Goal: Task Accomplishment & Management: Use online tool/utility

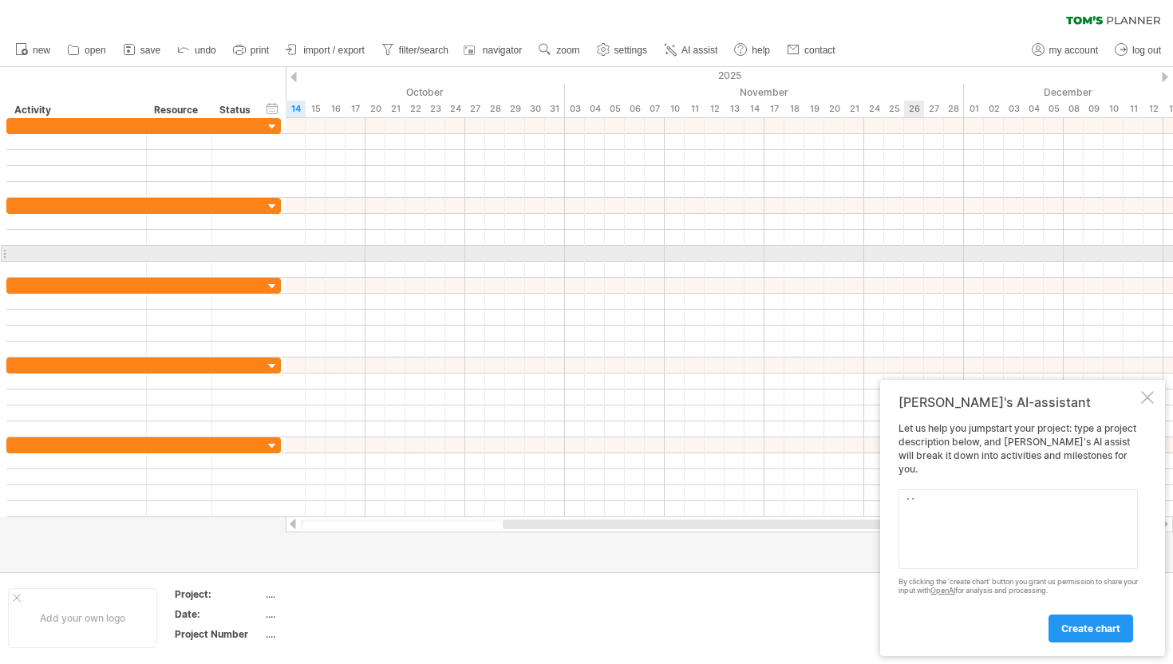
type textarea "``"
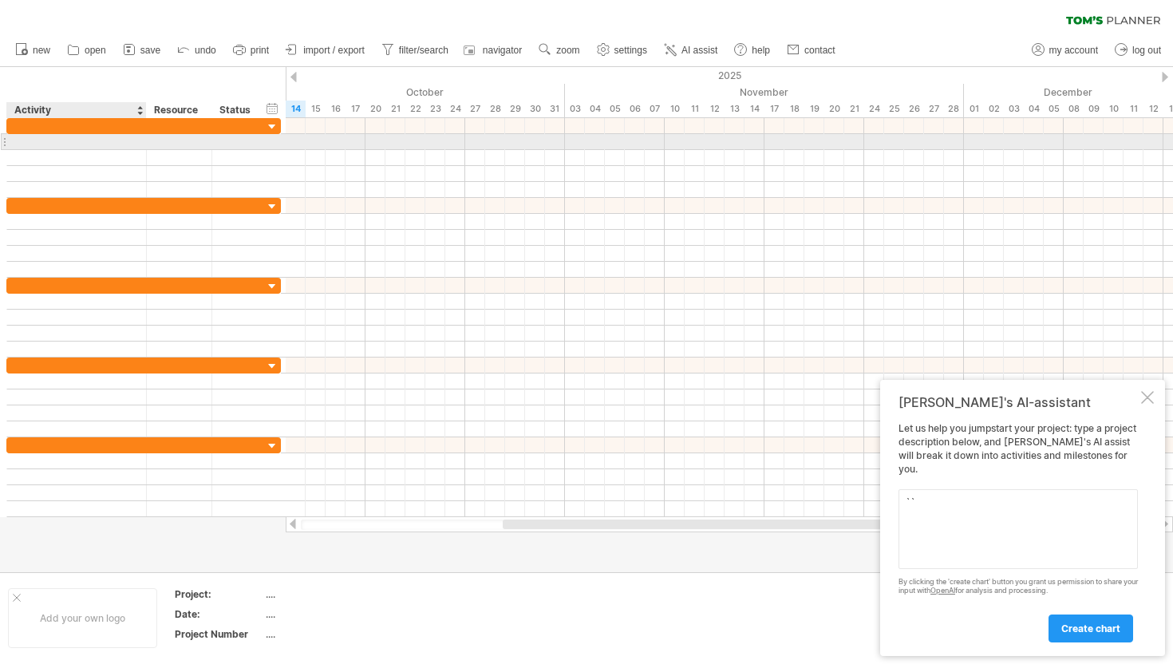
click at [93, 140] on div at bounding box center [76, 141] width 123 height 15
type input "*"
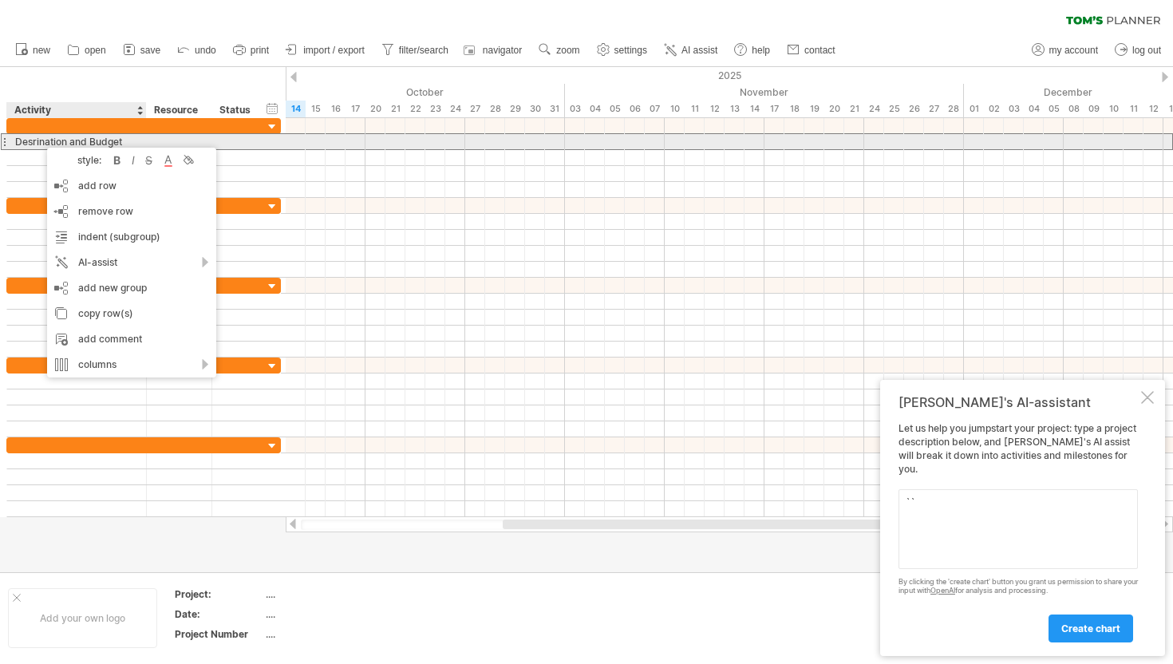
click at [35, 142] on div "Desrination and Budget" at bounding box center [76, 141] width 123 height 15
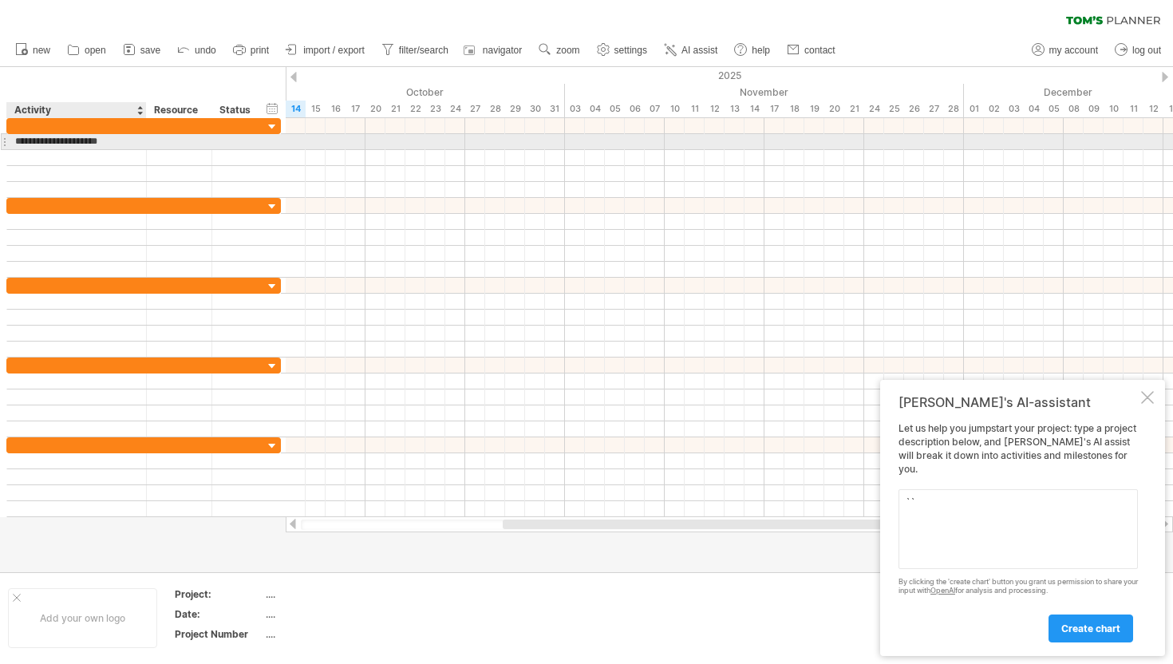
type input "**********"
click at [116, 141] on input "**********" at bounding box center [76, 141] width 123 height 15
drag, startPoint x: 294, startPoint y: 140, endPoint x: 314, endPoint y: 140, distance: 19.9
click at [314, 140] on div at bounding box center [729, 142] width 887 height 16
click at [96, 144] on div "Desrination and Budget" at bounding box center [76, 141] width 123 height 15
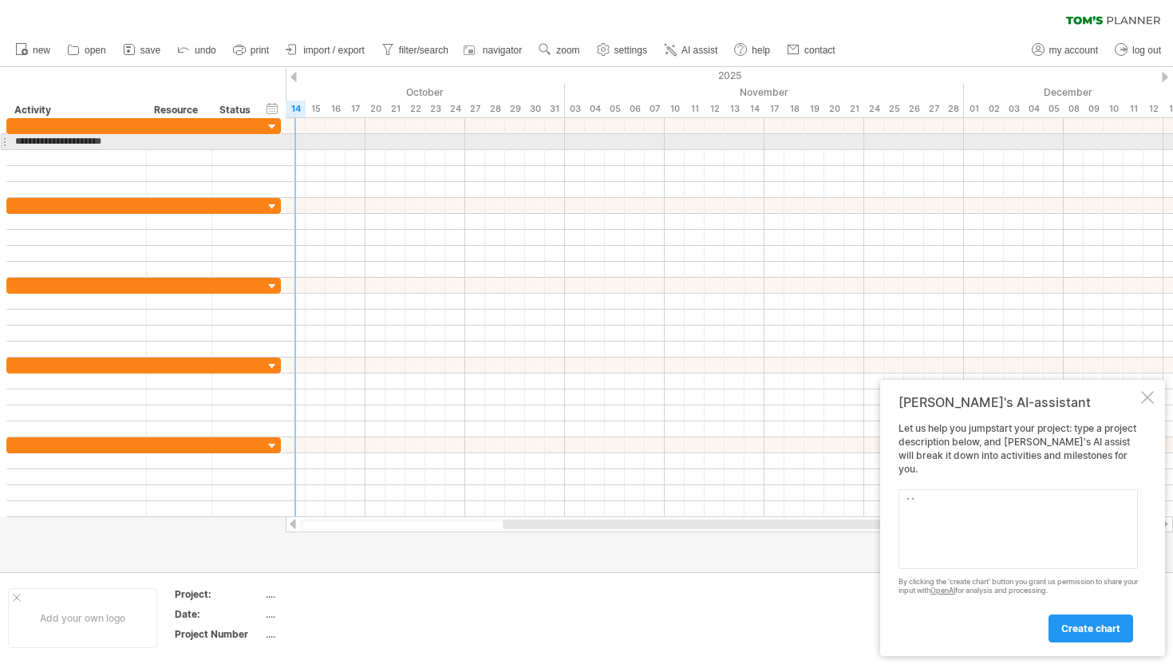
click at [299, 148] on div at bounding box center [729, 142] width 887 height 16
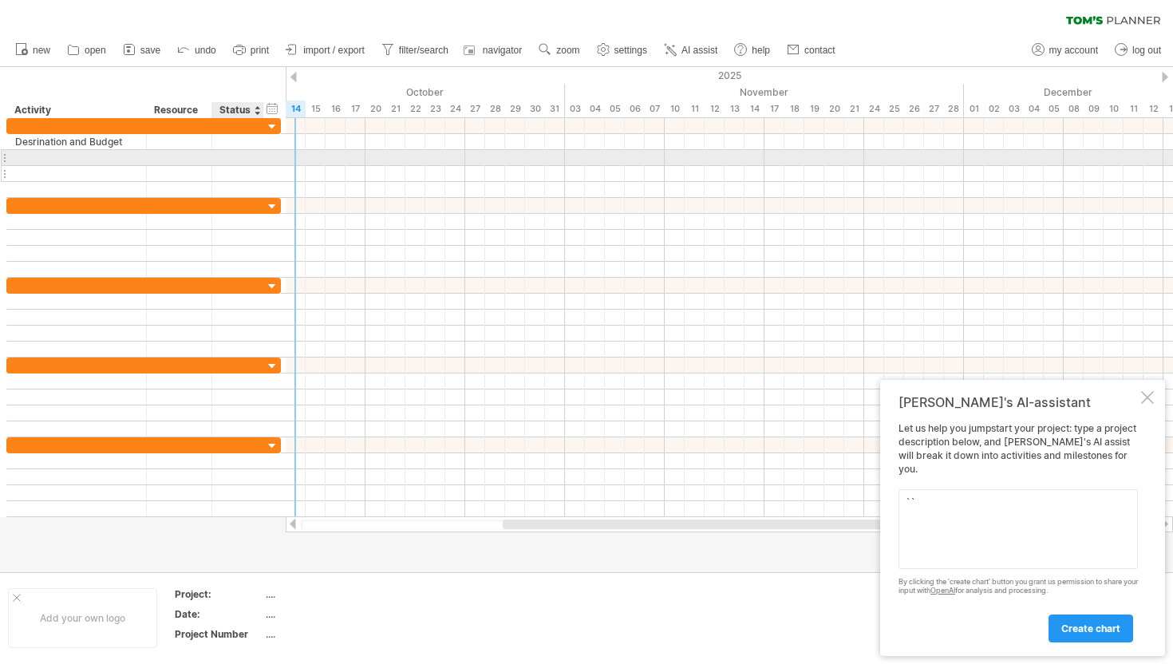
click at [220, 179] on div at bounding box center [237, 173] width 35 height 15
click at [138, 159] on div at bounding box center [77, 157] width 140 height 15
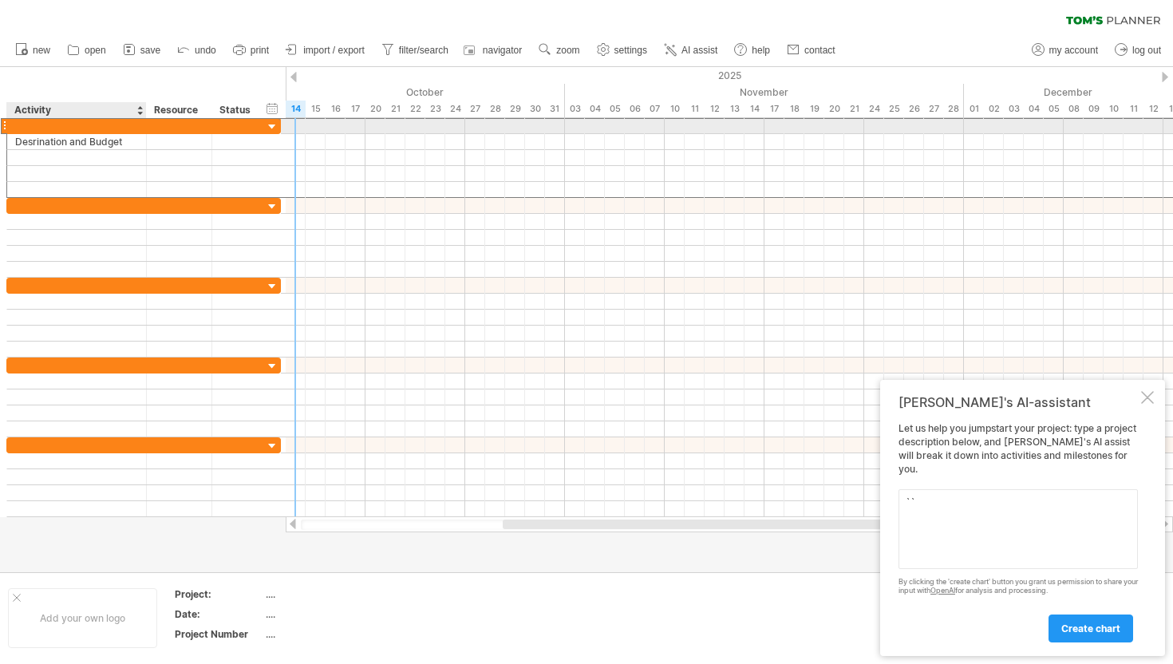
click at [101, 129] on div at bounding box center [76, 125] width 123 height 15
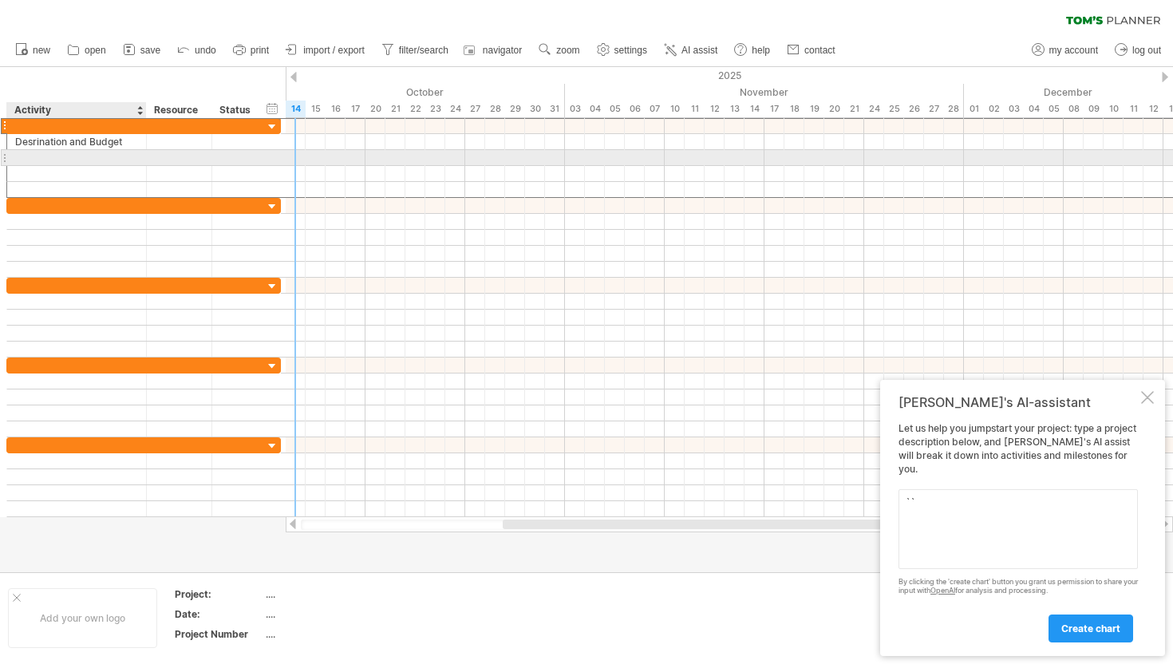
click at [97, 161] on div at bounding box center [76, 157] width 123 height 15
click at [97, 161] on input "text" at bounding box center [76, 157] width 123 height 15
click at [327, 160] on div "add time block" at bounding box center [361, 161] width 110 height 26
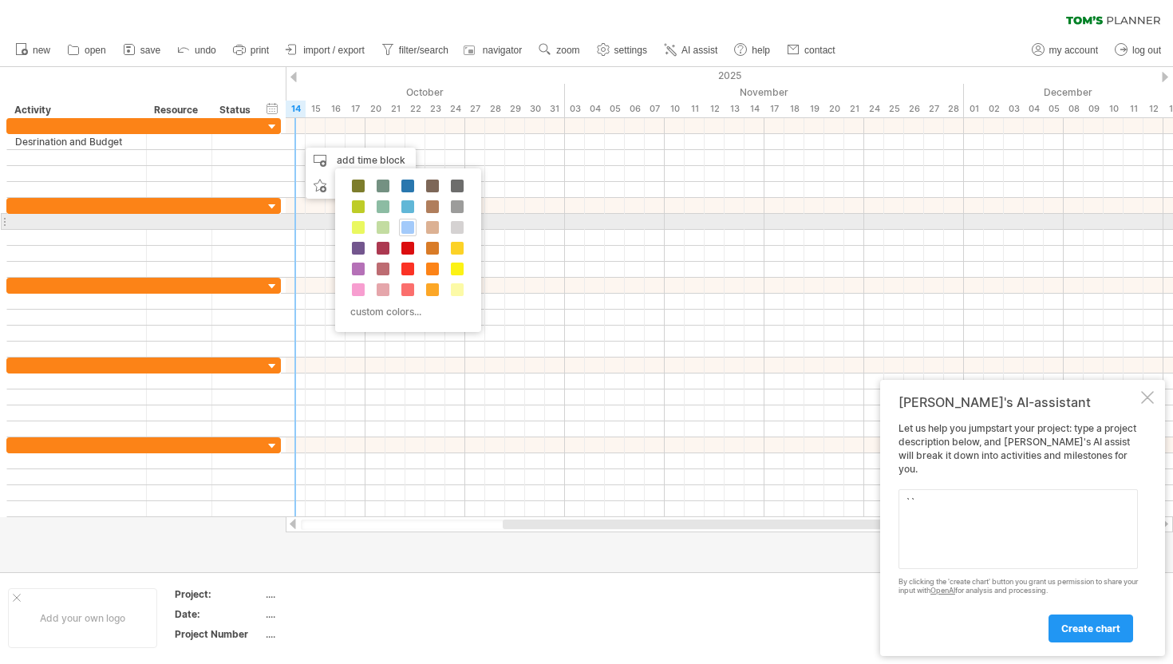
click at [408, 225] on span at bounding box center [407, 227] width 13 height 13
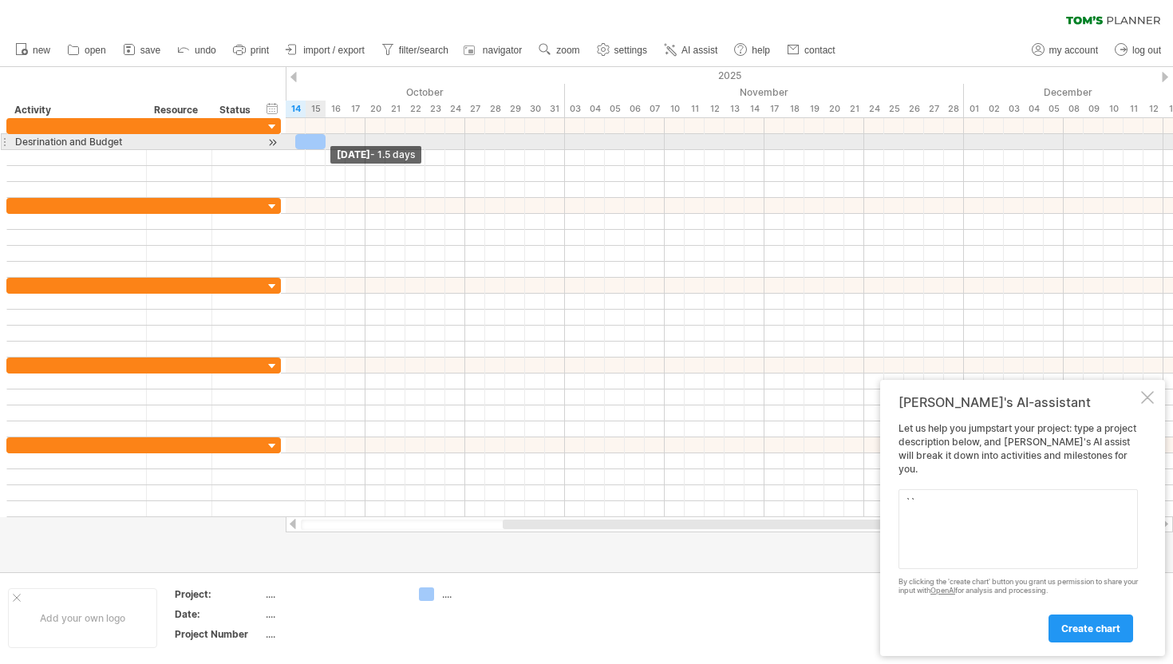
drag, startPoint x: 312, startPoint y: 144, endPoint x: 322, endPoint y: 144, distance: 9.6
click at [322, 144] on span at bounding box center [325, 141] width 6 height 15
click at [290, 140] on div at bounding box center [306, 141] width 40 height 15
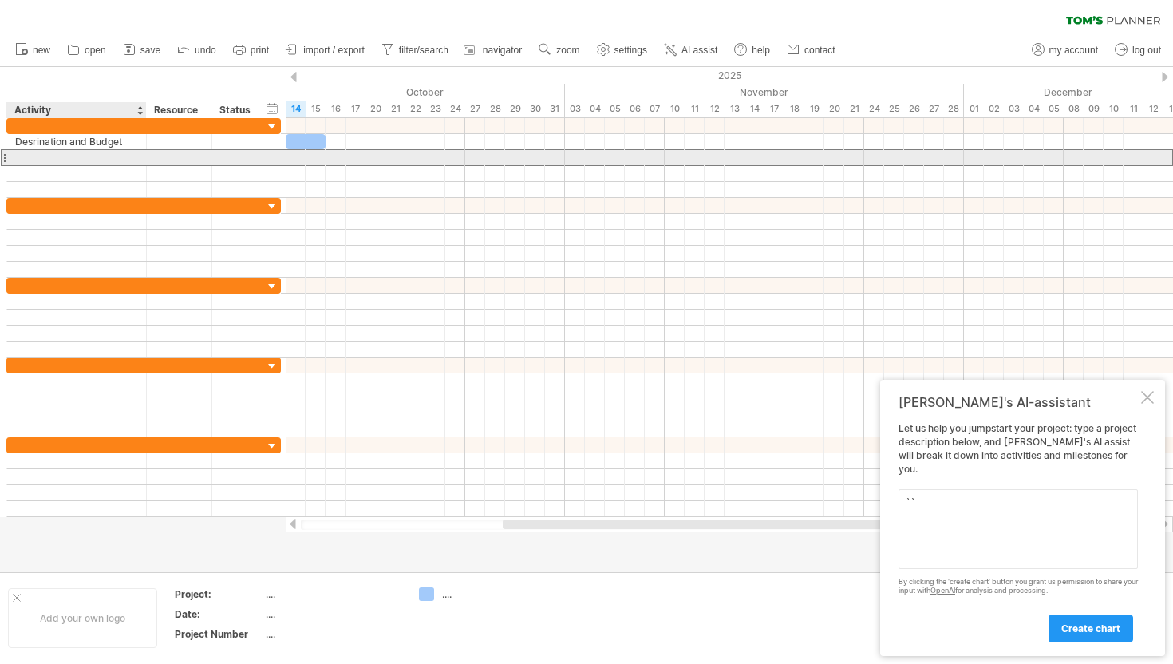
click at [120, 159] on div at bounding box center [76, 157] width 123 height 15
click at [0, 0] on input "text" at bounding box center [0, 0] width 0 height 0
type input "**********"
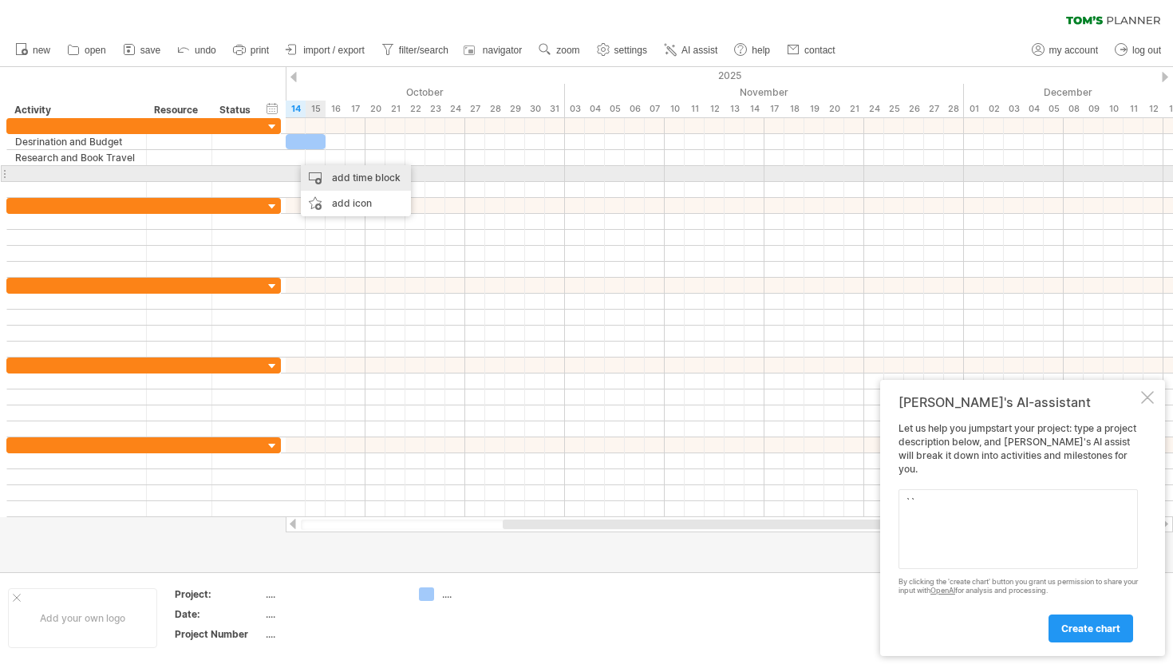
click at [335, 172] on div "add time block" at bounding box center [356, 178] width 110 height 26
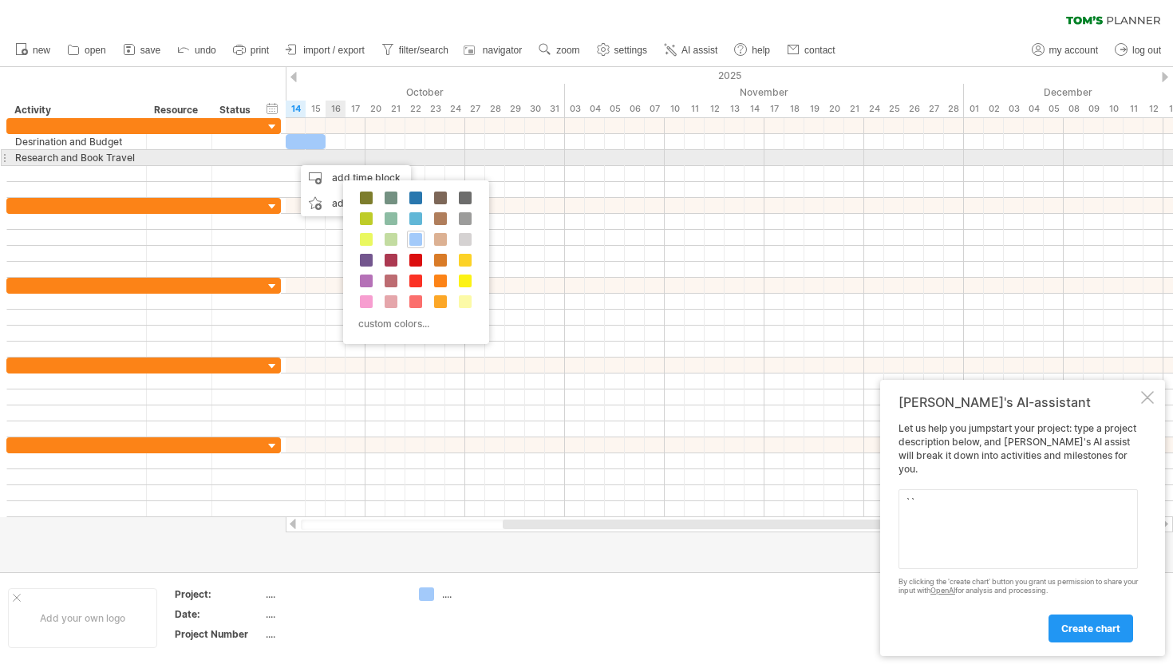
click at [333, 159] on div at bounding box center [729, 158] width 887 height 16
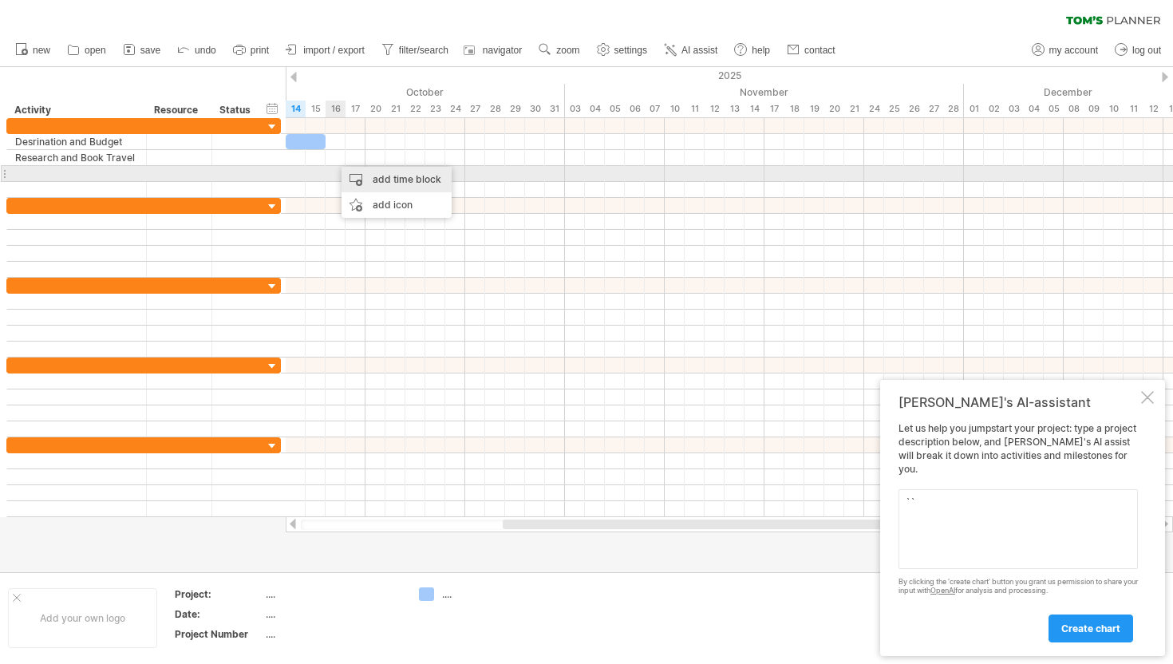
click at [368, 175] on div "add time block" at bounding box center [396, 180] width 110 height 26
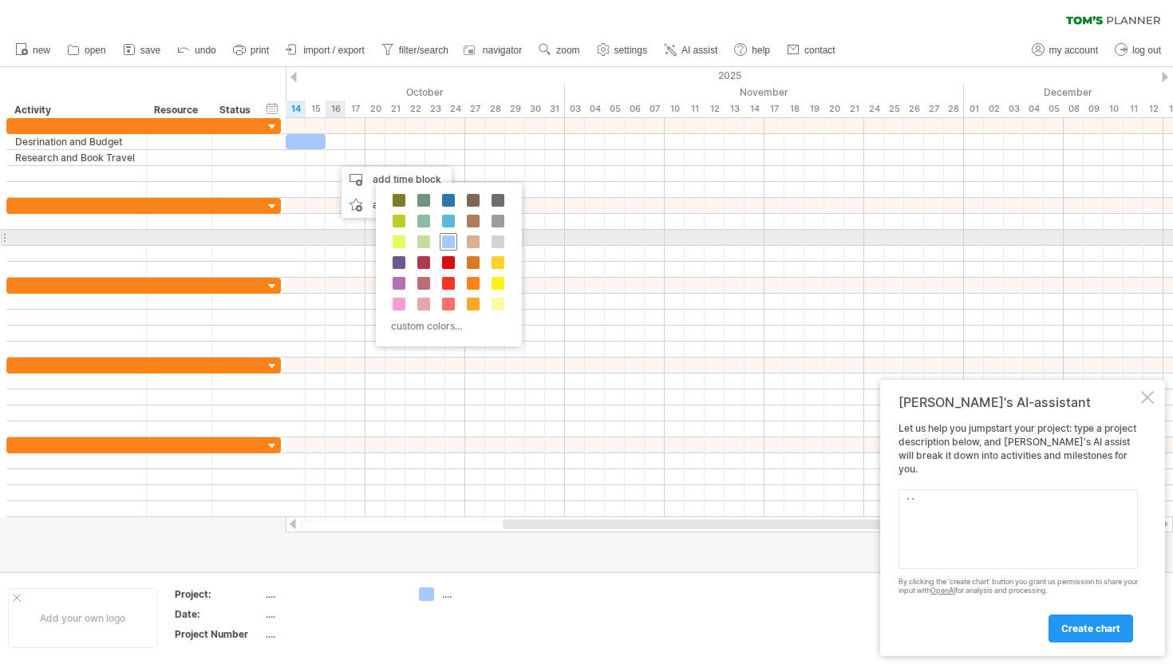
click at [452, 240] on span at bounding box center [448, 241] width 13 height 13
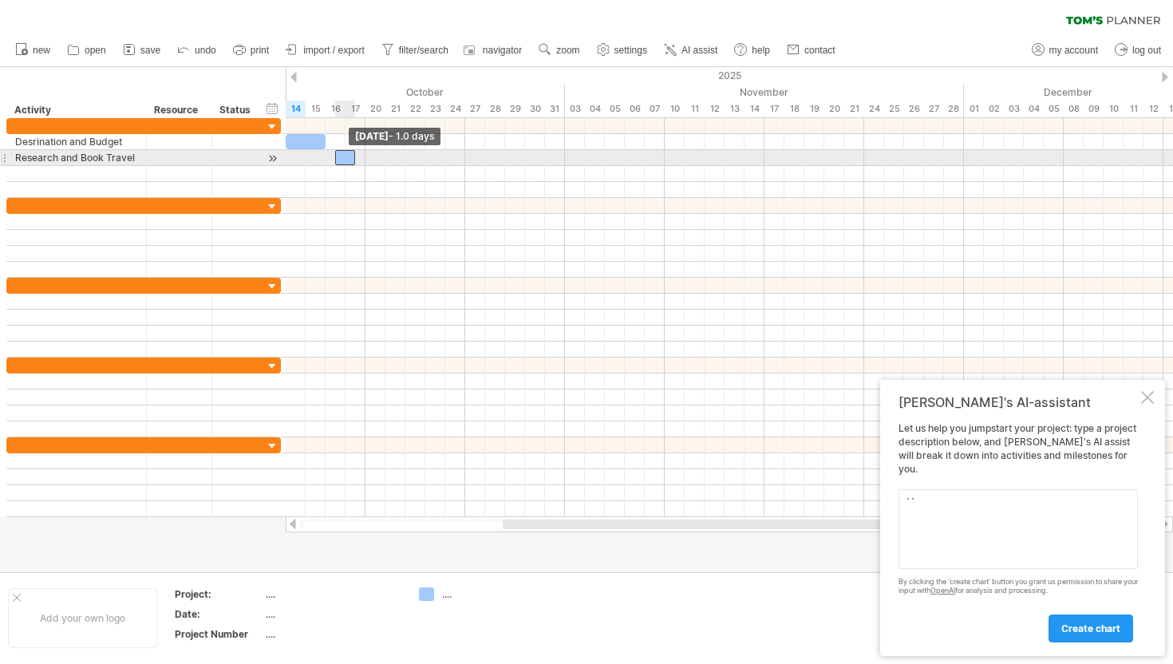
click at [337, 158] on span at bounding box center [335, 157] width 6 height 15
drag, startPoint x: 337, startPoint y: 161, endPoint x: 323, endPoint y: 164, distance: 14.7
click at [323, 164] on span at bounding box center [325, 157] width 6 height 15
drag, startPoint x: 355, startPoint y: 160, endPoint x: 384, endPoint y: 161, distance: 28.8
click at [384, 161] on span at bounding box center [385, 157] width 6 height 15
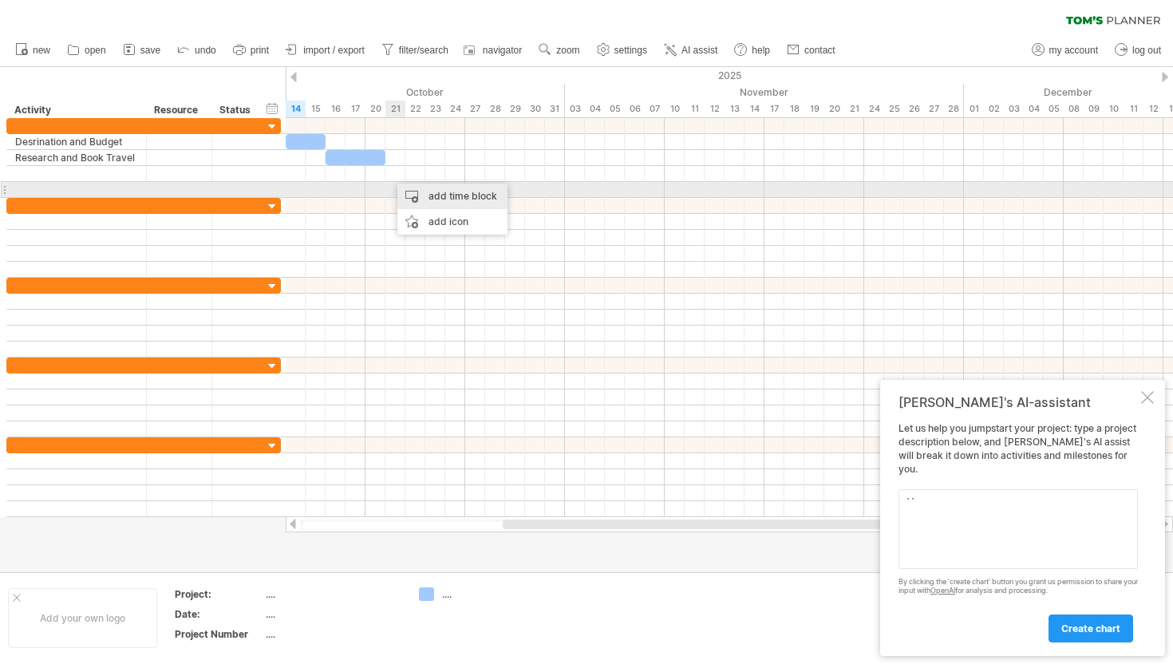
click at [430, 194] on div "add time block" at bounding box center [452, 196] width 110 height 26
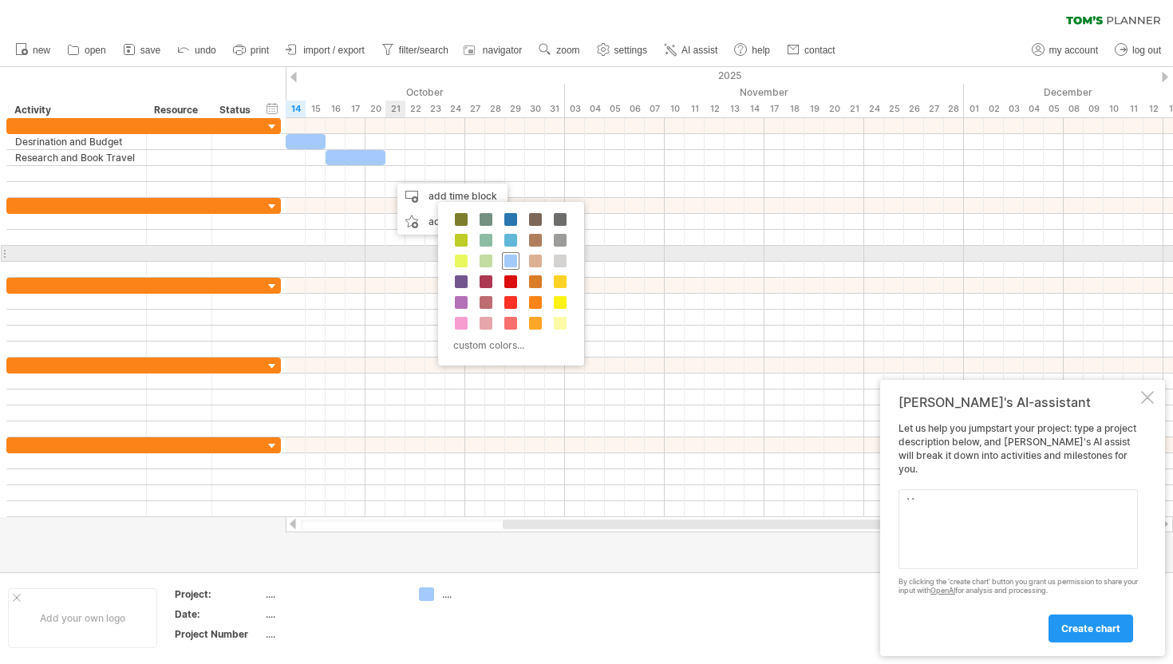
click at [511, 254] on span at bounding box center [510, 260] width 13 height 13
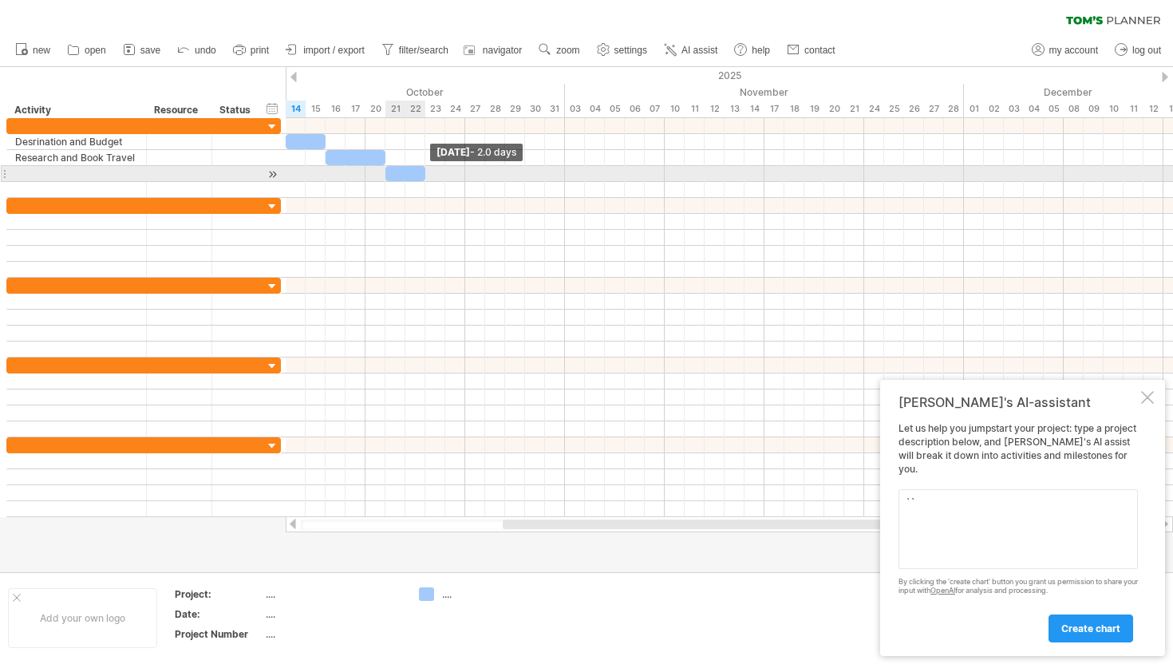
drag, startPoint x: 405, startPoint y: 176, endPoint x: 422, endPoint y: 179, distance: 17.1
click at [422, 179] on span at bounding box center [425, 173] width 6 height 15
click at [102, 176] on div at bounding box center [76, 173] width 123 height 15
click at [102, 176] on input "text" at bounding box center [76, 173] width 123 height 15
type input "**********"
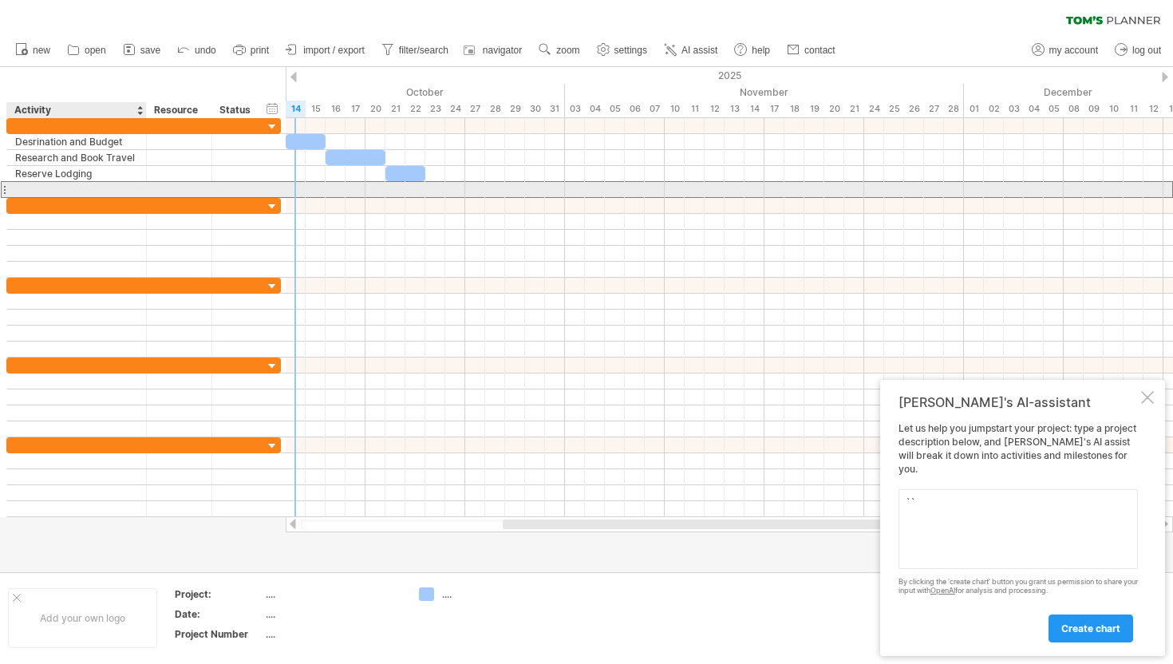
click at [106, 187] on div at bounding box center [76, 189] width 123 height 15
click at [0, 0] on input "text" at bounding box center [0, 0] width 0 height 0
type input "**********"
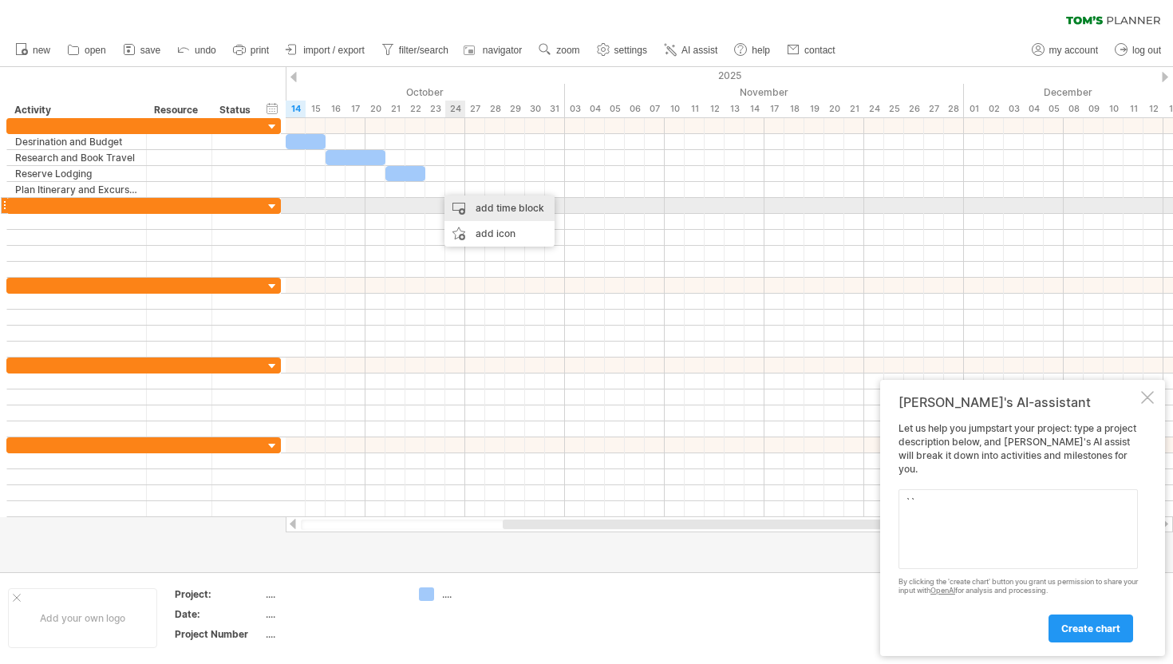
click at [478, 208] on div "add time block" at bounding box center [499, 208] width 110 height 26
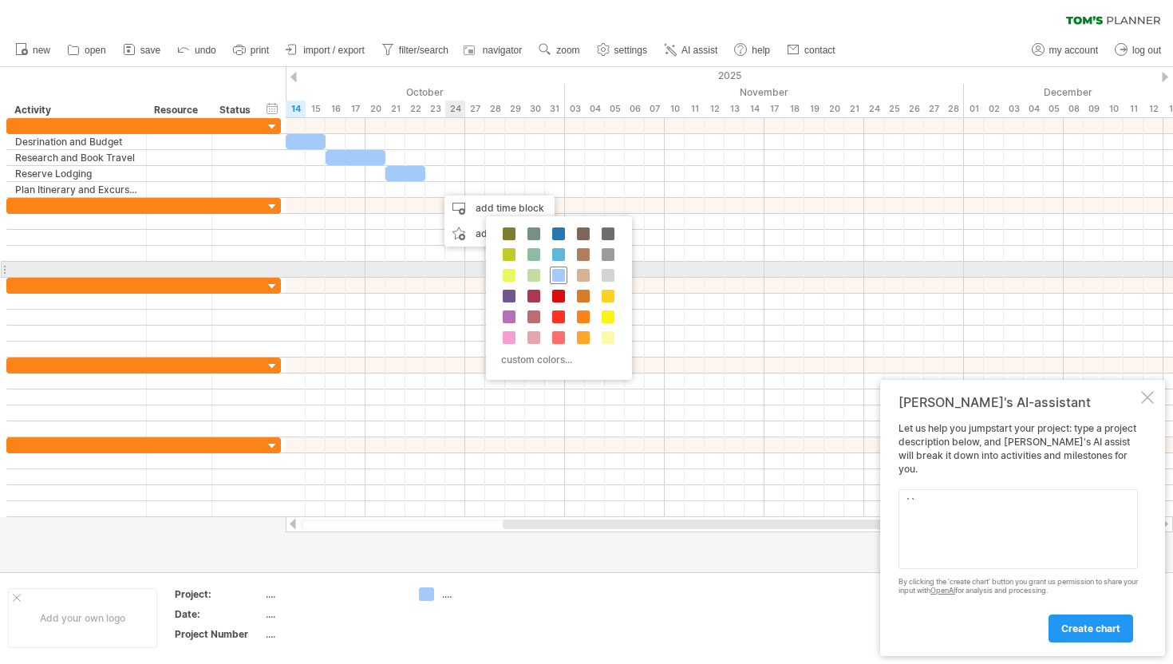
click at [562, 277] on span at bounding box center [558, 275] width 13 height 13
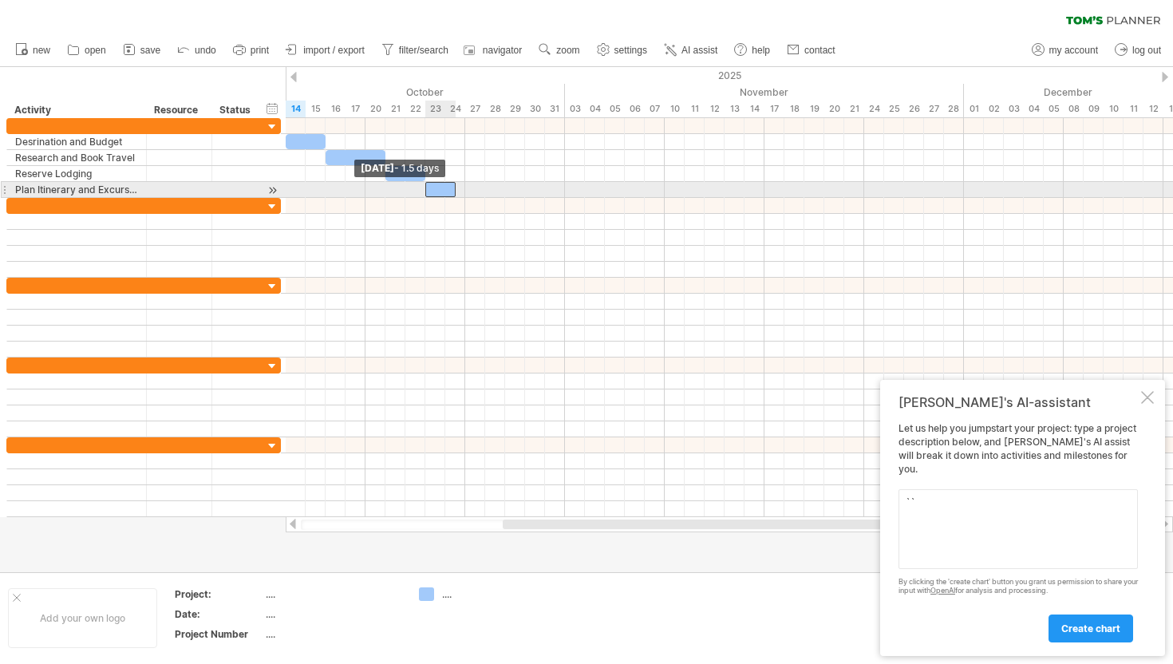
click at [428, 190] on div at bounding box center [440, 189] width 30 height 15
drag, startPoint x: 455, startPoint y: 191, endPoint x: 501, endPoint y: 192, distance: 46.3
click at [502, 192] on span at bounding box center [505, 189] width 6 height 15
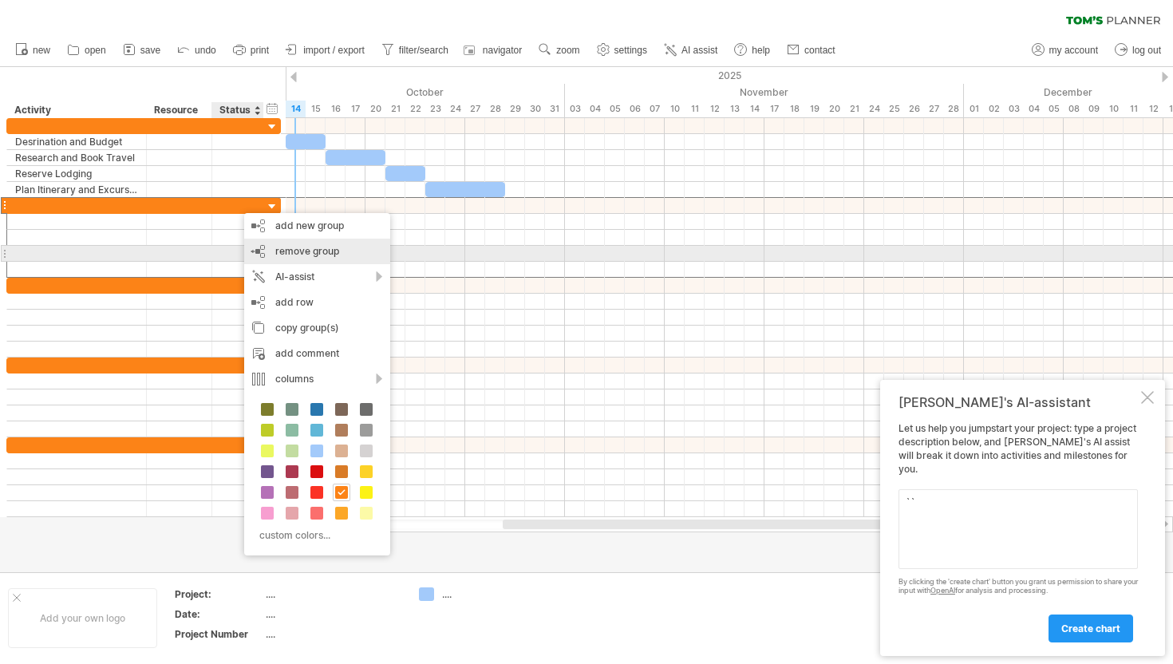
click at [290, 254] on span "remove group" at bounding box center [307, 251] width 64 height 12
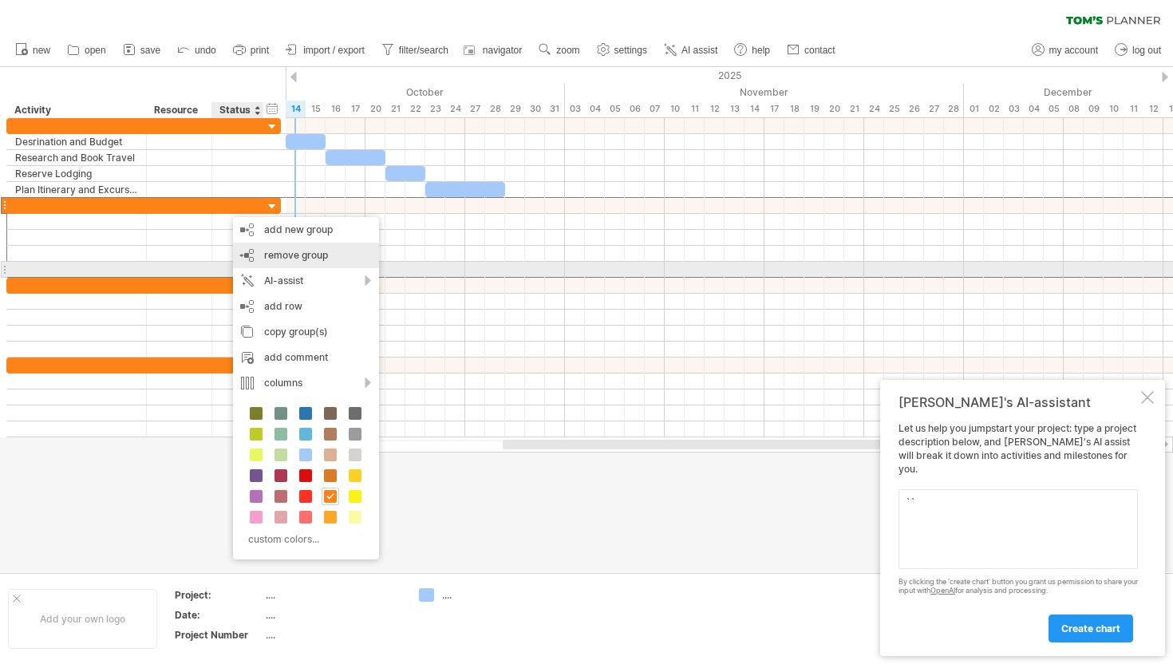
click at [285, 262] on div "remove group remove selected groups" at bounding box center [306, 256] width 146 height 26
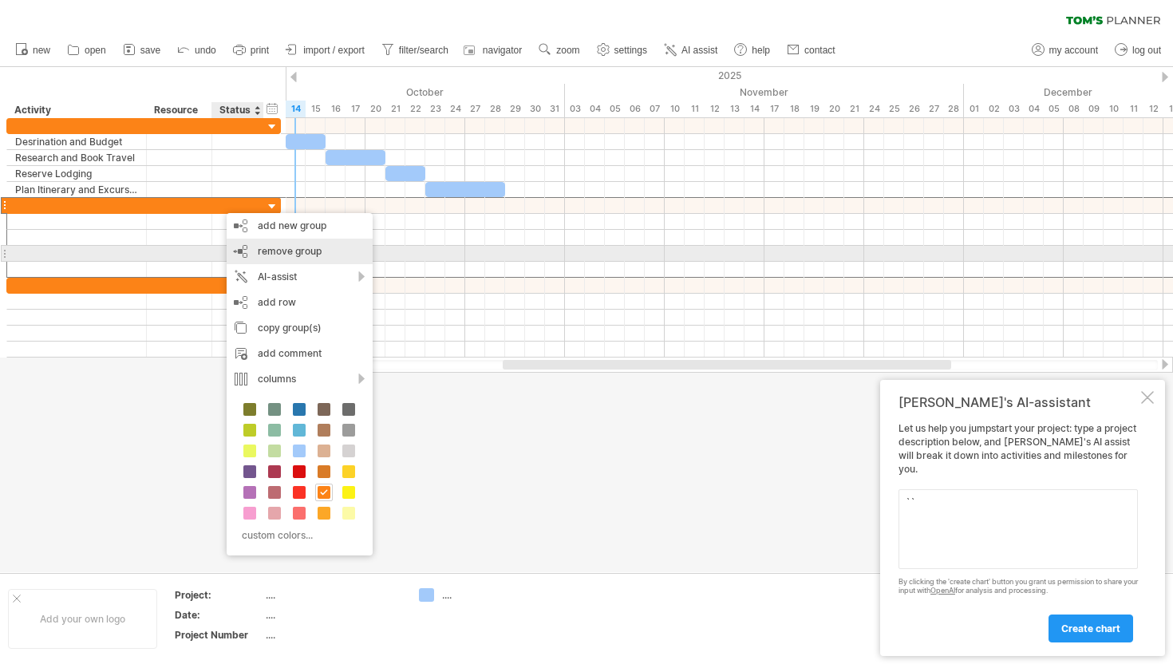
click at [265, 259] on div "remove group remove selected groups" at bounding box center [300, 252] width 146 height 26
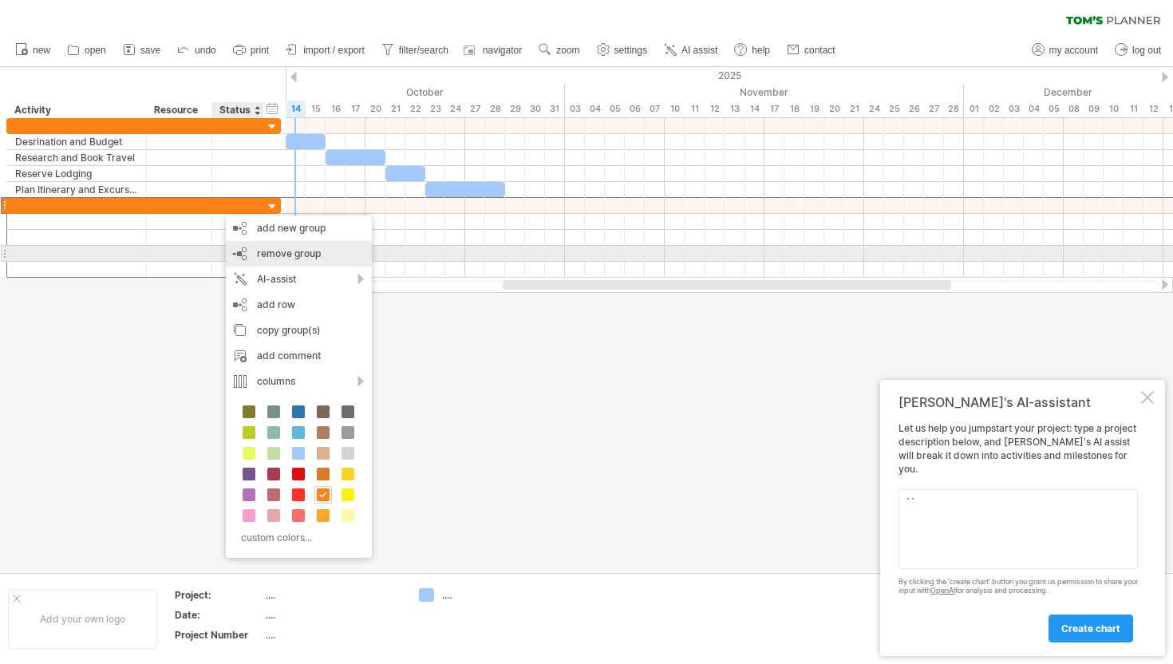
click at [268, 259] on div "remove group remove selected groups" at bounding box center [299, 254] width 146 height 26
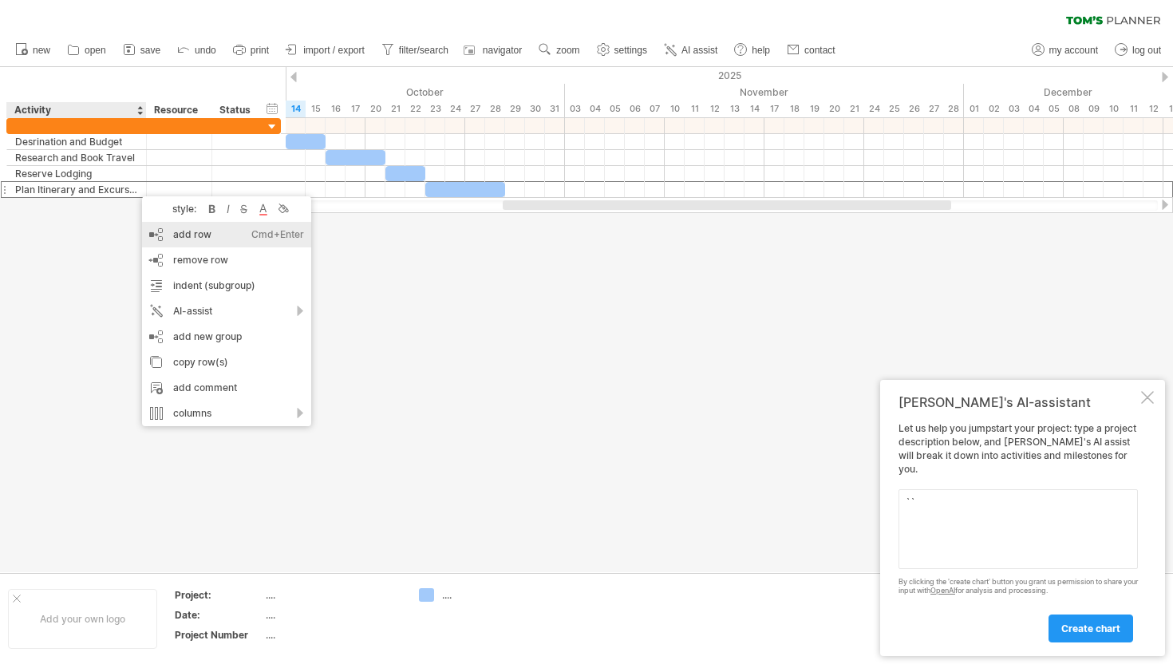
click at [214, 238] on div "add row Ctrl+Enter Cmd+Enter" at bounding box center [226, 235] width 169 height 26
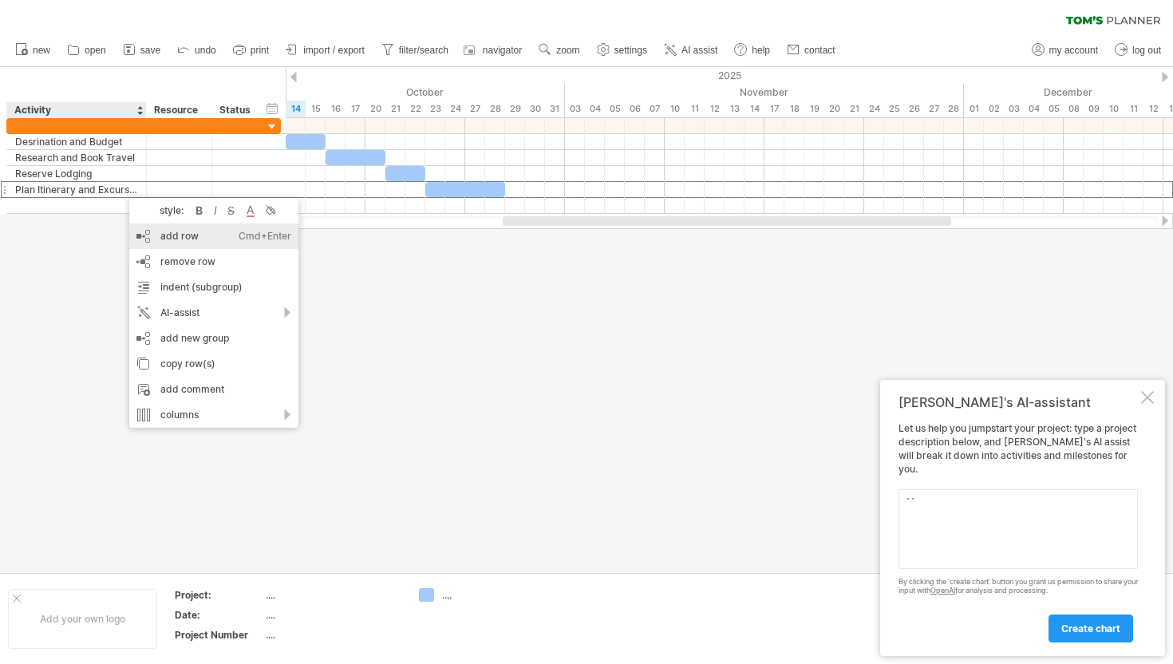
click at [164, 241] on div "add row Ctrl+Enter Cmd+Enter" at bounding box center [213, 236] width 169 height 26
click at [160, 238] on div "add row Ctrl+Enter Cmd+Enter" at bounding box center [213, 237] width 169 height 26
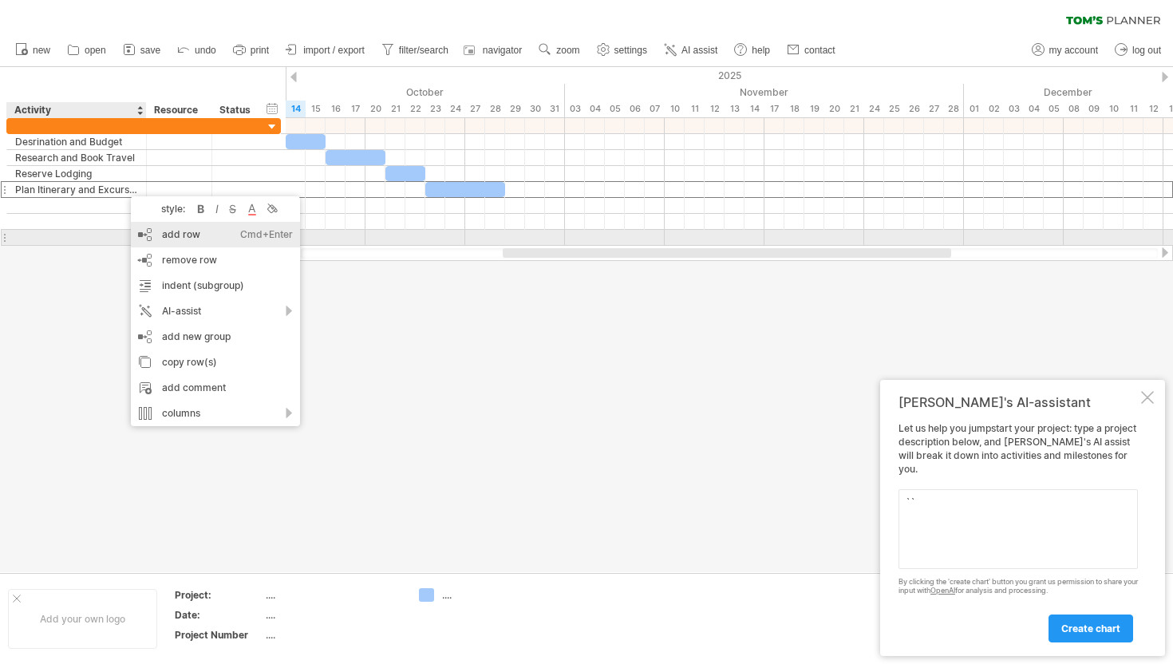
click at [168, 234] on div "add row Ctrl+Enter Cmd+Enter" at bounding box center [215, 235] width 169 height 26
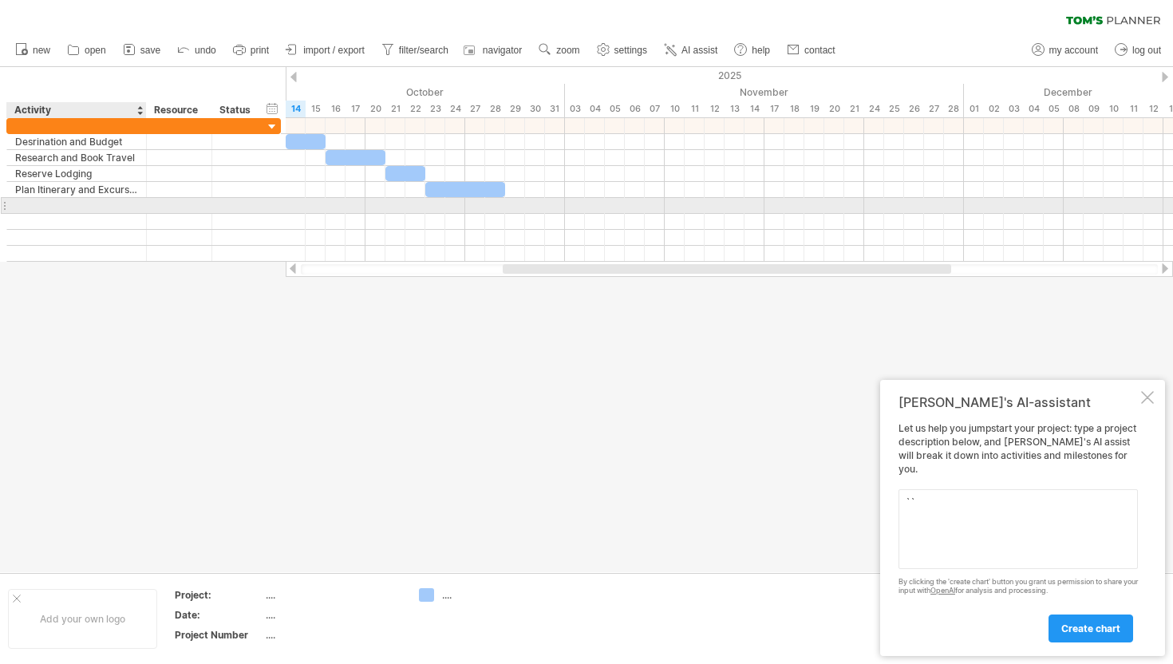
click at [89, 207] on input "text" at bounding box center [76, 205] width 123 height 15
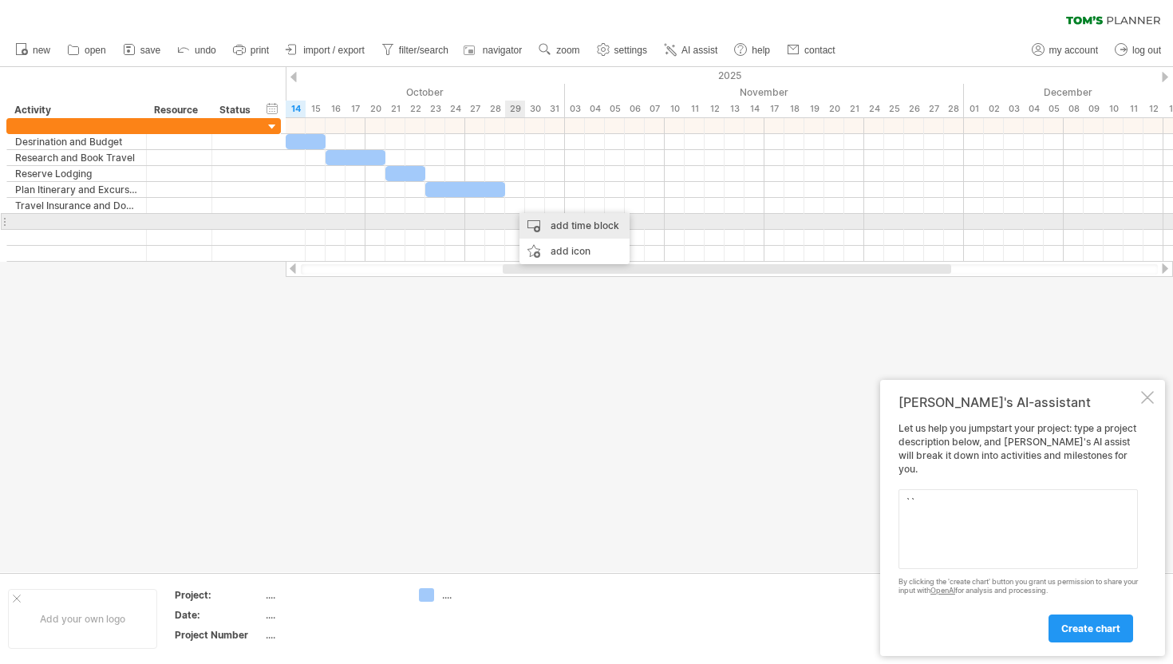
click at [548, 229] on div "add time block" at bounding box center [574, 226] width 110 height 26
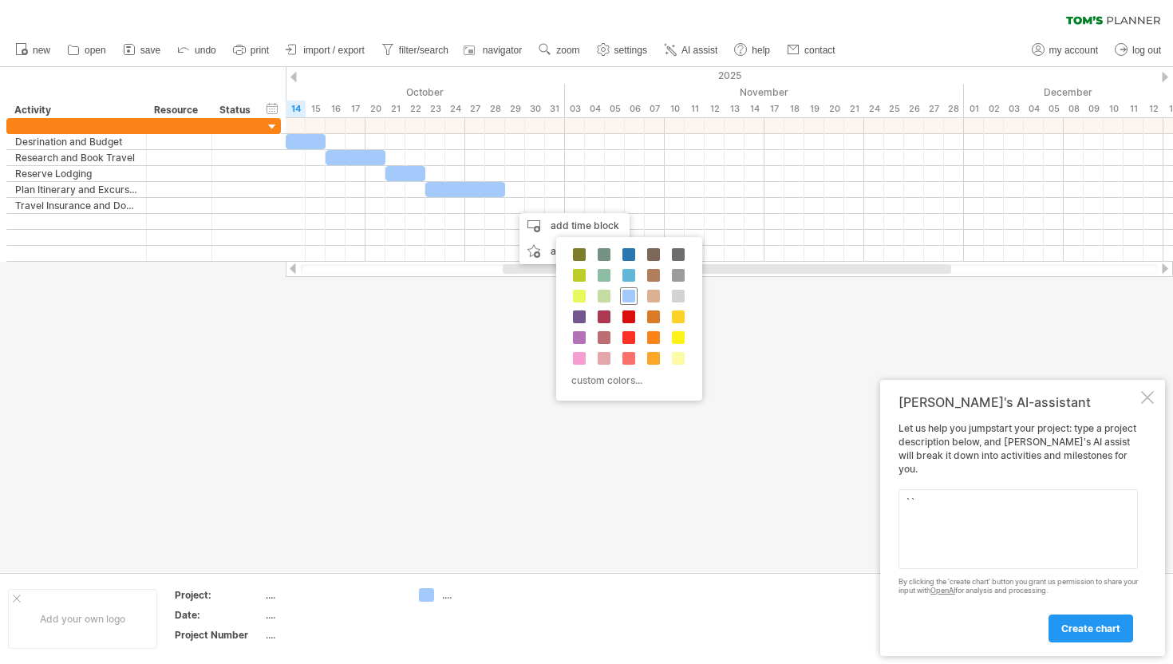
click at [630, 291] on span at bounding box center [628, 296] width 13 height 13
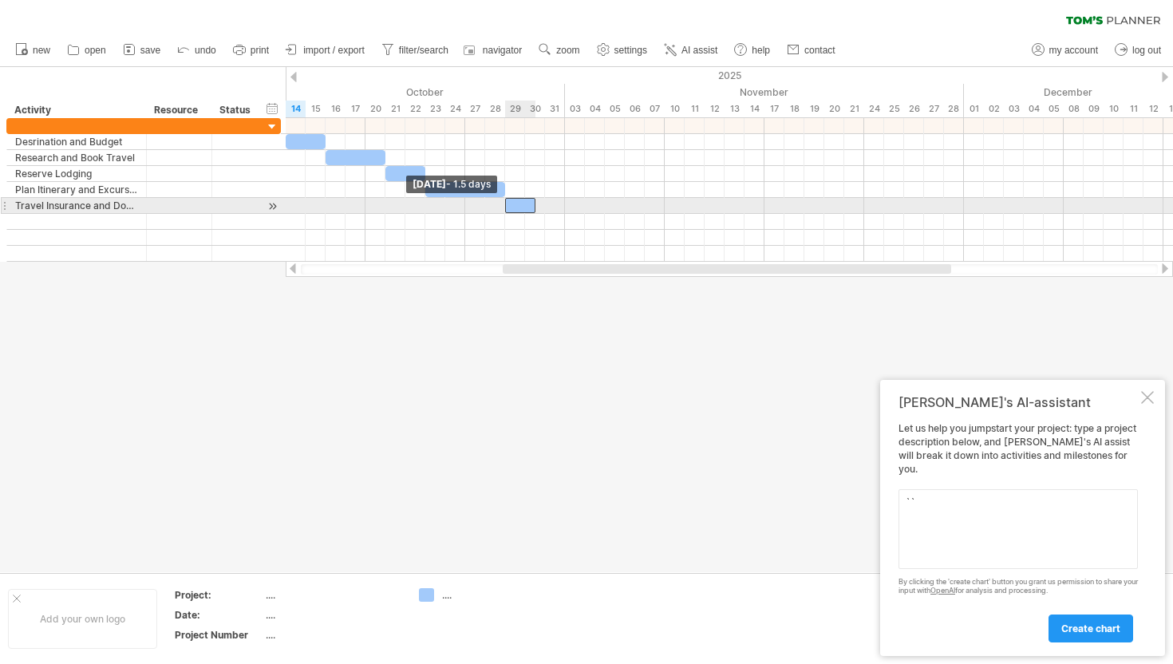
drag, startPoint x: 517, startPoint y: 205, endPoint x: 507, endPoint y: 206, distance: 9.6
click at [507, 206] on span at bounding box center [505, 205] width 6 height 15
drag, startPoint x: 532, startPoint y: 204, endPoint x: 559, endPoint y: 207, distance: 27.2
click at [559, 207] on div at bounding box center [535, 205] width 60 height 15
click at [85, 204] on div "Travel Insurance and Documents" at bounding box center [76, 205] width 123 height 15
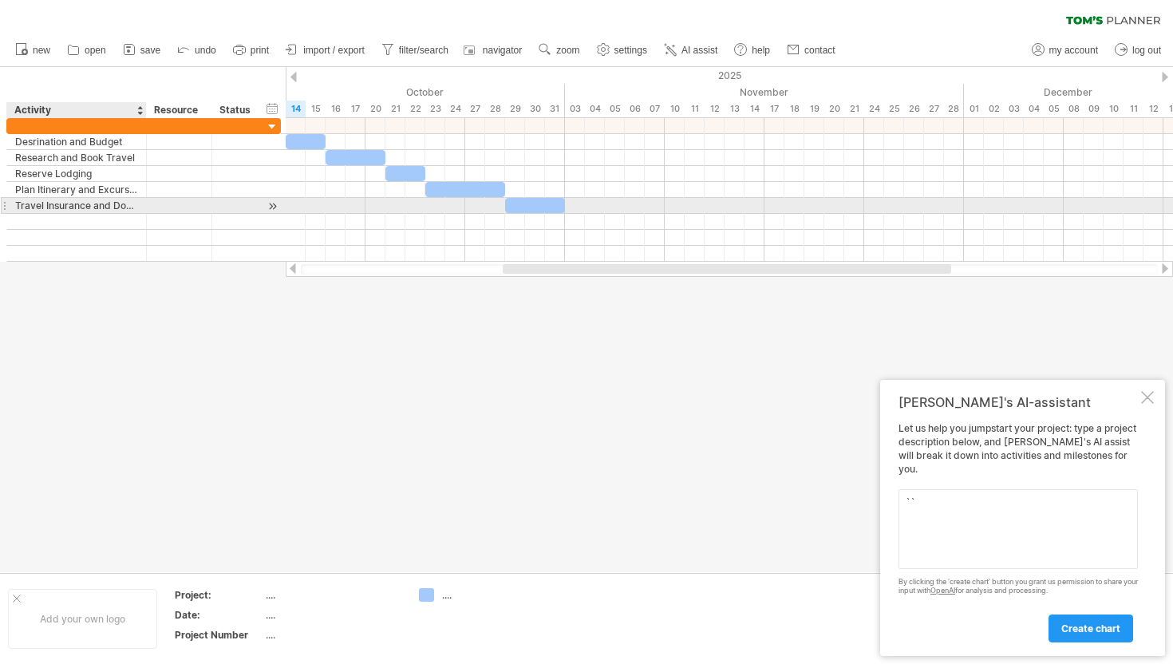
scroll to position [0, 0]
click at [85, 204] on input "**********" at bounding box center [76, 205] width 123 height 15
click at [26, 203] on input "**********" at bounding box center [76, 205] width 123 height 15
click at [21, 205] on input "**********" at bounding box center [76, 205] width 123 height 15
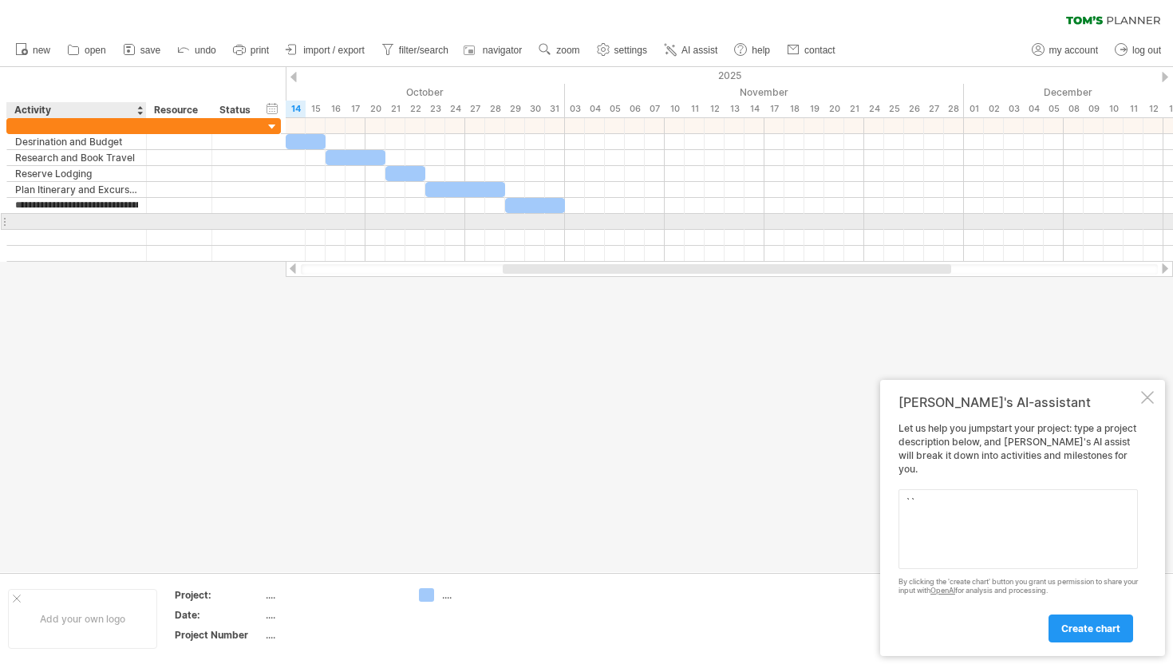
type input "**********"
click at [42, 221] on div at bounding box center [76, 221] width 123 height 15
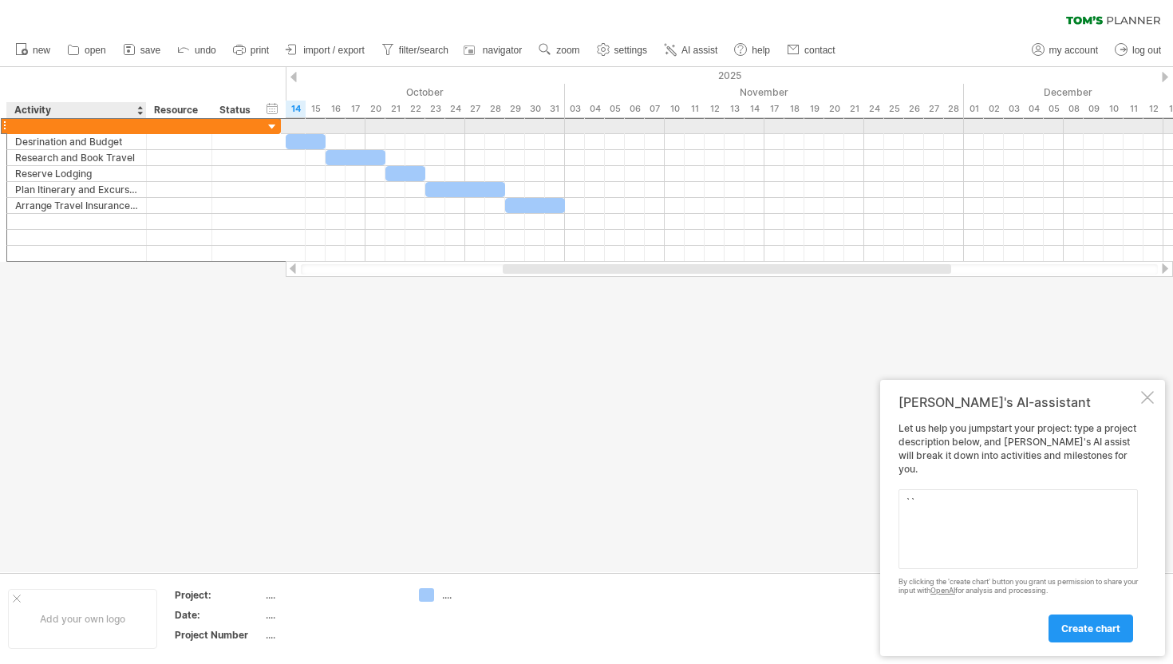
click at [147, 126] on div at bounding box center [179, 125] width 65 height 15
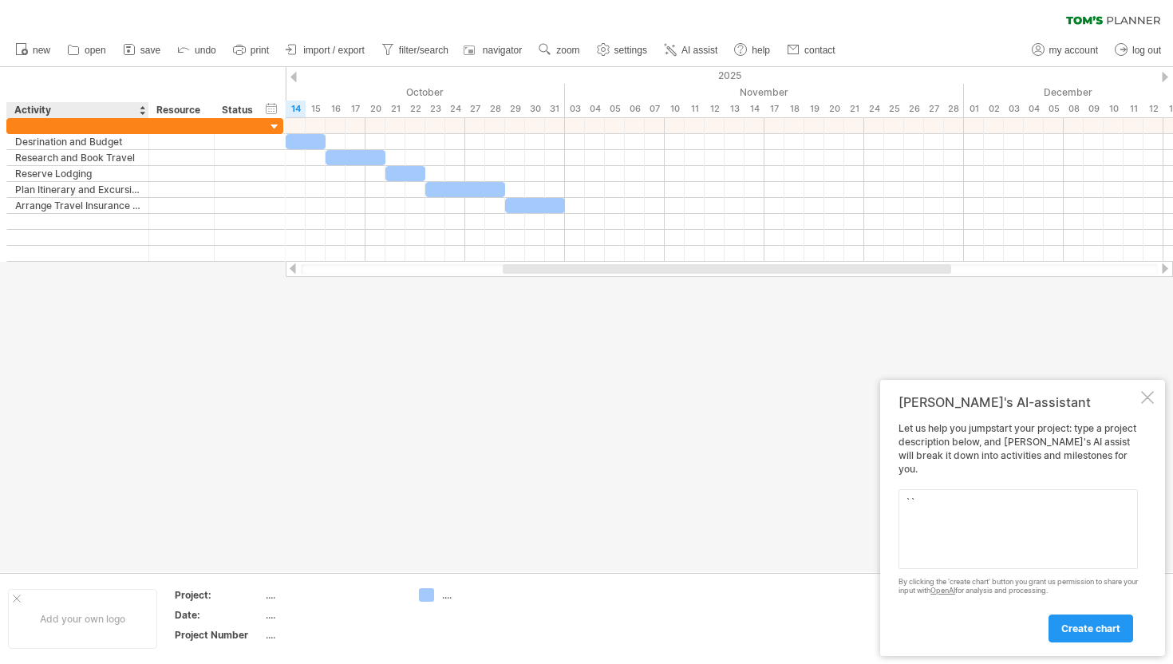
click at [146, 117] on div at bounding box center [148, 110] width 6 height 16
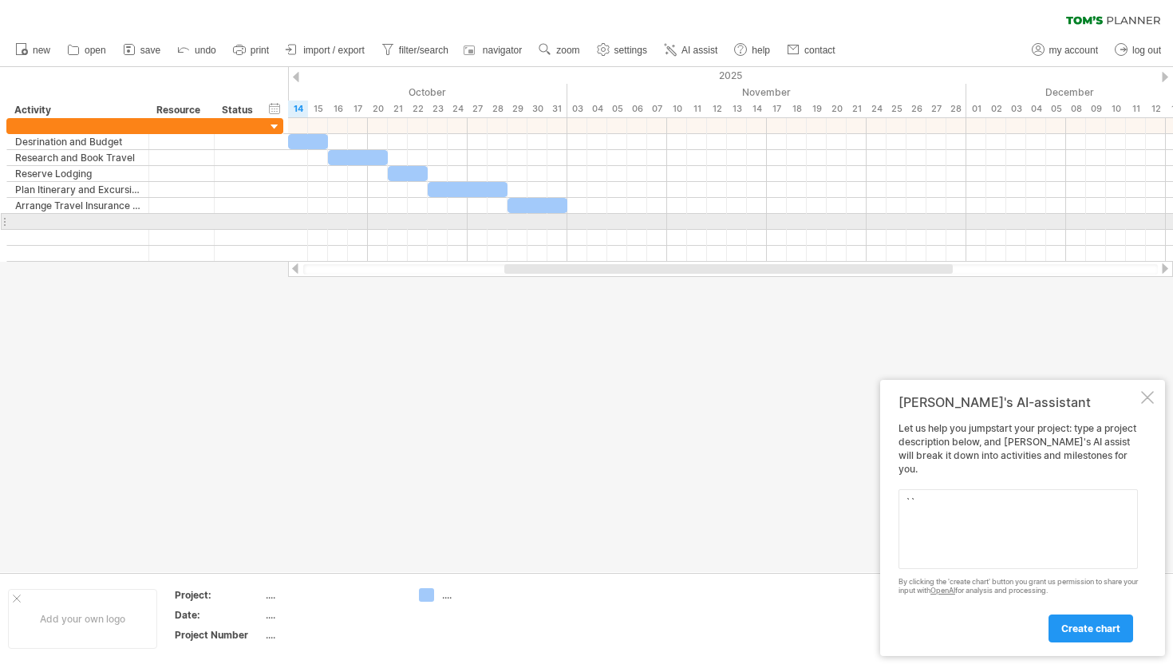
click at [57, 219] on div at bounding box center [77, 221] width 125 height 15
click at [57, 219] on input "text" at bounding box center [77, 221] width 125 height 15
type input "**********"
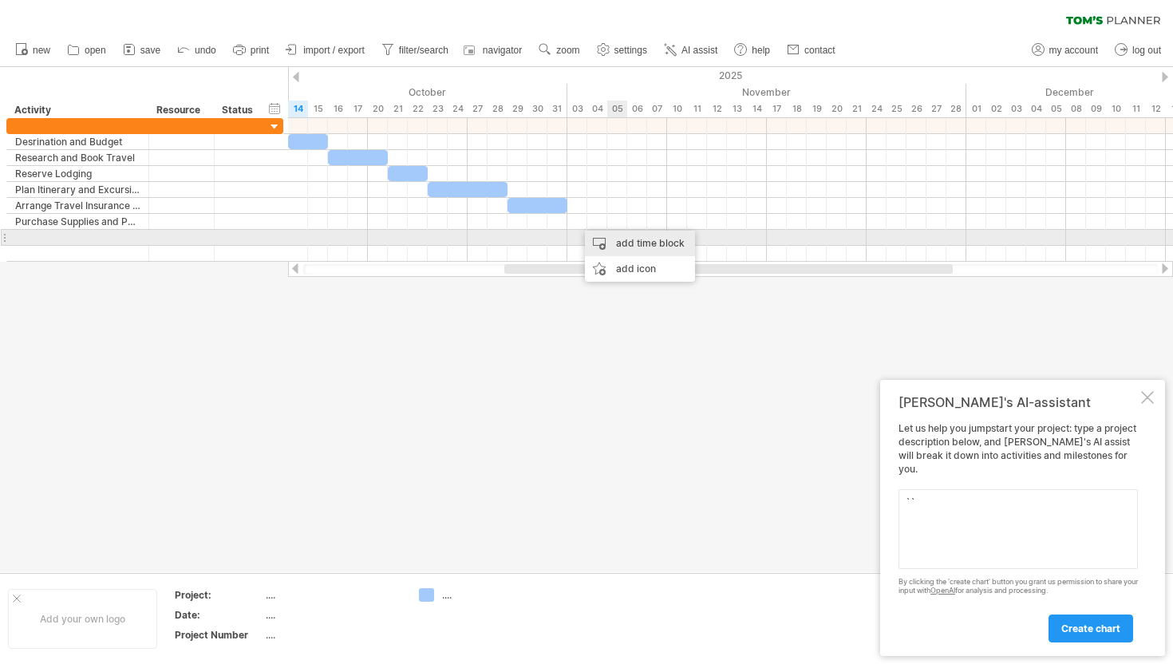
click at [626, 237] on div "add time block" at bounding box center [640, 244] width 110 height 26
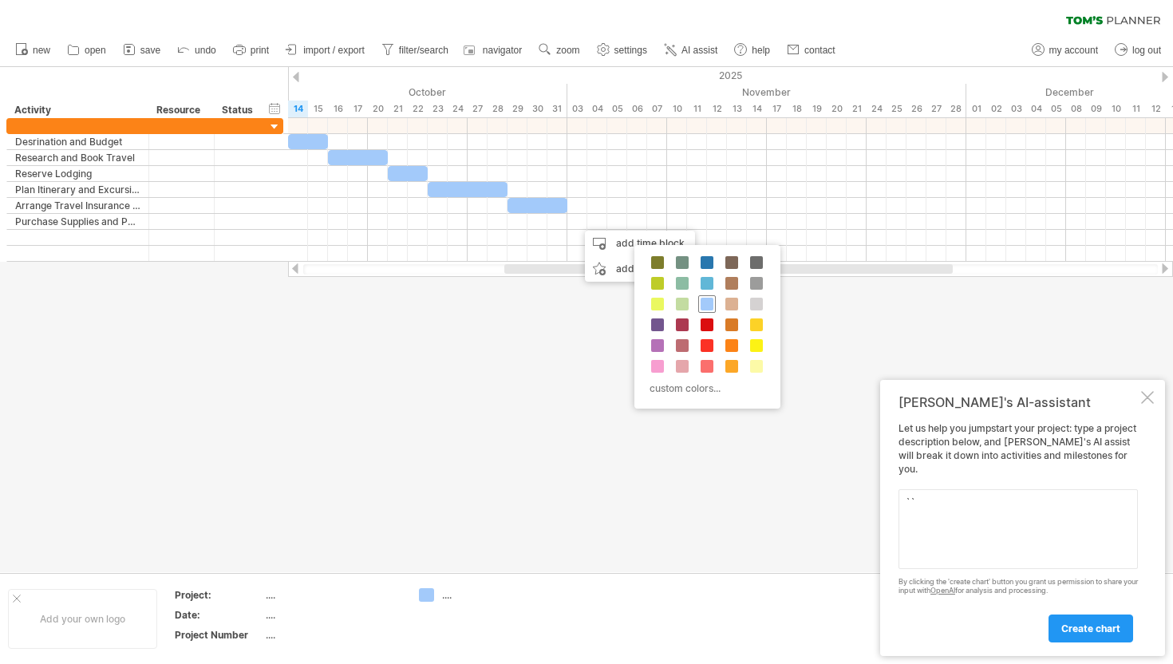
click at [708, 306] on span at bounding box center [706, 304] width 13 height 13
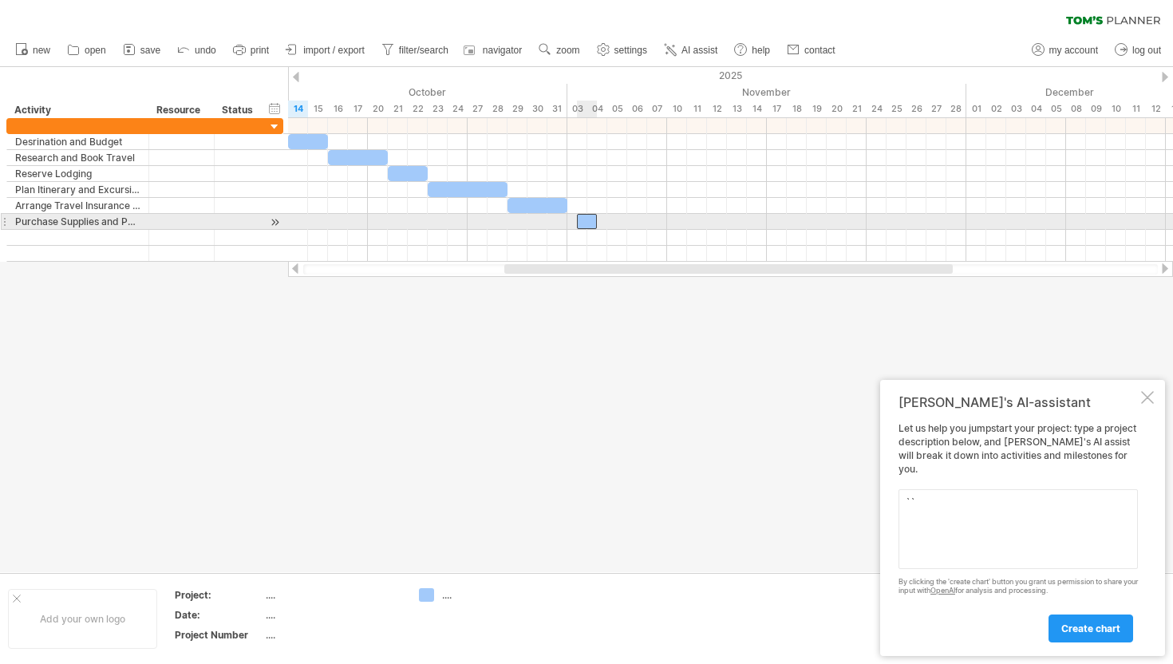
click at [582, 221] on div at bounding box center [587, 221] width 20 height 15
click at [572, 223] on div at bounding box center [582, 221] width 30 height 15
drag, startPoint x: 595, startPoint y: 223, endPoint x: 641, endPoint y: 226, distance: 46.4
click at [641, 226] on div at bounding box center [607, 221] width 80 height 15
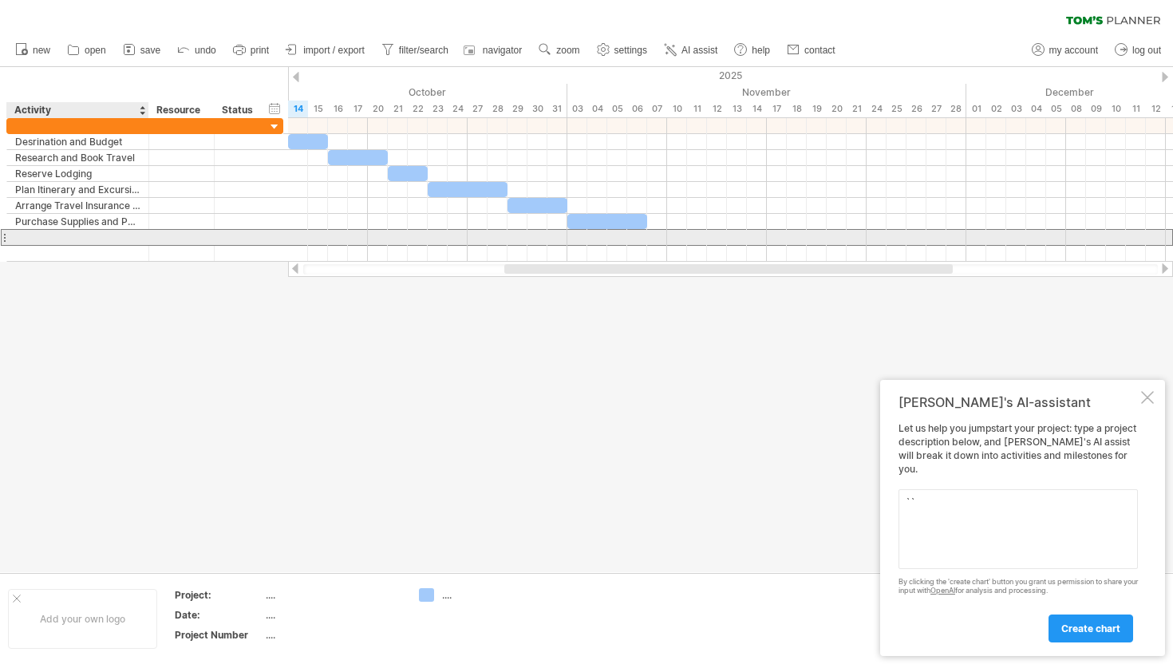
click at [109, 245] on div at bounding box center [144, 237] width 277 height 17
click at [105, 239] on div at bounding box center [77, 237] width 125 height 15
click at [105, 239] on input "text" at bounding box center [77, 237] width 125 height 15
type input "**********"
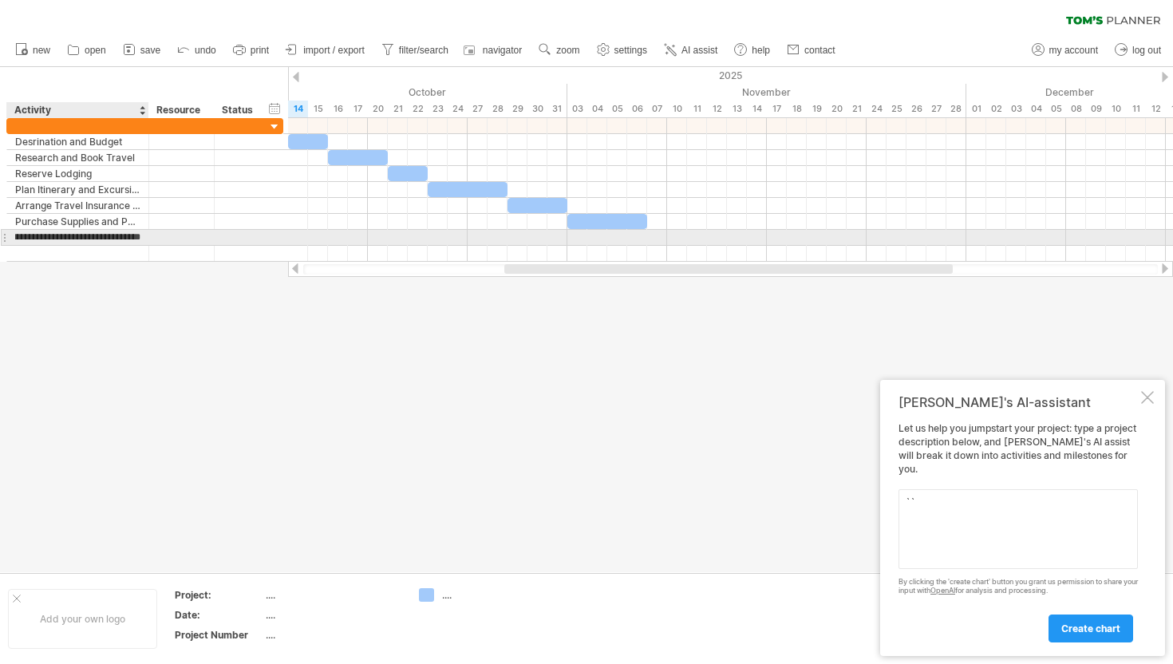
scroll to position [0, 49]
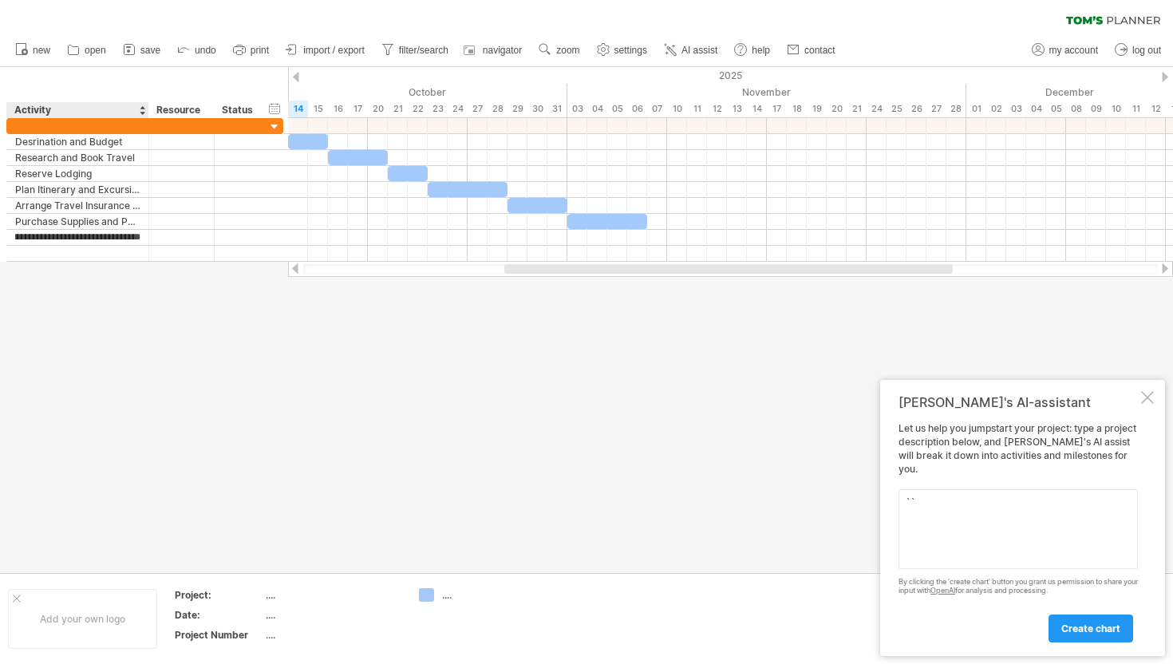
click at [81, 331] on div at bounding box center [586, 319] width 1173 height 505
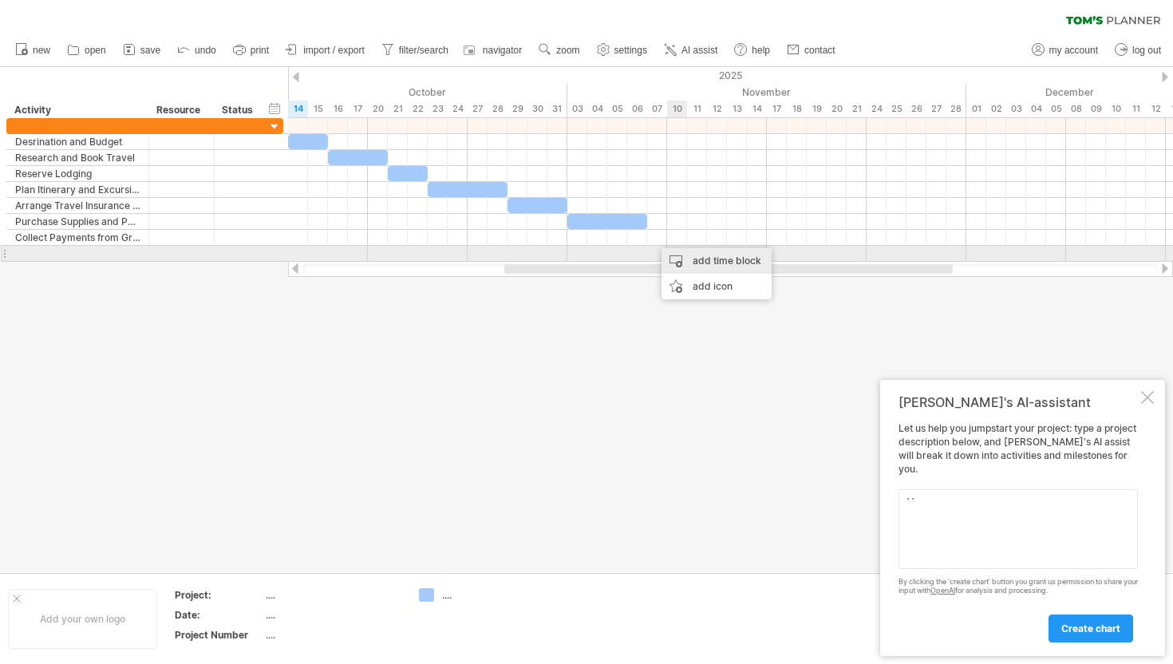
click at [696, 260] on div "add time block" at bounding box center [716, 261] width 110 height 26
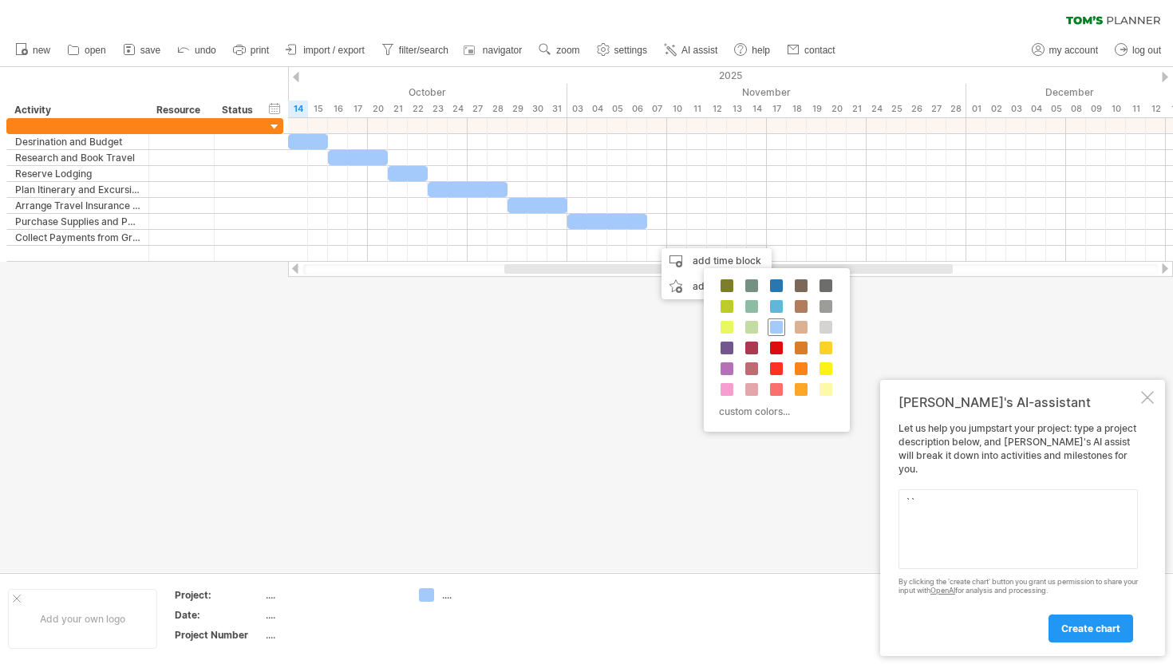
click at [776, 328] on span at bounding box center [776, 327] width 13 height 13
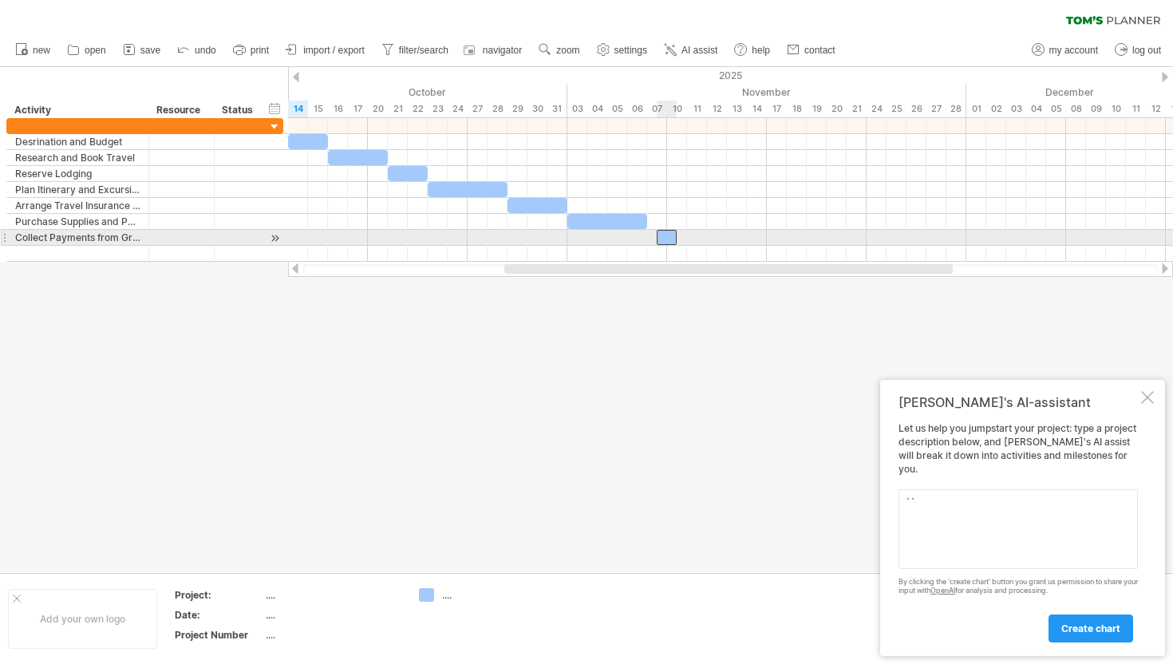
click at [661, 239] on div at bounding box center [667, 237] width 20 height 15
drag, startPoint x: 657, startPoint y: 237, endPoint x: 648, endPoint y: 239, distance: 9.9
click at [648, 239] on span at bounding box center [647, 237] width 6 height 15
drag, startPoint x: 676, startPoint y: 239, endPoint x: 685, endPoint y: 239, distance: 8.8
click at [685, 239] on span at bounding box center [687, 237] width 6 height 15
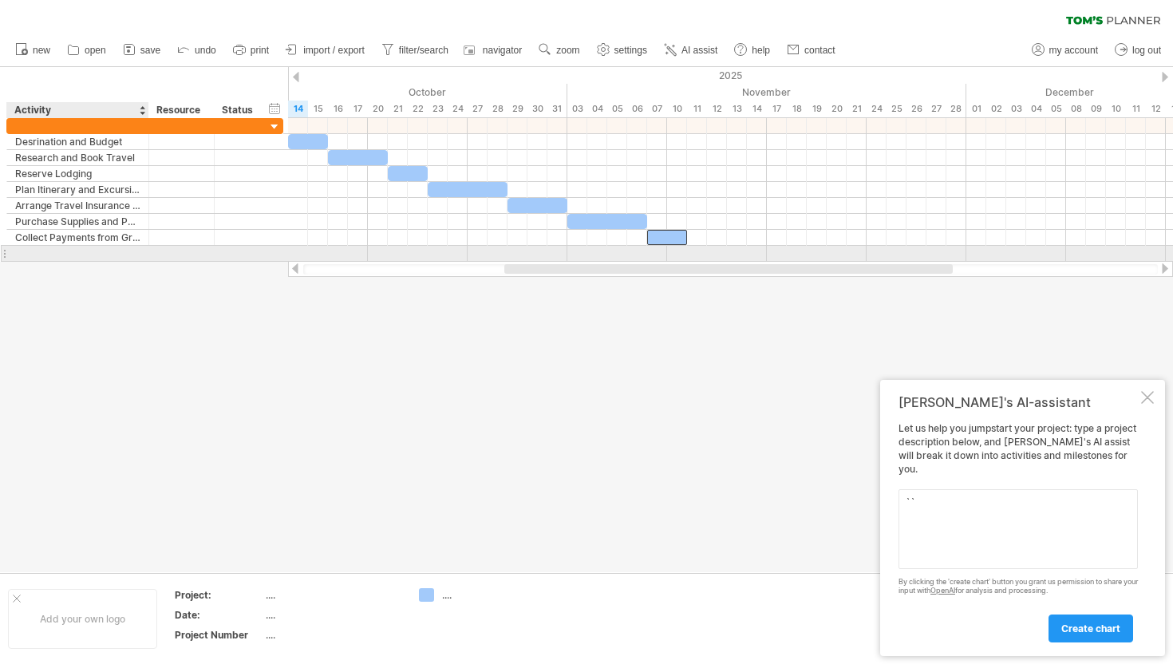
click at [139, 254] on div at bounding box center [77, 253] width 125 height 15
type input "**********"
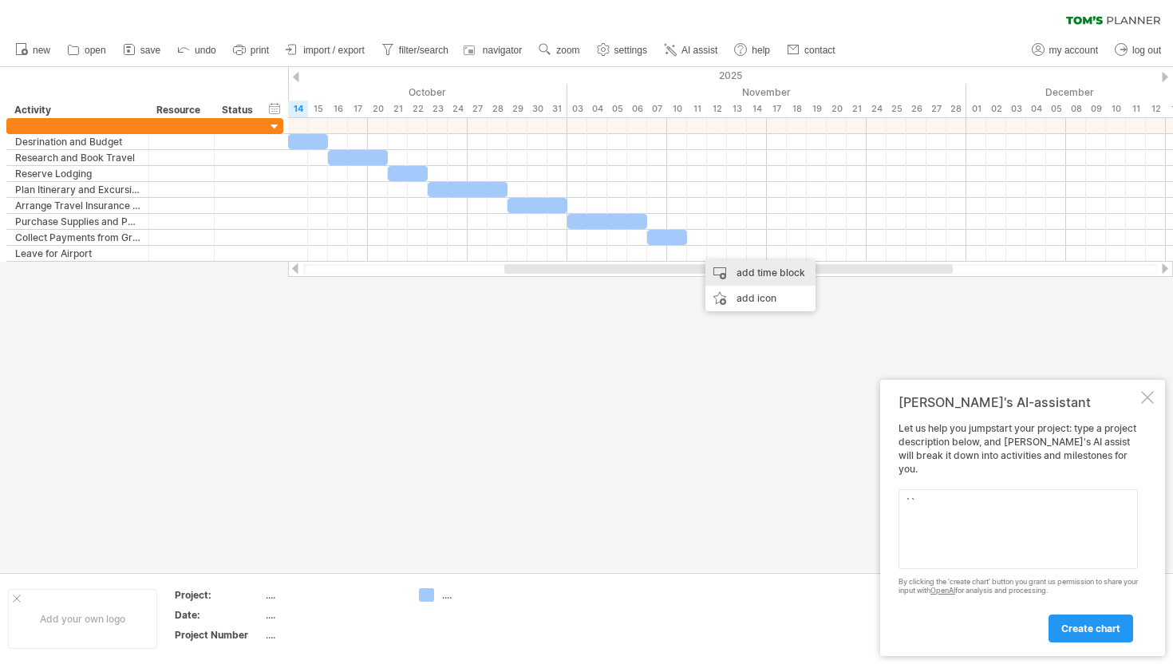
click at [739, 274] on div "add time block" at bounding box center [760, 273] width 110 height 26
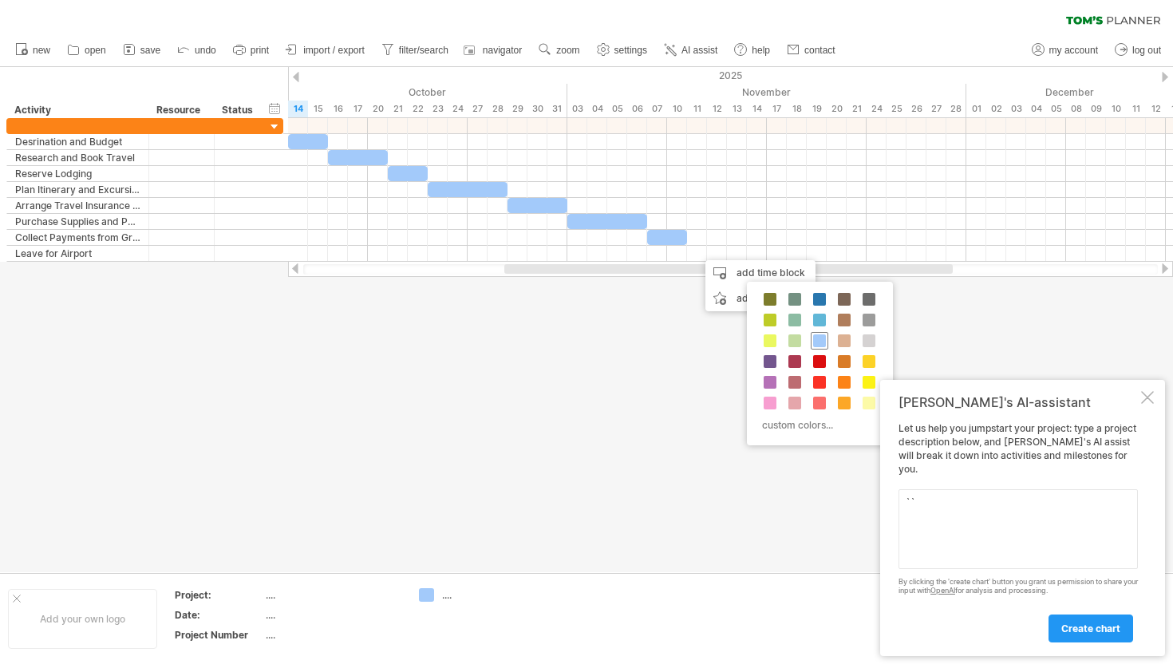
click at [818, 345] on span at bounding box center [819, 340] width 13 height 13
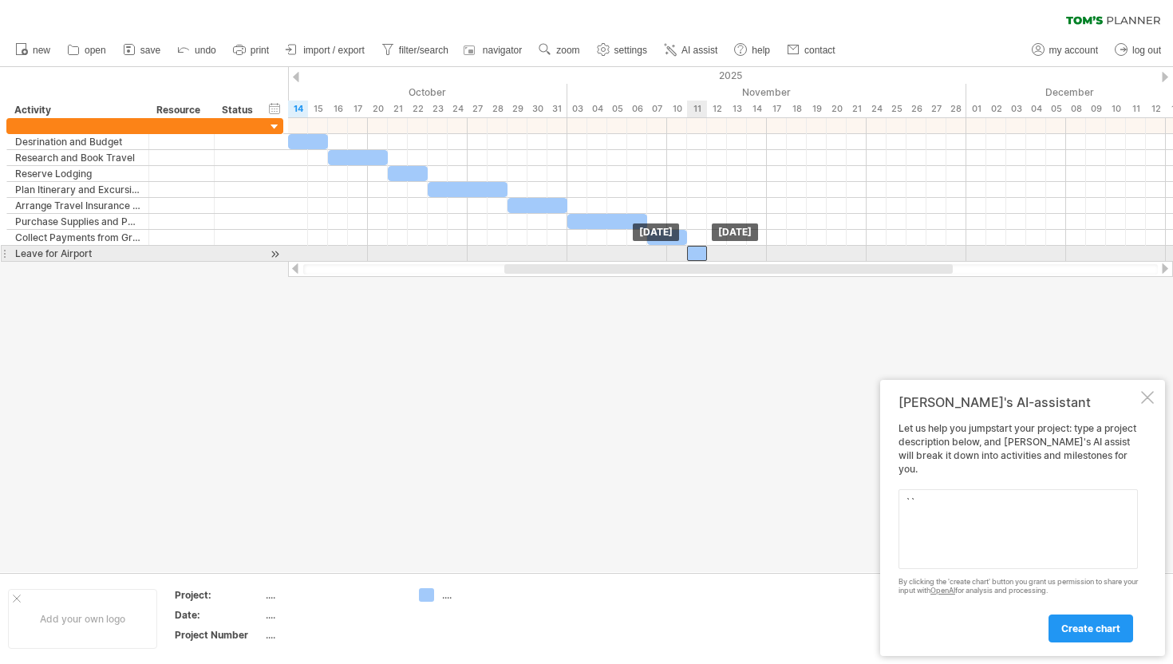
drag, startPoint x: 703, startPoint y: 251, endPoint x: 694, endPoint y: 251, distance: 8.8
click at [694, 251] on div at bounding box center [697, 253] width 20 height 15
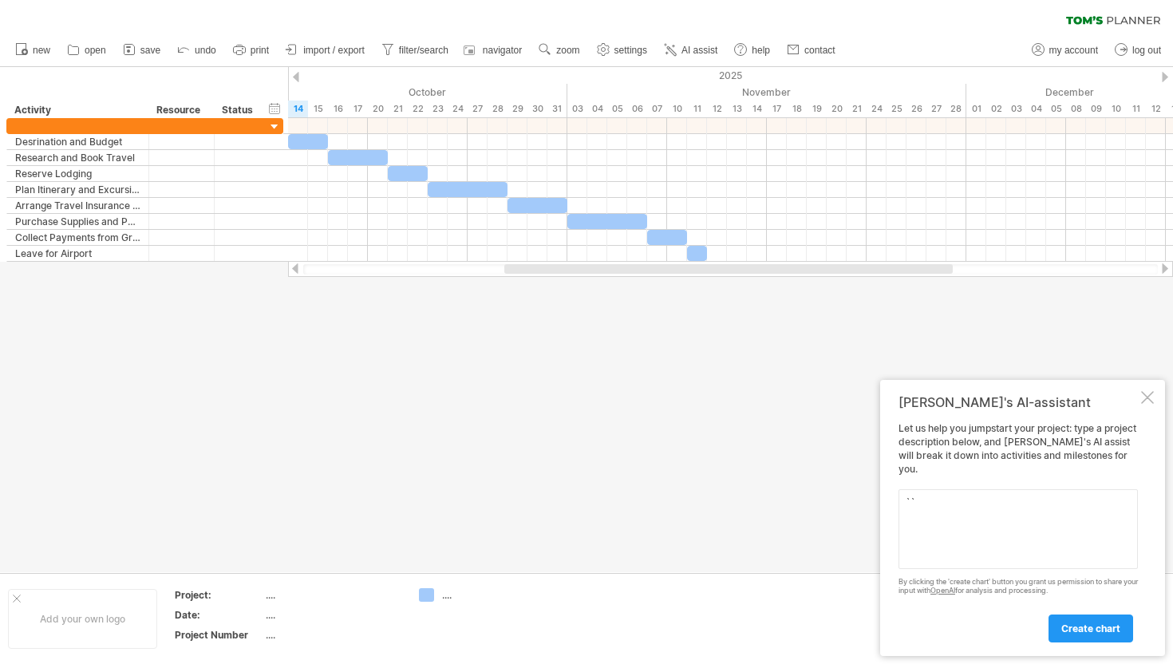
click at [682, 345] on div at bounding box center [586, 319] width 1173 height 505
click at [1147, 404] on div at bounding box center [1147, 397] width 13 height 13
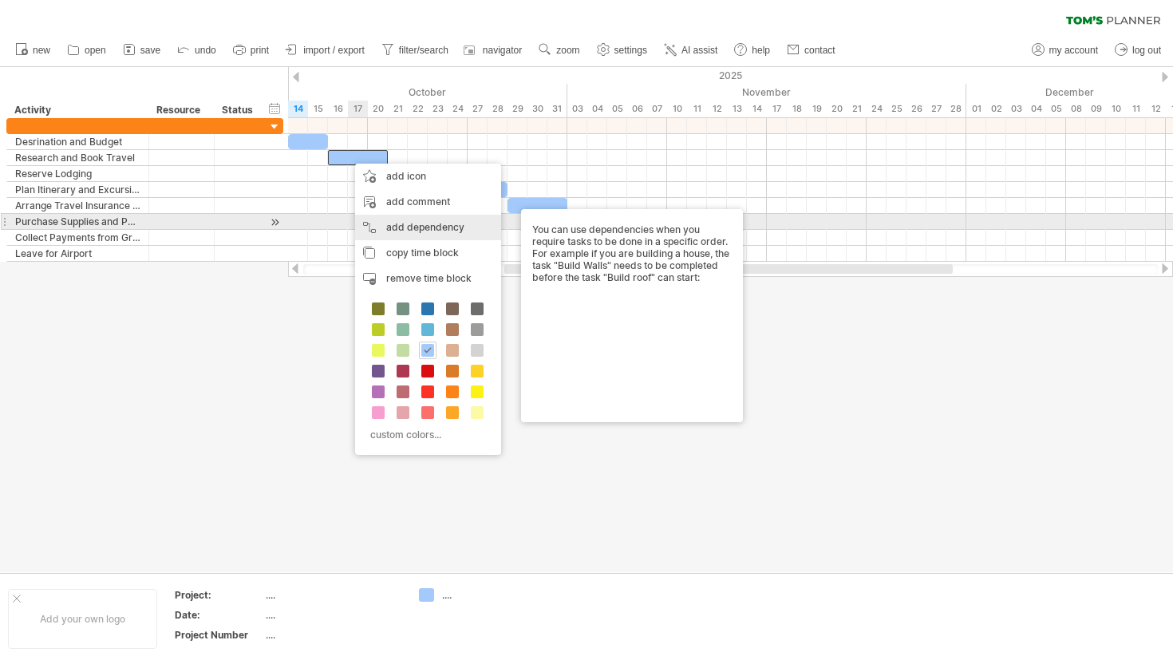
click at [404, 227] on div "add dependency You can use dependencies when you require tasks to be done in a …" at bounding box center [428, 228] width 146 height 26
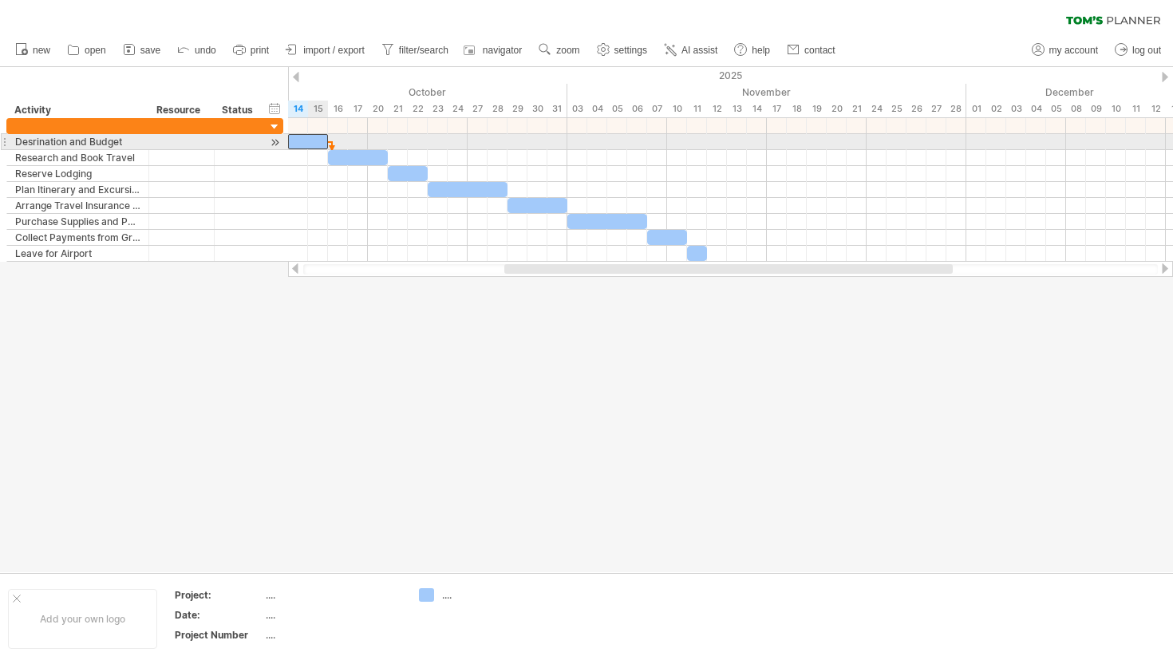
click at [318, 143] on div at bounding box center [308, 141] width 40 height 15
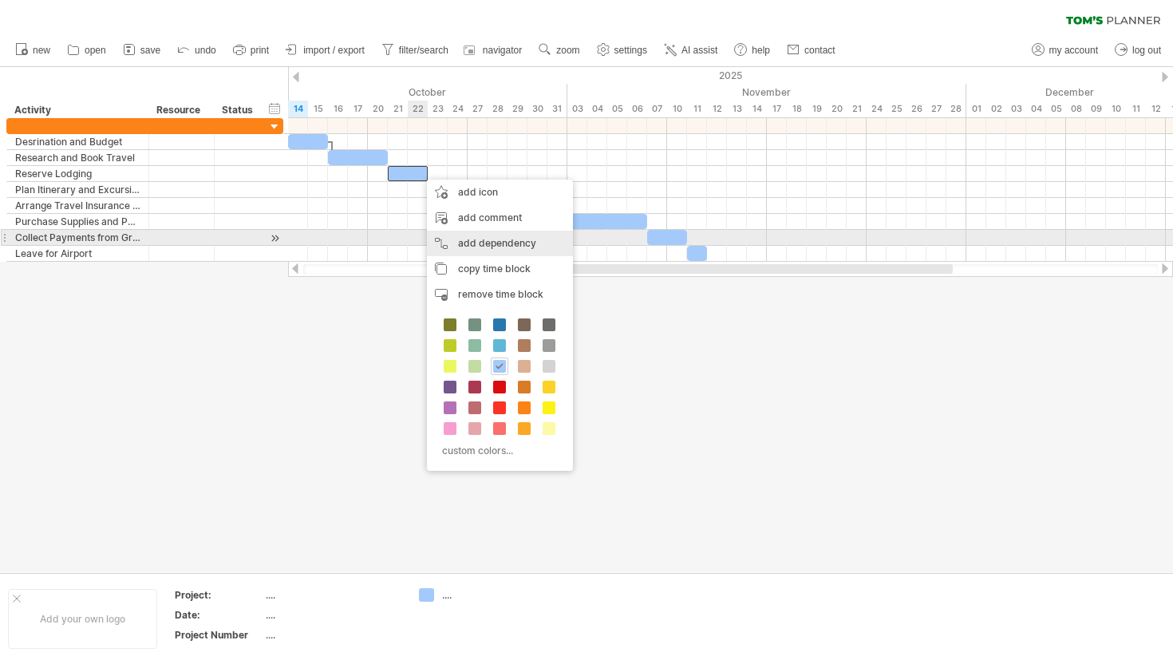
click at [475, 243] on div "add dependency You can use dependencies when you require tasks to be done in a …" at bounding box center [500, 244] width 146 height 26
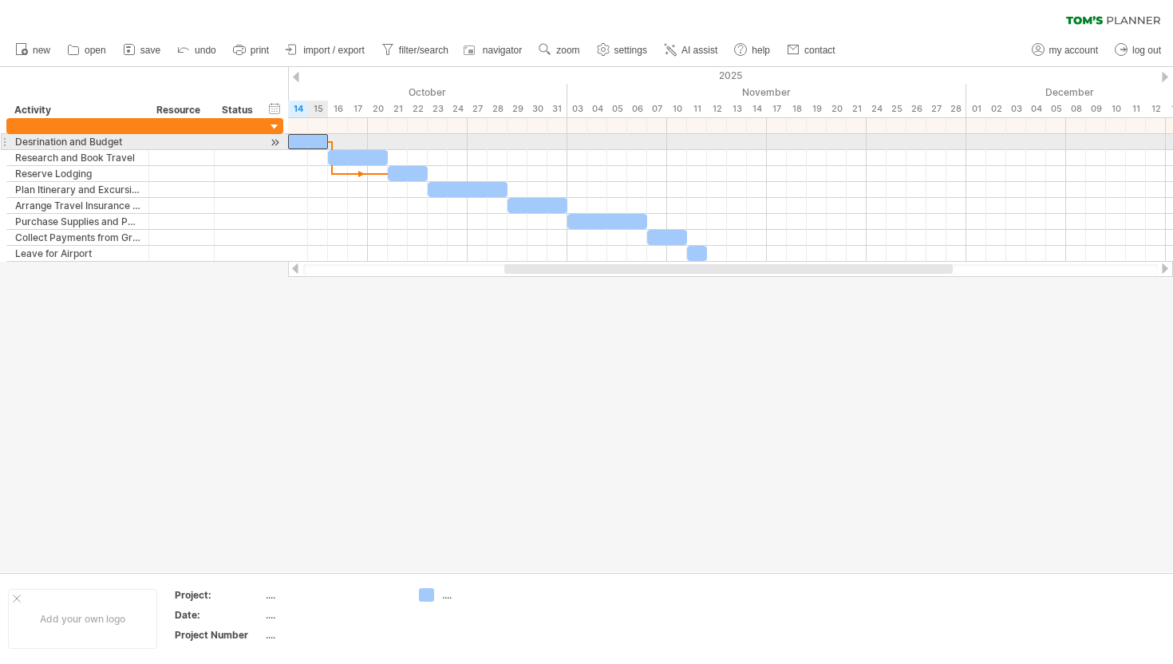
click at [314, 144] on div at bounding box center [308, 141] width 40 height 15
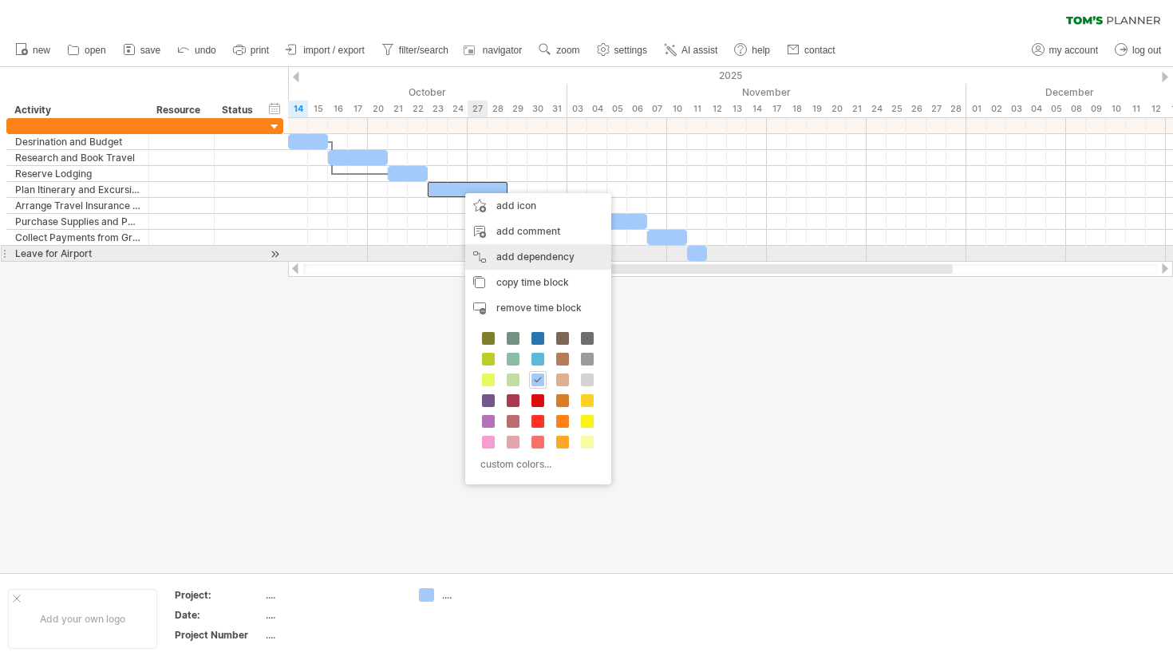
click at [498, 249] on div "add dependency You can use dependencies when you require tasks to be done in a …" at bounding box center [538, 257] width 146 height 26
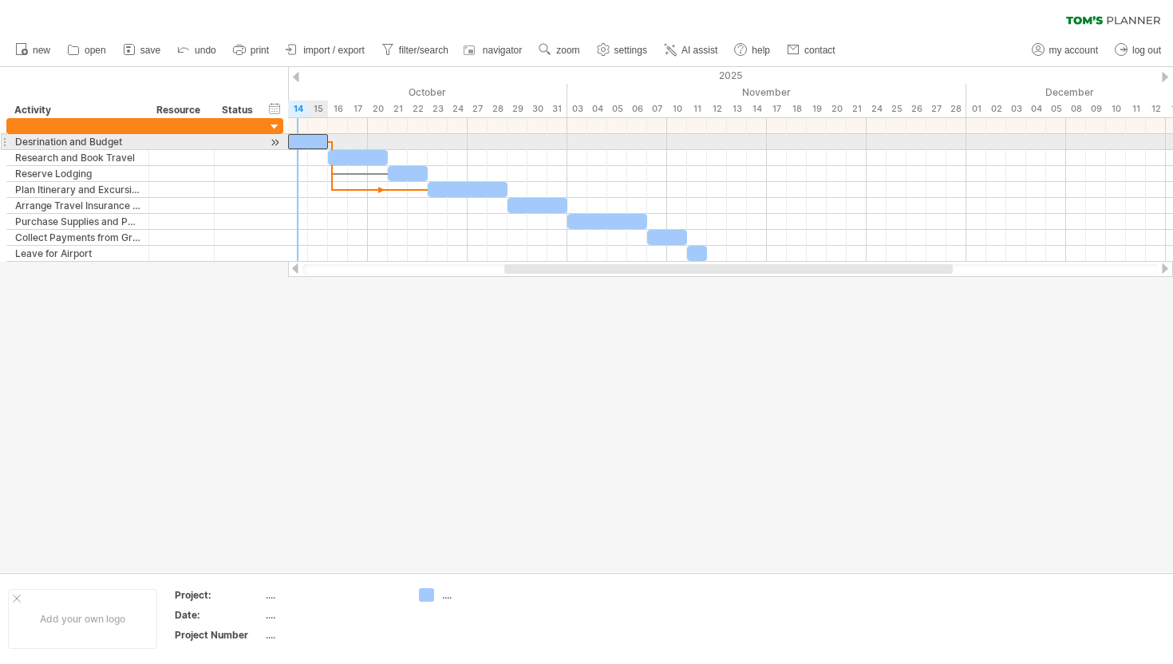
click at [307, 146] on div at bounding box center [308, 141] width 40 height 15
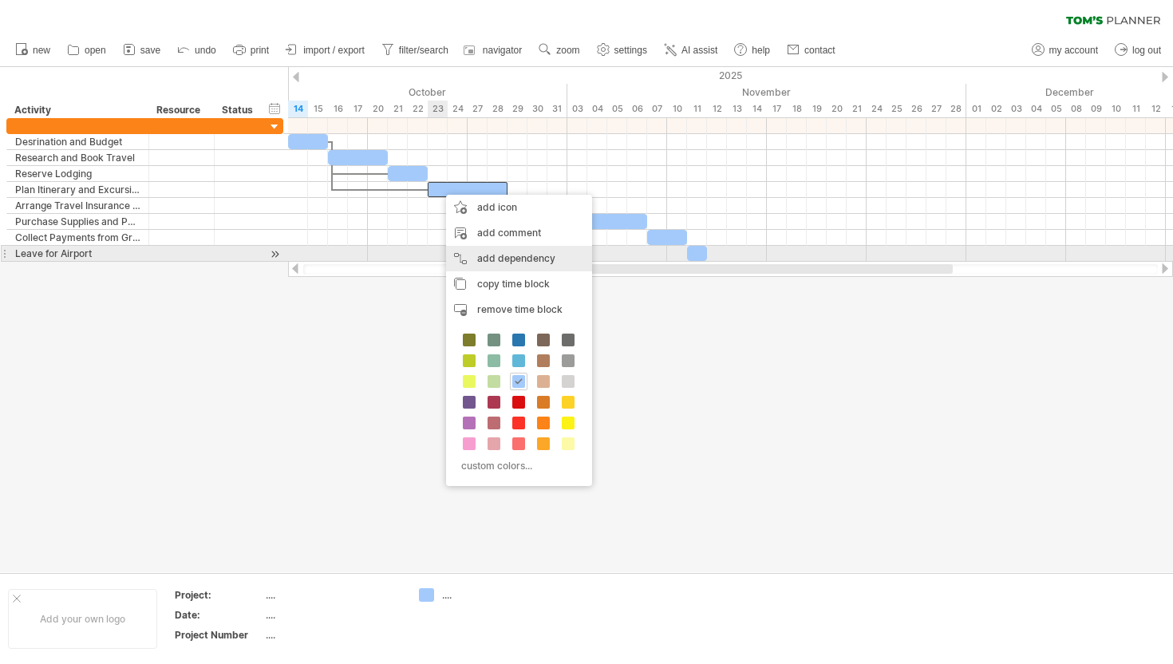
click at [476, 251] on div "add dependency You can use dependencies when you require tasks to be done in a …" at bounding box center [519, 259] width 146 height 26
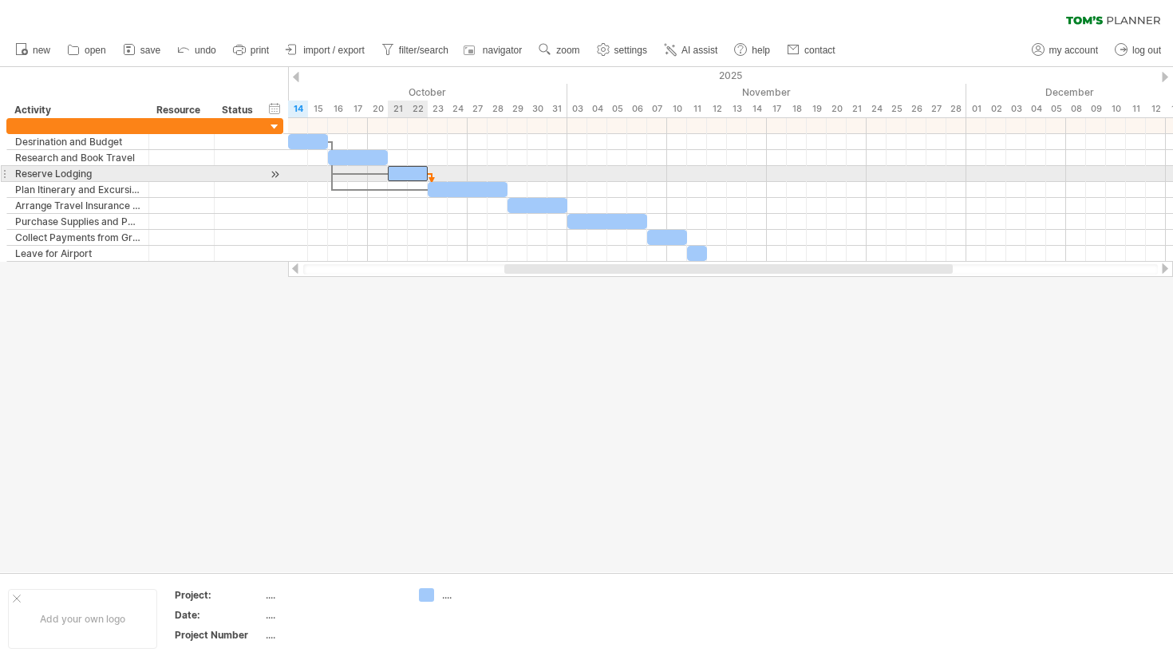
click at [409, 175] on div at bounding box center [408, 173] width 40 height 15
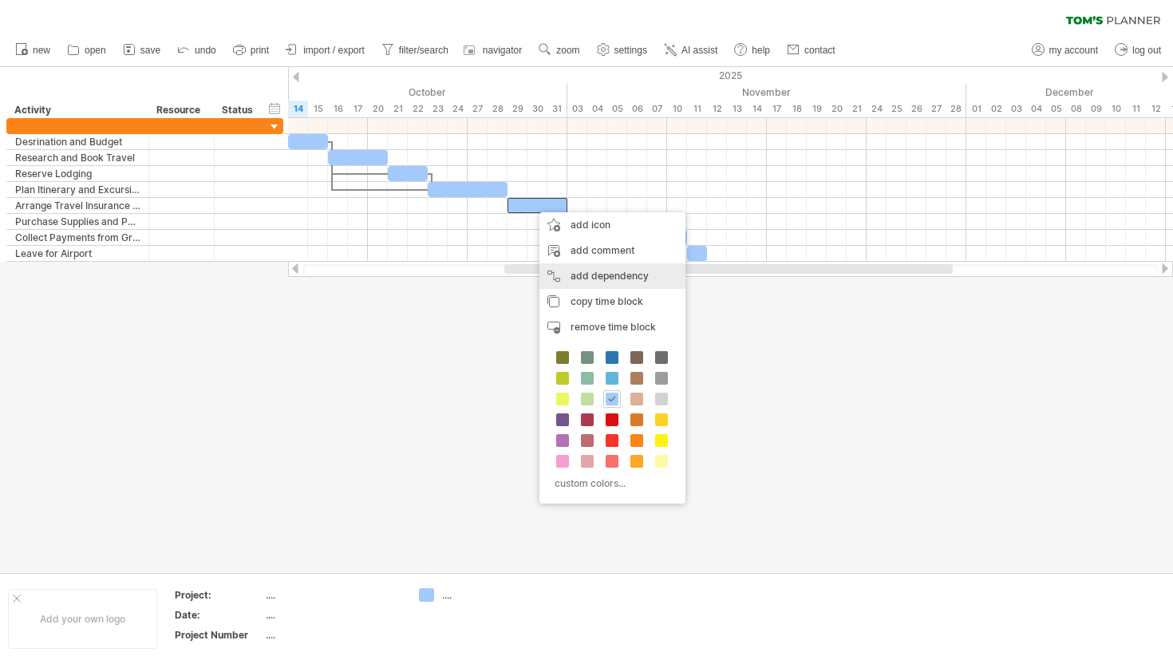
click at [587, 267] on div "add dependency You can use dependencies when you require tasks to be done in a …" at bounding box center [612, 276] width 146 height 26
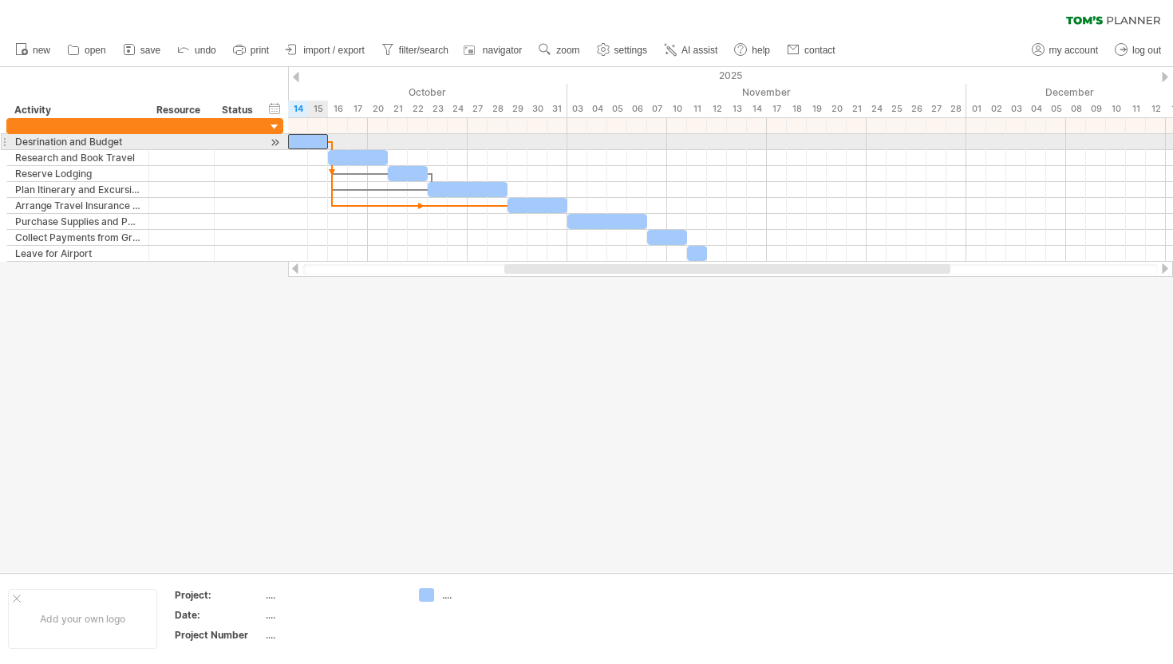
click at [311, 142] on div at bounding box center [308, 141] width 40 height 15
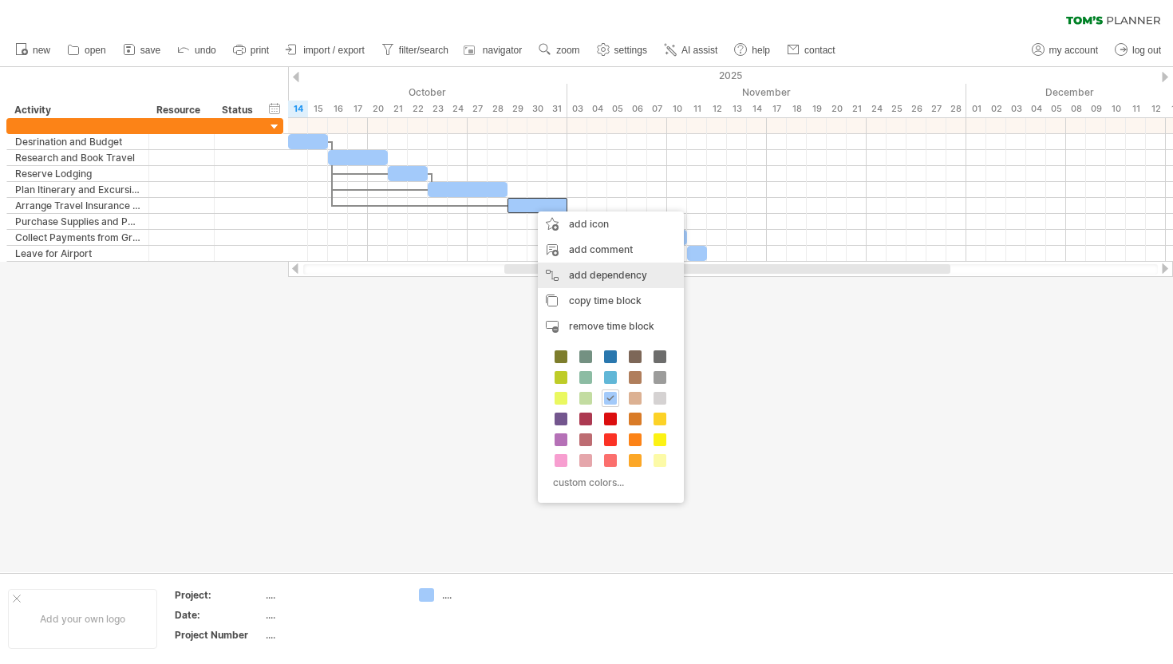
click at [579, 268] on div "add dependency You can use dependencies when you require tasks to be done in a …" at bounding box center [611, 275] width 146 height 26
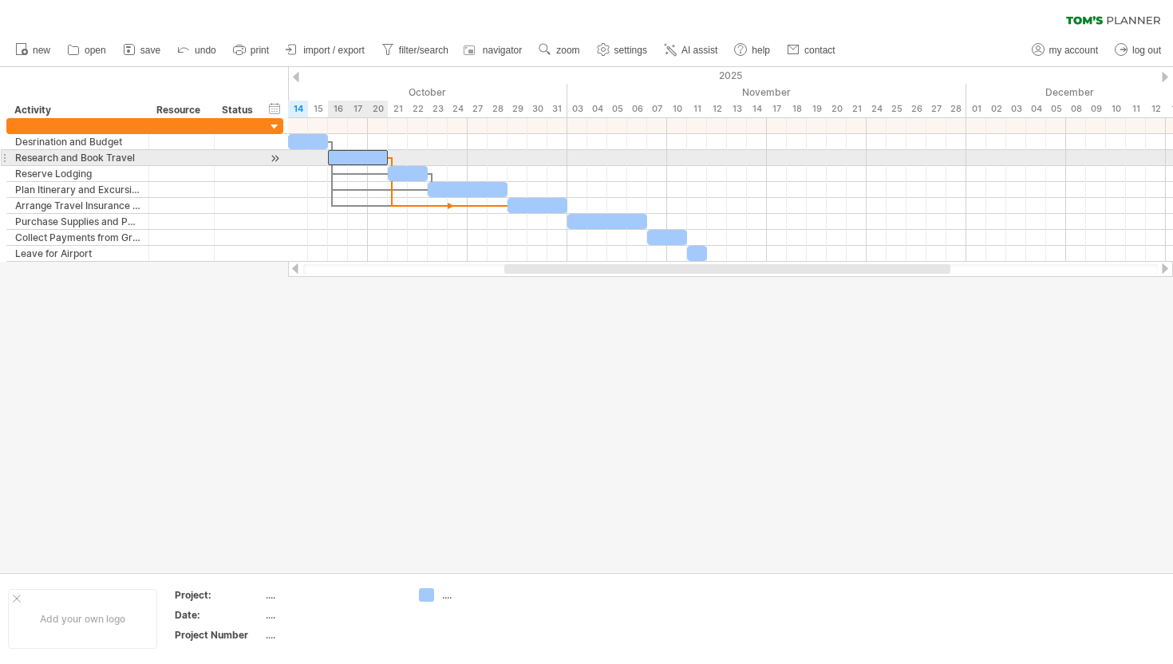
click at [369, 160] on div at bounding box center [358, 157] width 60 height 15
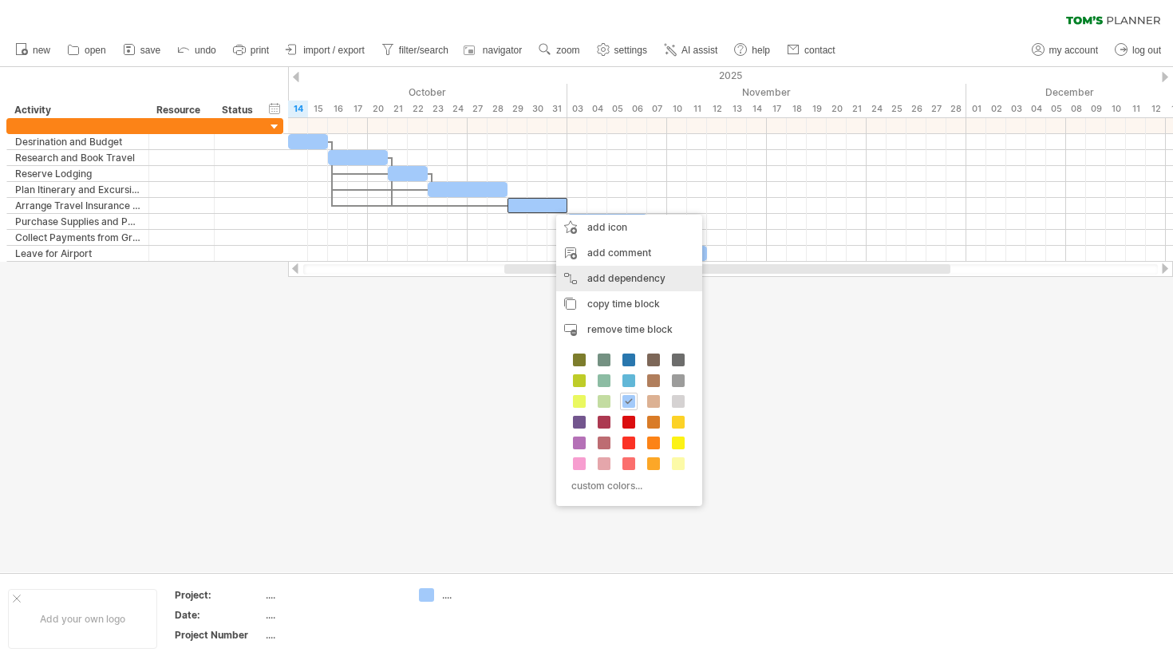
click at [597, 272] on div "add dependency You can use dependencies when you require tasks to be done in a …" at bounding box center [629, 279] width 146 height 26
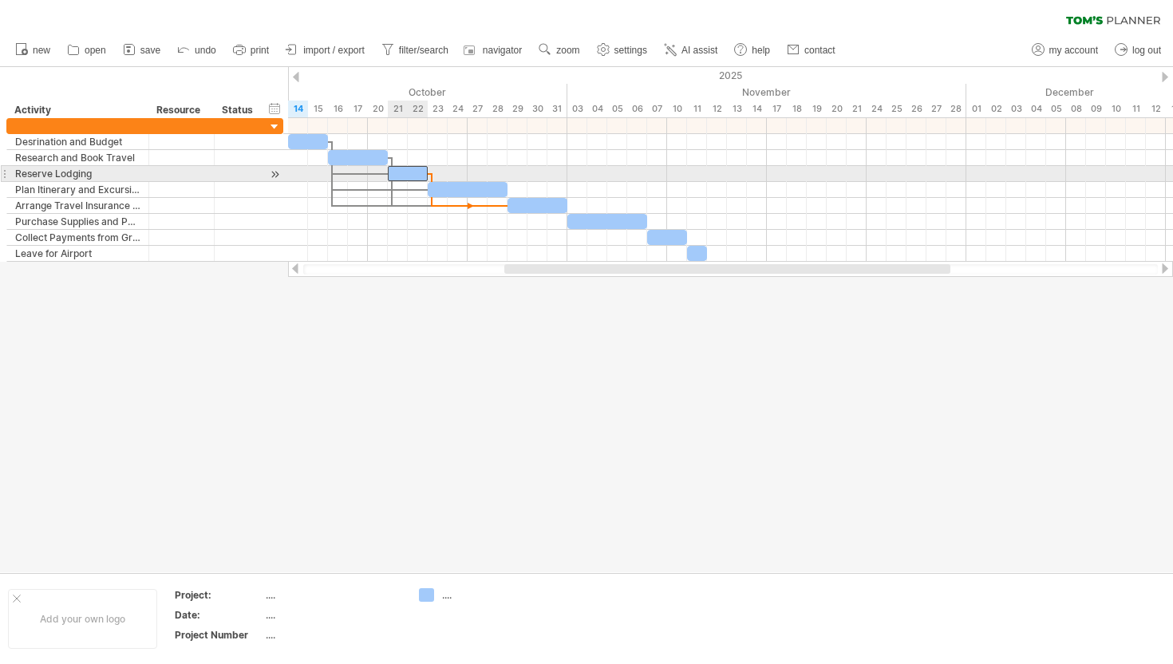
click at [416, 171] on div at bounding box center [408, 173] width 40 height 15
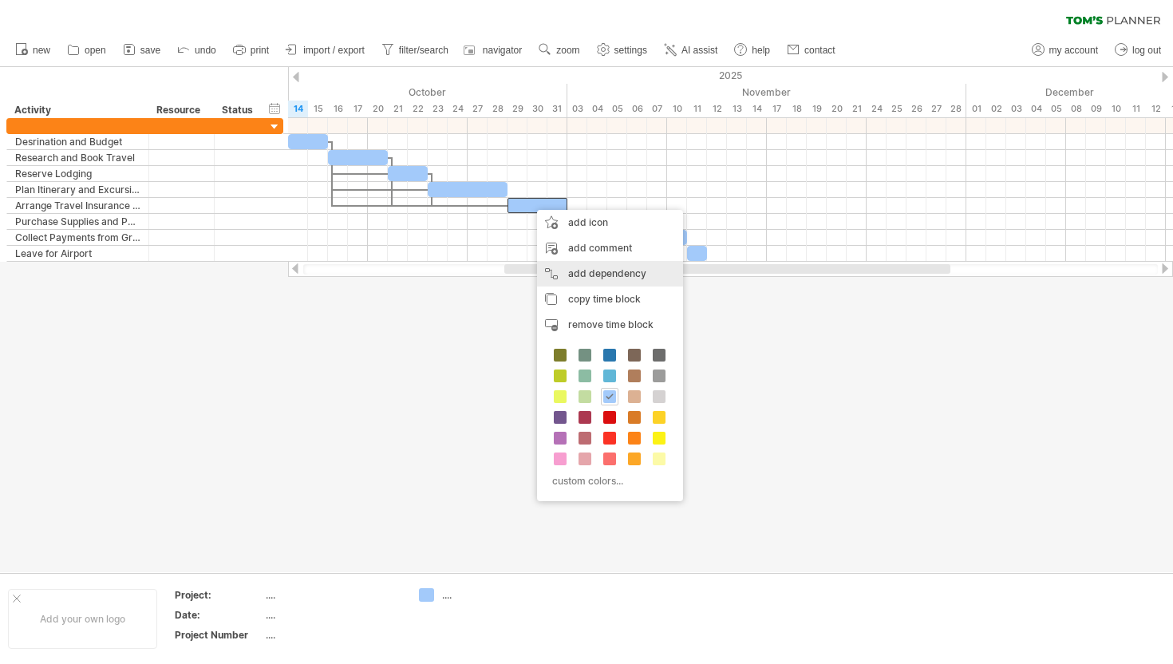
click at [579, 270] on div "add dependency You can use dependencies when you require tasks to be done in a …" at bounding box center [610, 274] width 146 height 26
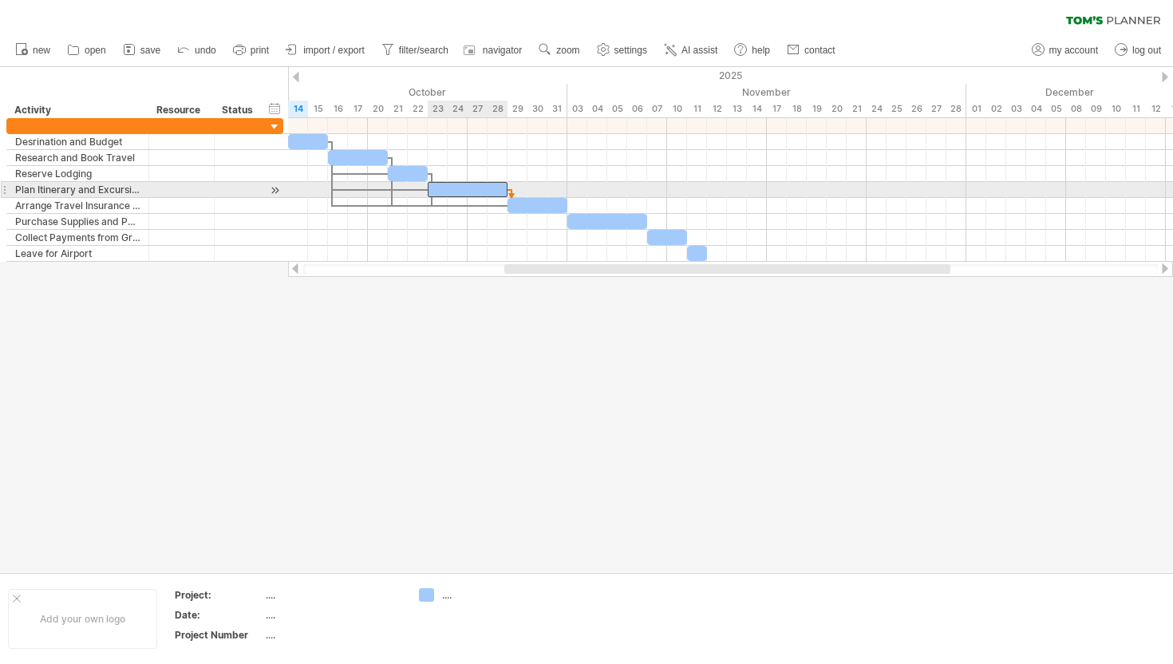
click at [478, 190] on div at bounding box center [468, 189] width 80 height 15
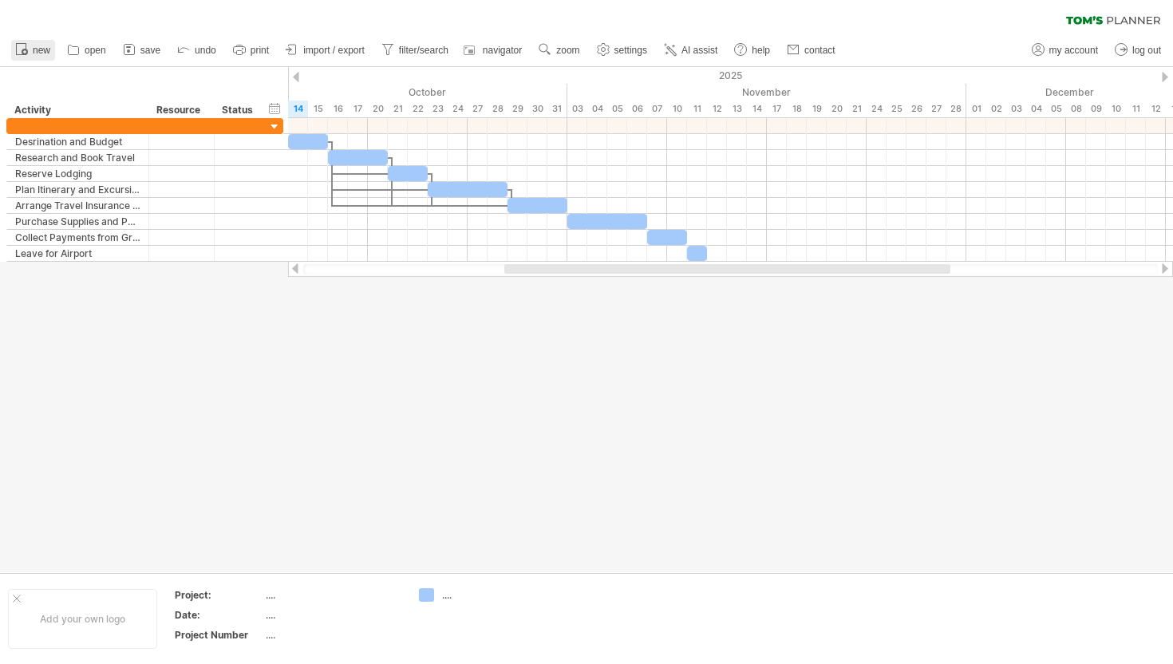
click at [32, 47] on link "new" at bounding box center [33, 50] width 44 height 21
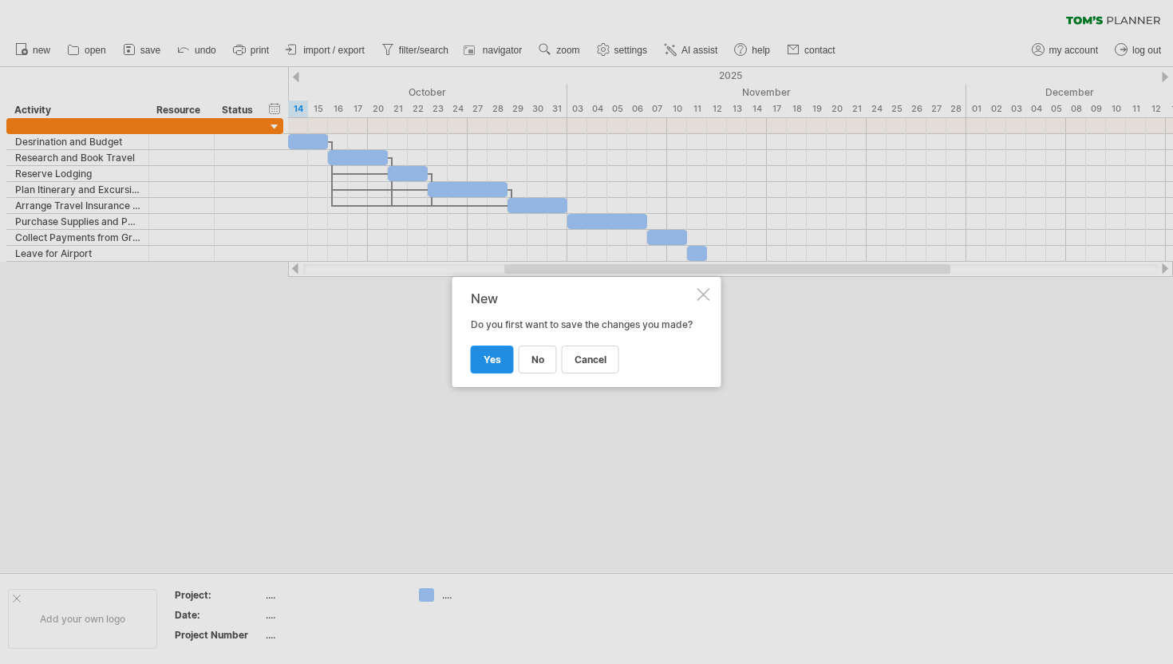
click at [491, 360] on link "yes" at bounding box center [492, 359] width 43 height 28
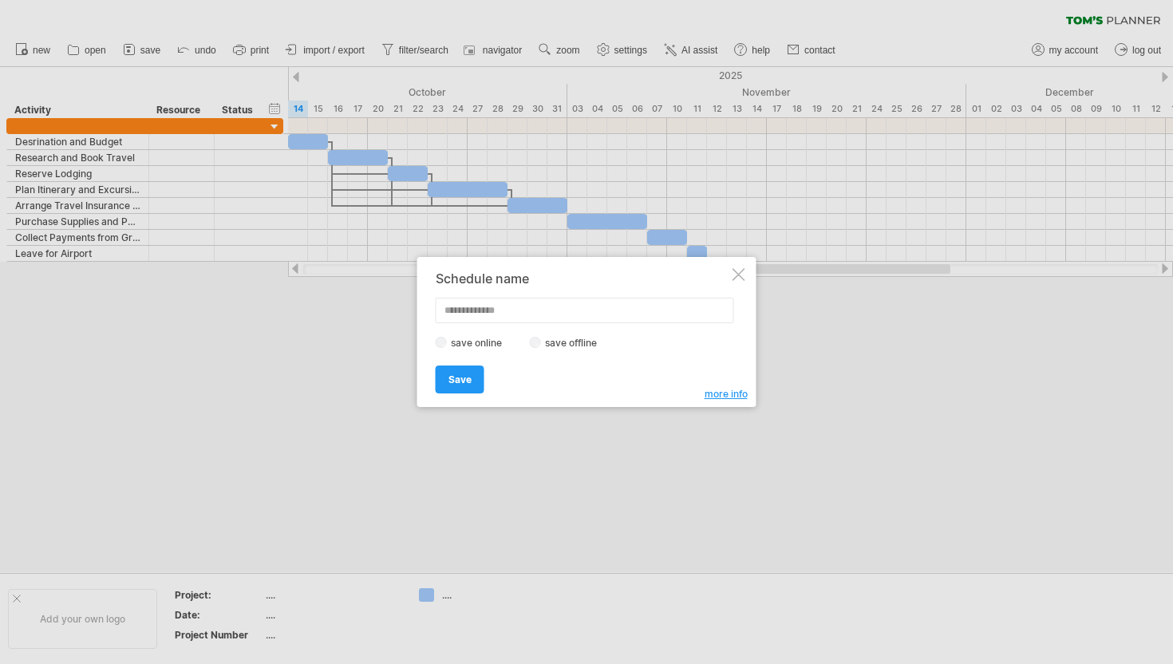
click at [477, 310] on input "text" at bounding box center [585, 311] width 298 height 26
type input "*******"
click at [457, 375] on span "Save" at bounding box center [459, 379] width 23 height 12
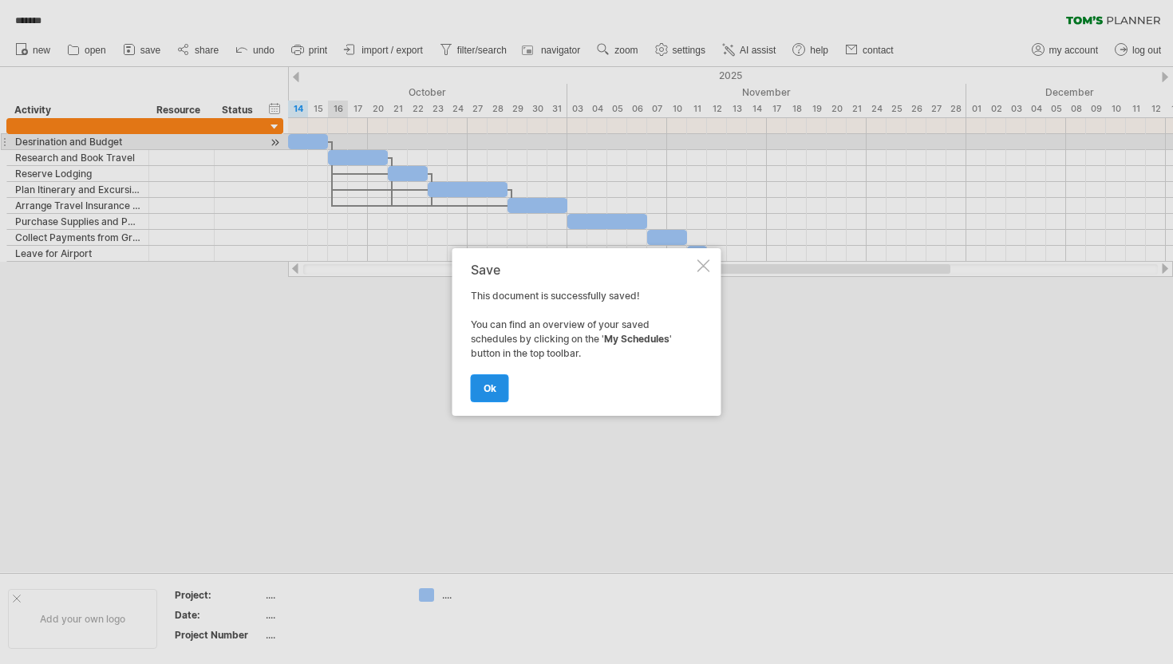
click at [489, 397] on link "ok" at bounding box center [490, 388] width 38 height 28
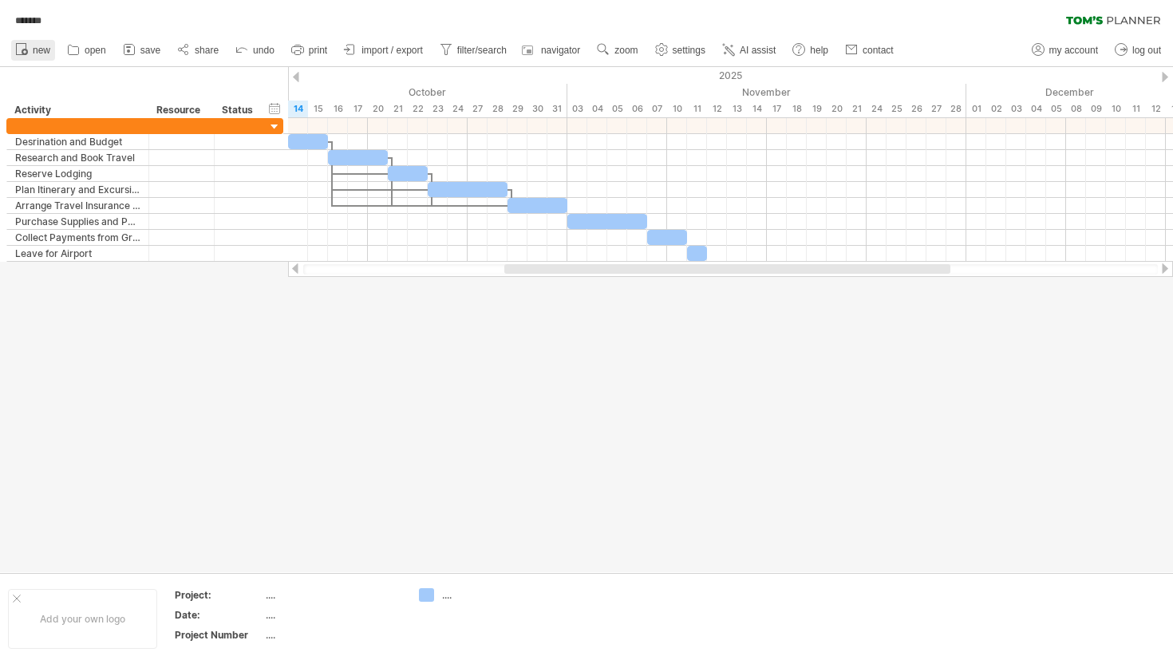
click at [41, 51] on span "new" at bounding box center [42, 50] width 18 height 11
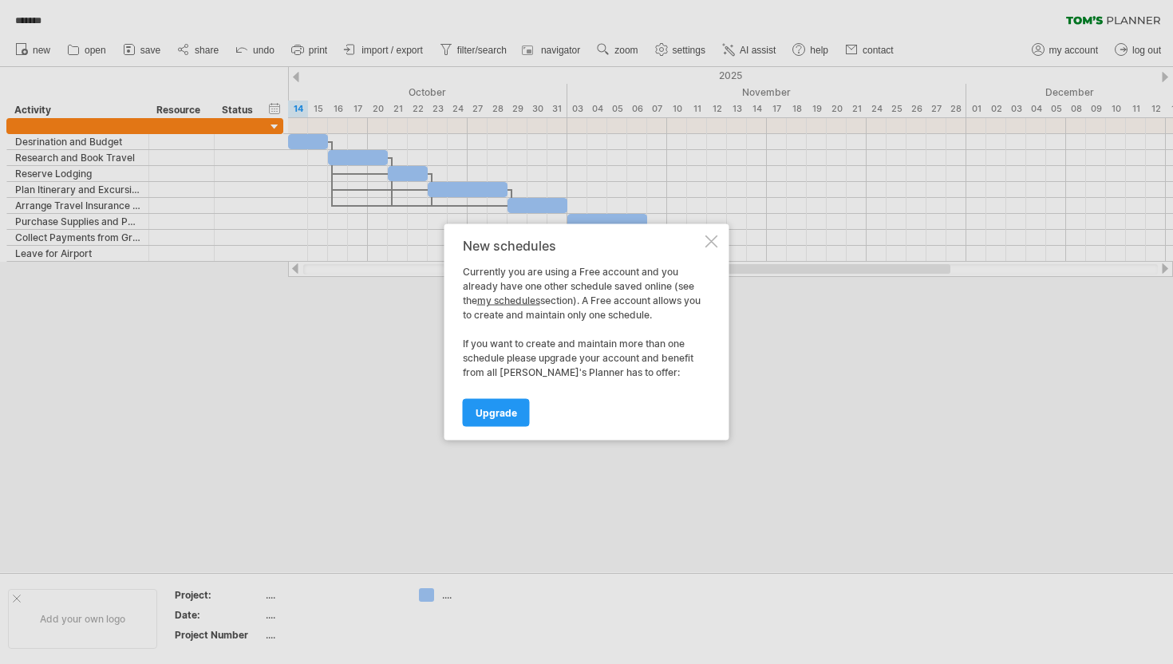
click at [709, 239] on div at bounding box center [711, 241] width 13 height 13
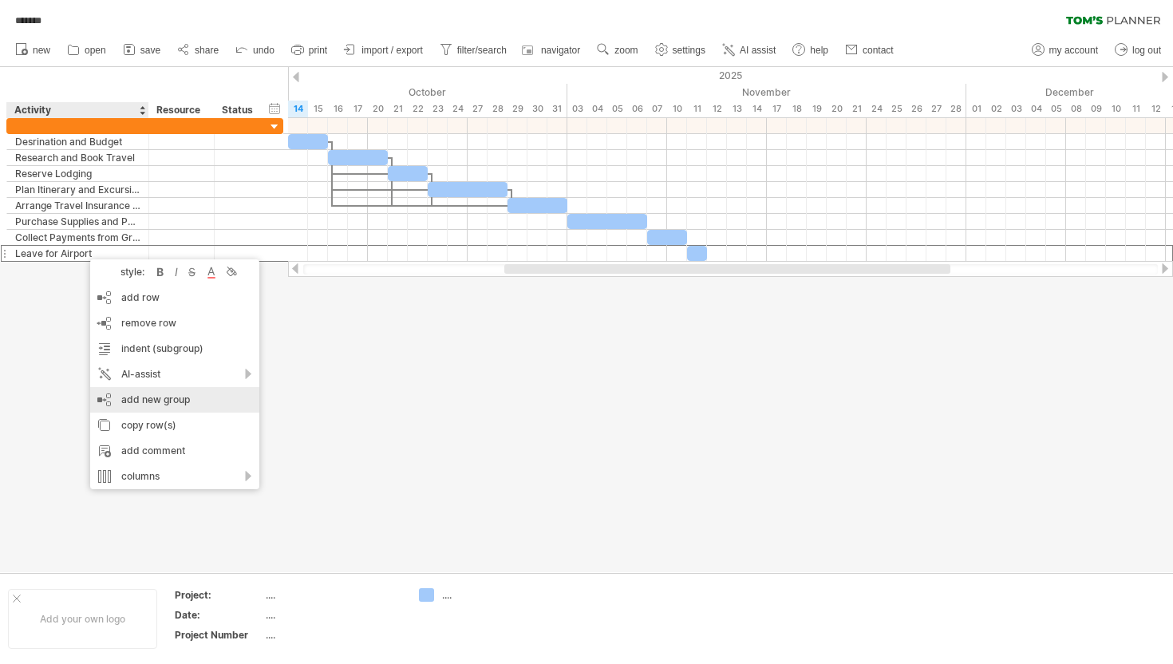
click at [139, 399] on div "add new group" at bounding box center [174, 400] width 169 height 26
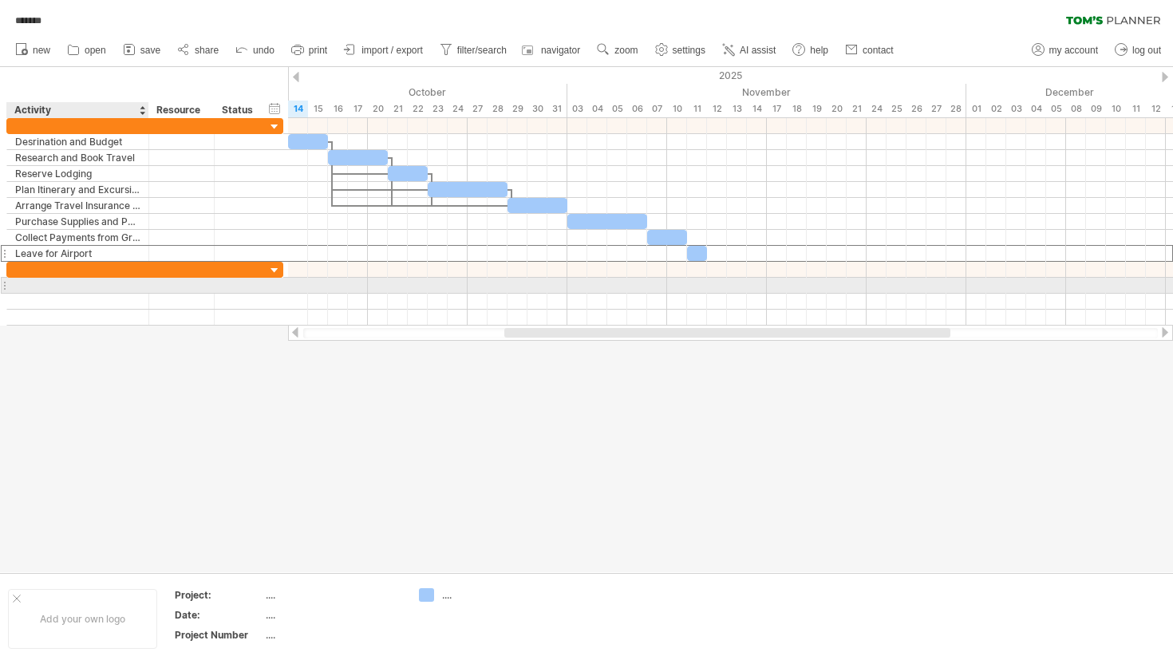
click at [80, 286] on div at bounding box center [77, 285] width 125 height 15
click at [80, 286] on input "text" at bounding box center [77, 285] width 125 height 15
type input "*"
click at [40, 281] on input "text" at bounding box center [77, 285] width 125 height 15
type input "**********"
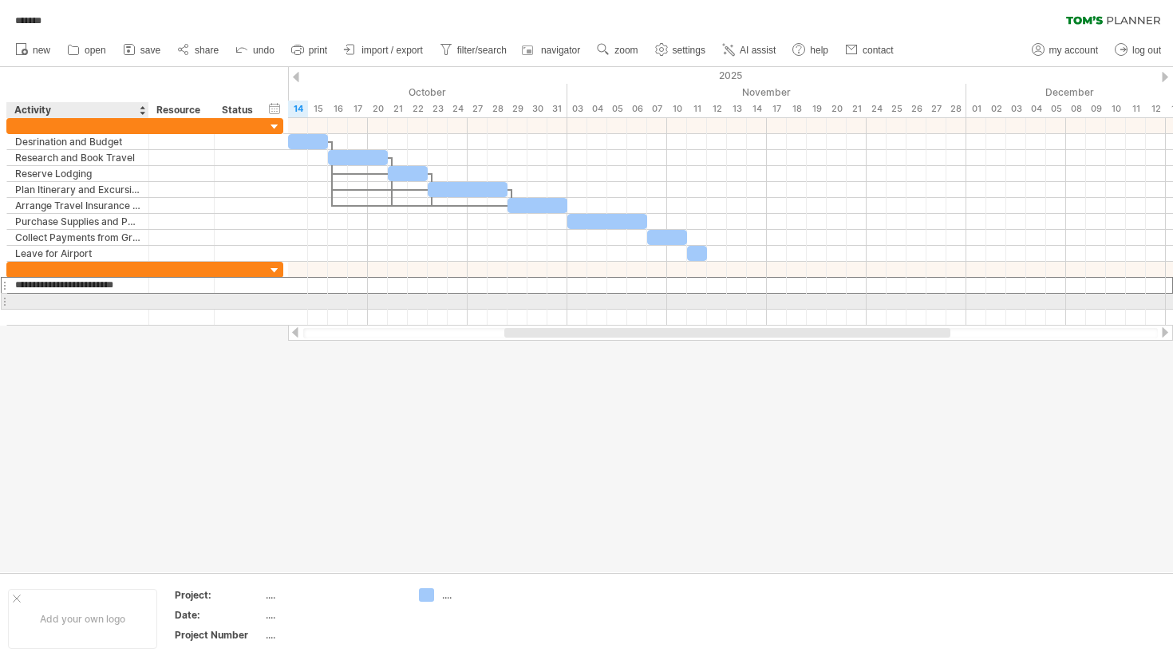
click at [29, 301] on div at bounding box center [77, 301] width 125 height 15
click at [29, 301] on input "text" at bounding box center [77, 301] width 125 height 15
type input "**********"
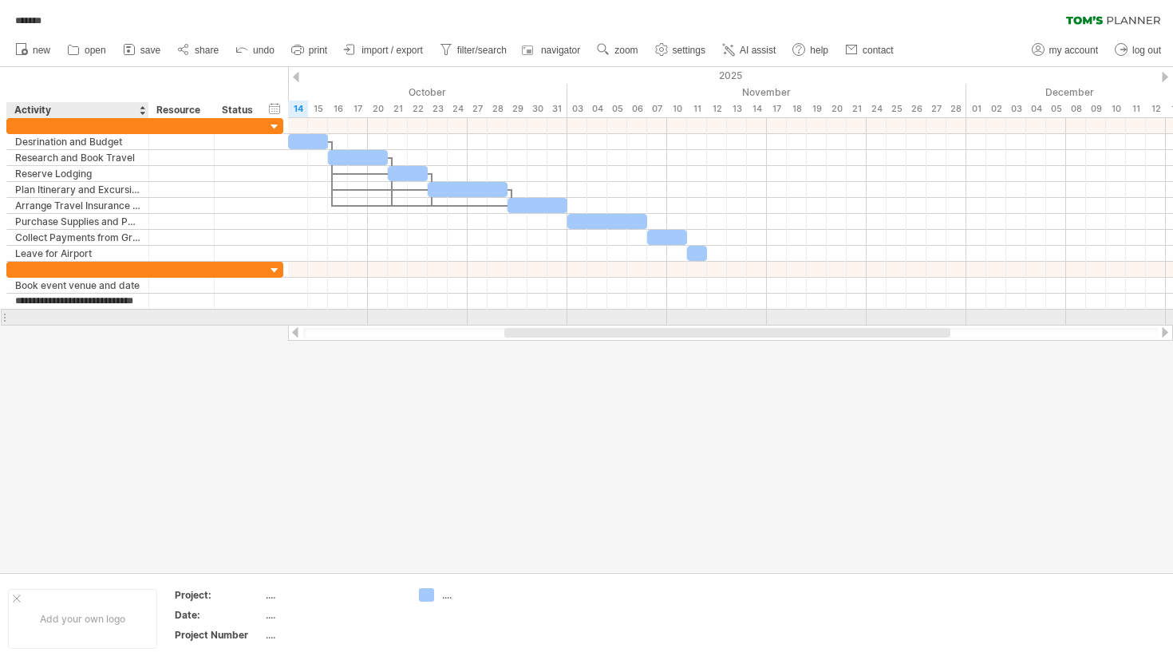
click at [45, 316] on div at bounding box center [77, 317] width 125 height 15
type input "**********"
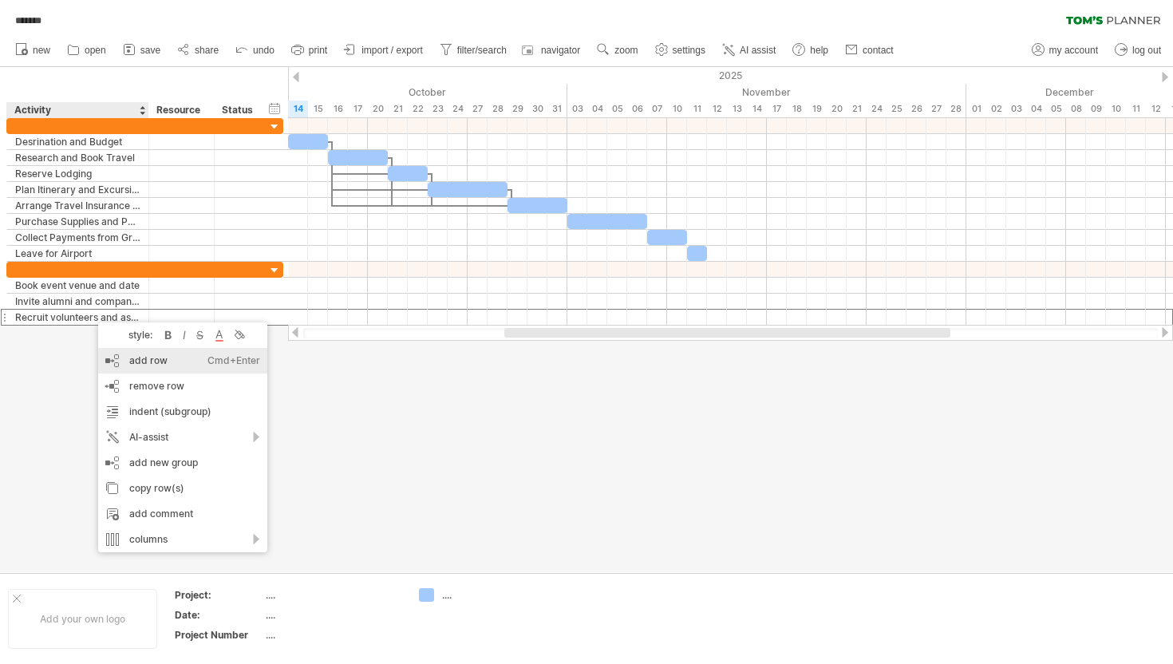
click at [132, 356] on div "add row Ctrl+Enter Cmd+Enter" at bounding box center [182, 361] width 169 height 26
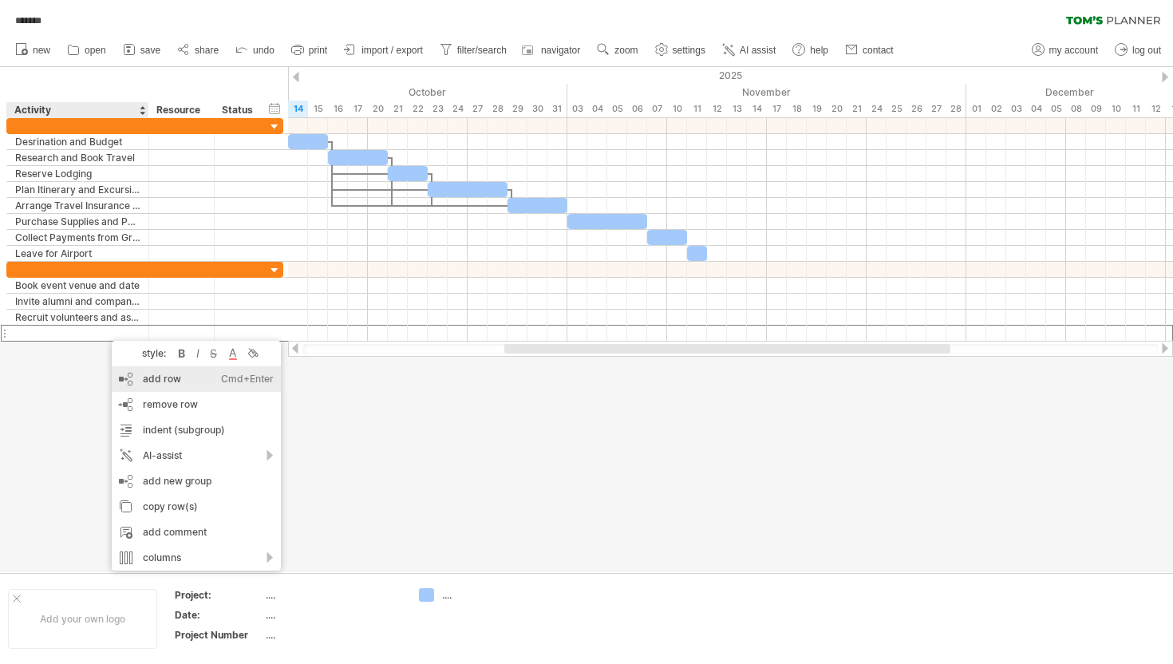
click at [140, 381] on div "add row Ctrl+Enter Cmd+Enter" at bounding box center [196, 379] width 169 height 26
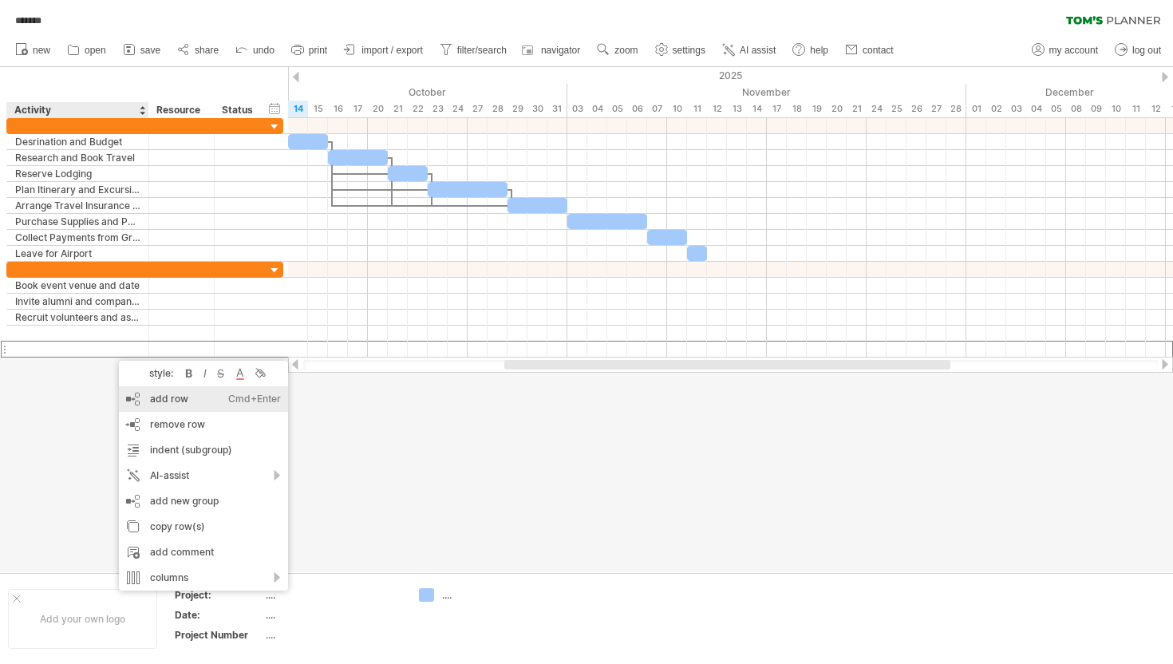
click at [141, 393] on div "add row Ctrl+Enter Cmd+Enter" at bounding box center [203, 399] width 169 height 26
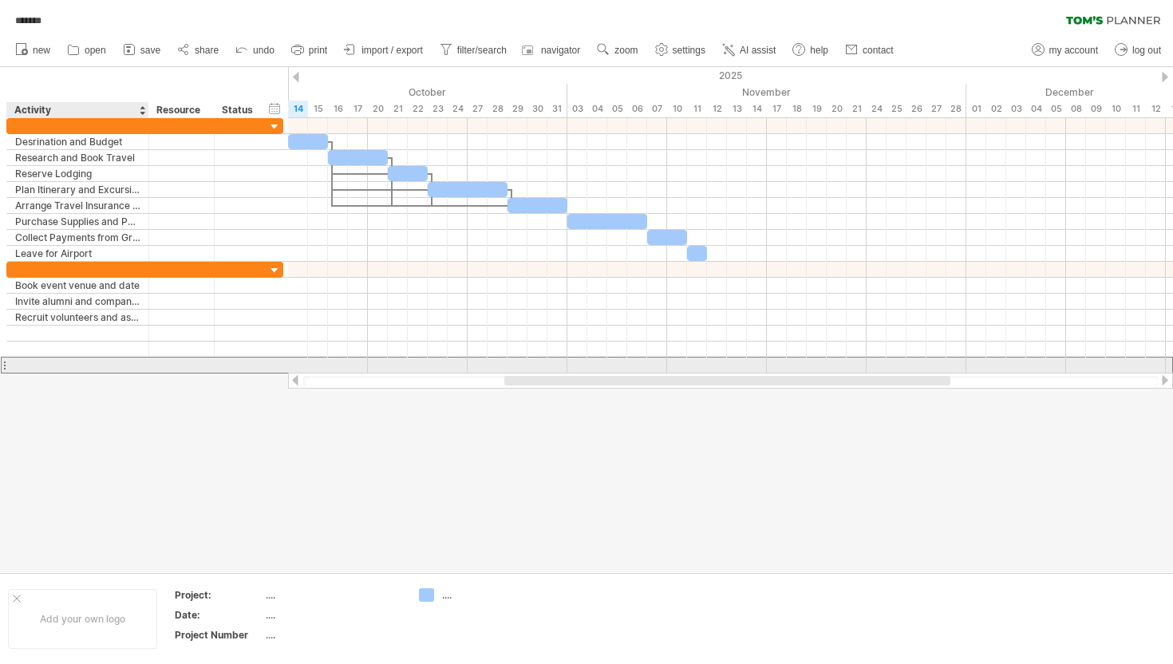
click at [121, 366] on input "text" at bounding box center [77, 364] width 125 height 15
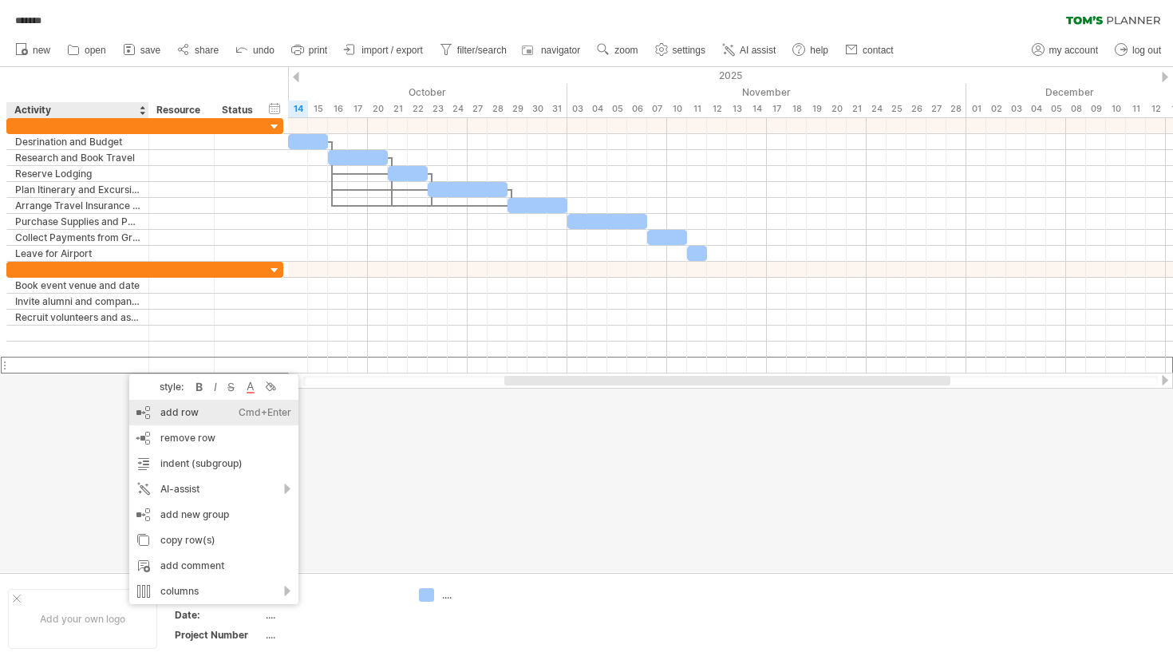
click at [172, 412] on div "add row Ctrl+Enter Cmd+Enter" at bounding box center [213, 413] width 169 height 26
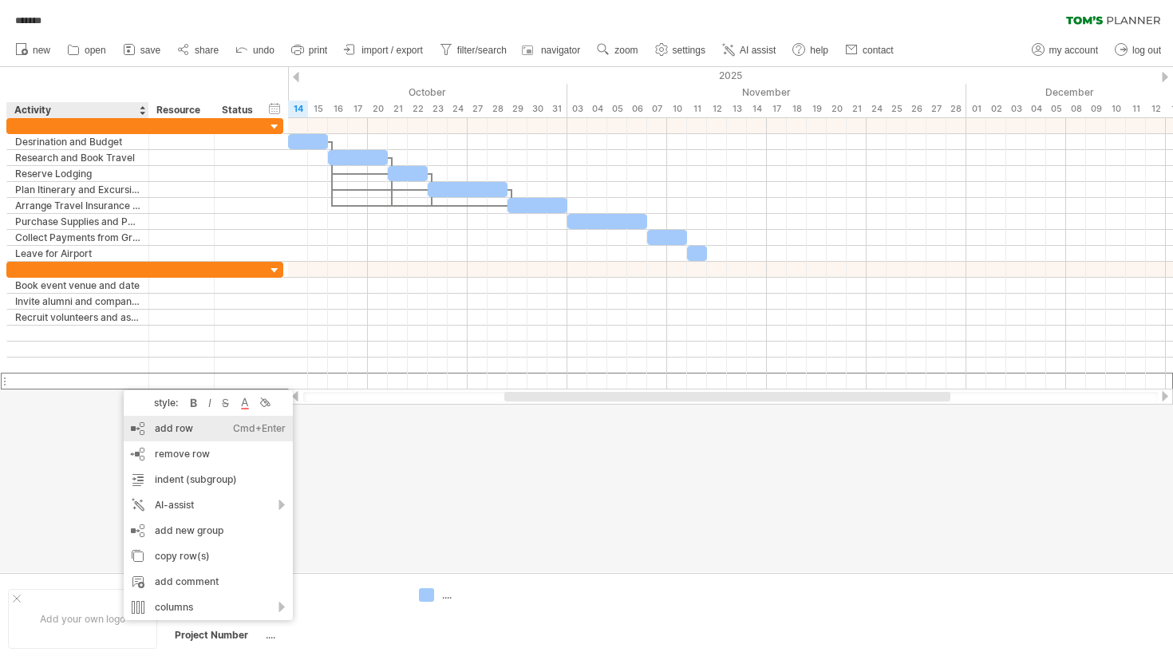
click at [180, 429] on div "add row Ctrl+Enter Cmd+Enter" at bounding box center [208, 429] width 169 height 26
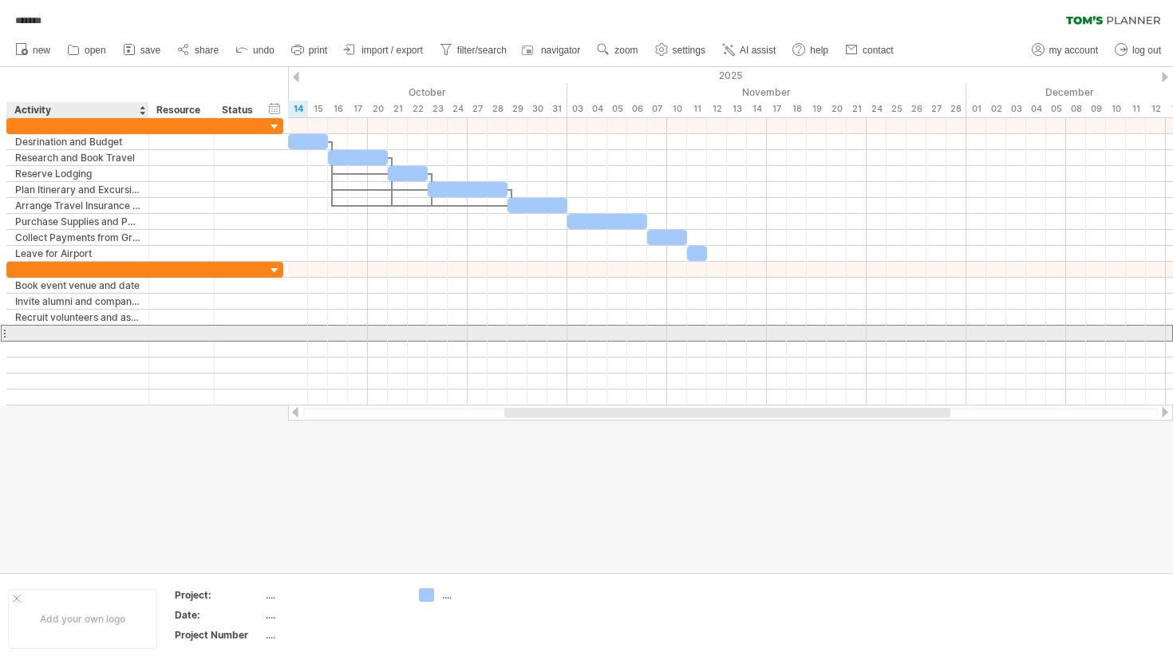
click at [132, 332] on div at bounding box center [77, 333] width 125 height 15
click at [0, 0] on input "text" at bounding box center [0, 0] width 0 height 0
type input "*"
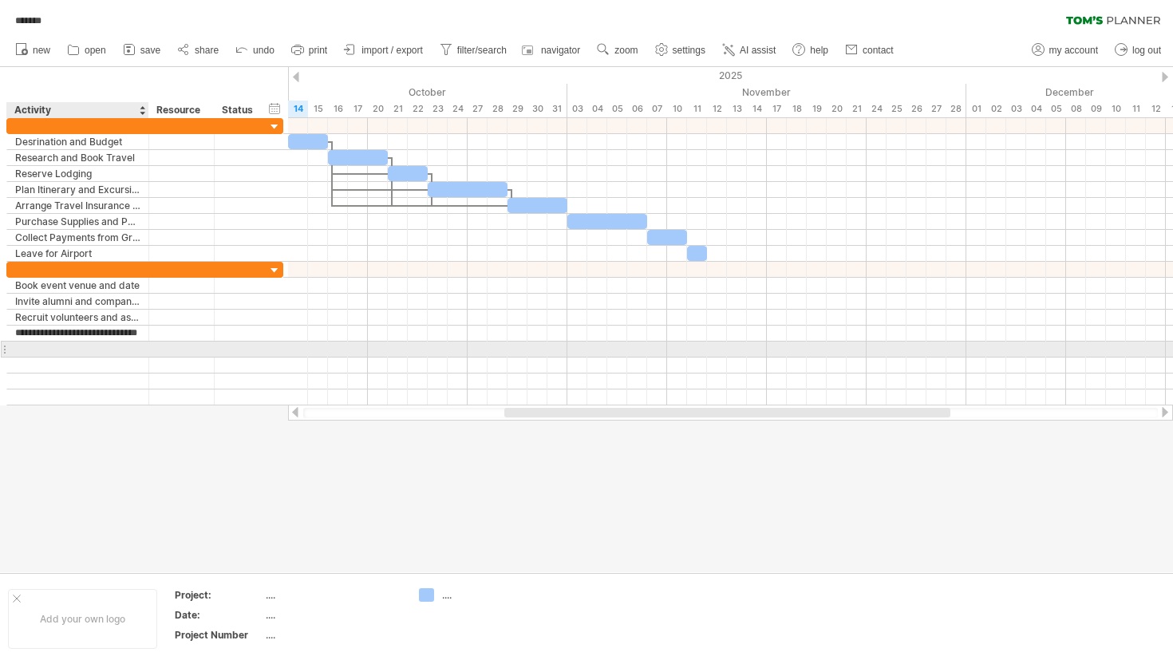
type input "**********"
click at [99, 346] on div at bounding box center [77, 348] width 125 height 15
click at [99, 346] on input "text" at bounding box center [77, 348] width 125 height 15
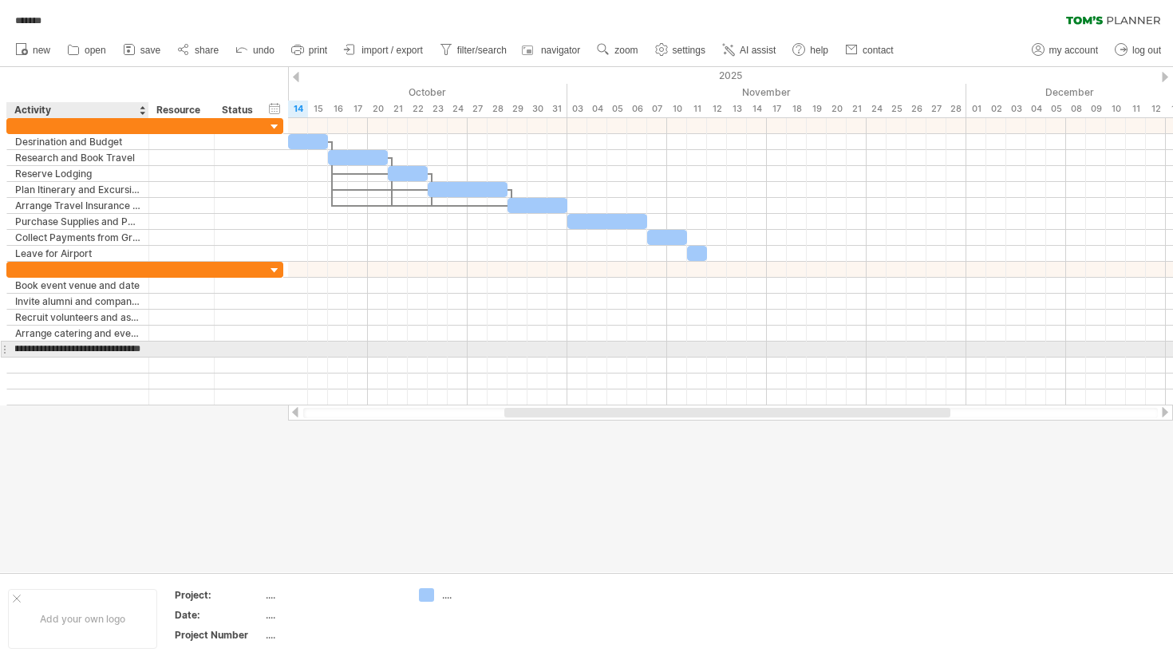
click at [112, 347] on input "**********" at bounding box center [77, 348] width 125 height 15
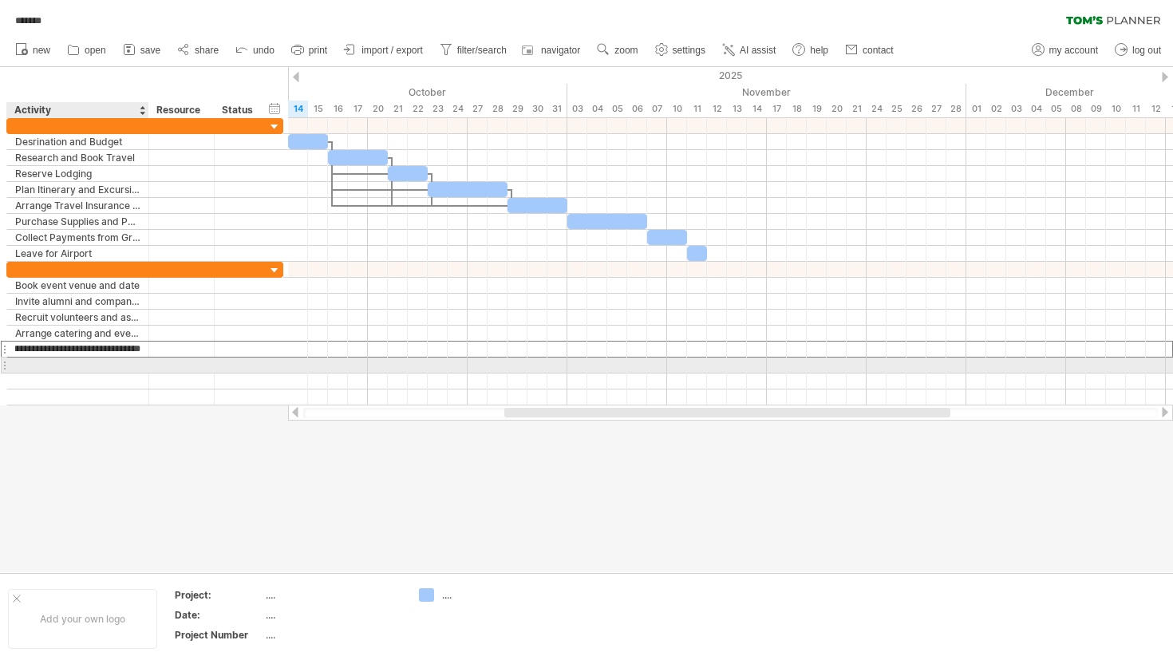
type input "**********"
click at [105, 364] on div at bounding box center [77, 364] width 125 height 15
click at [105, 364] on input "text" at bounding box center [77, 364] width 125 height 15
type input "**********"
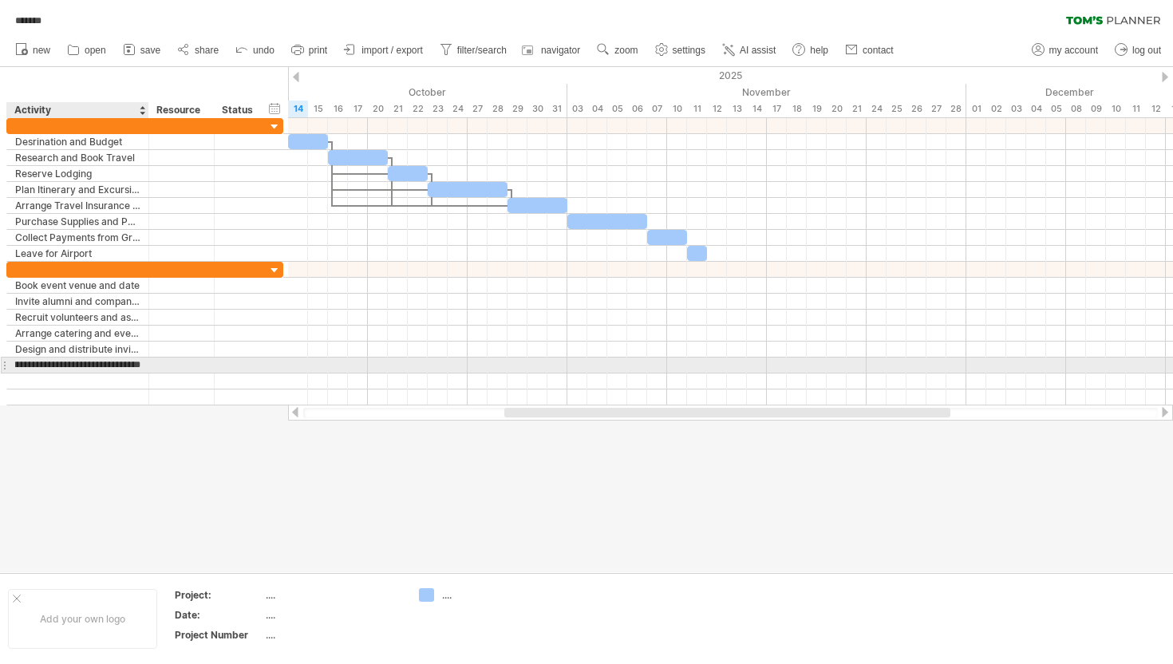
scroll to position [0, 45]
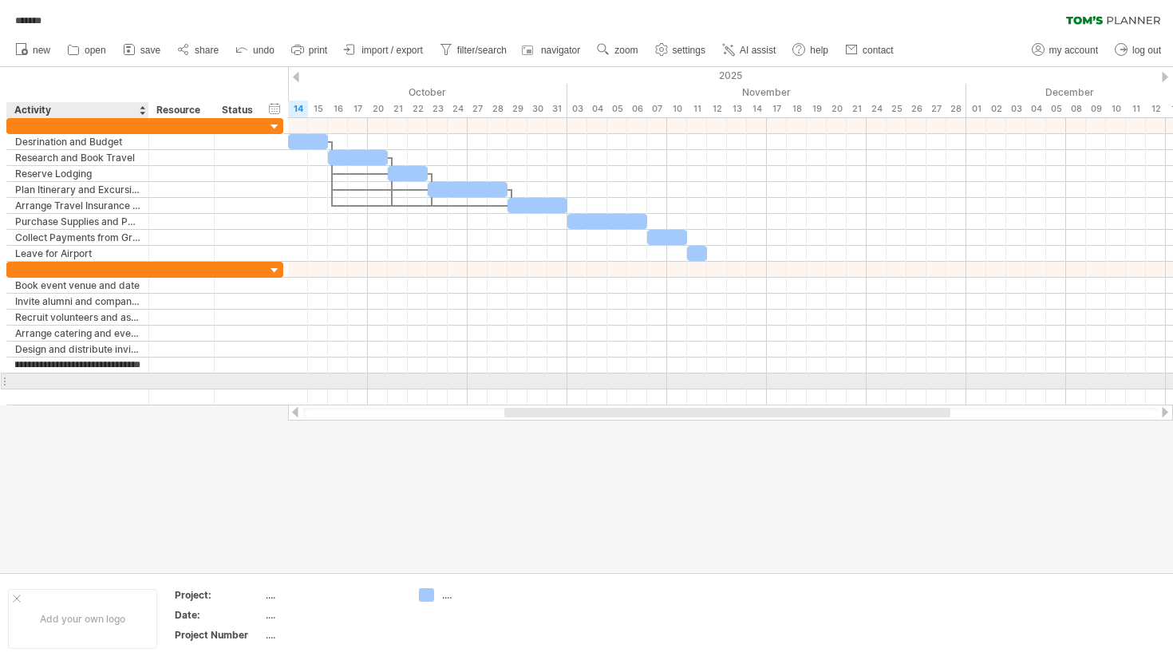
click at [93, 383] on div at bounding box center [77, 380] width 125 height 15
type input "**********"
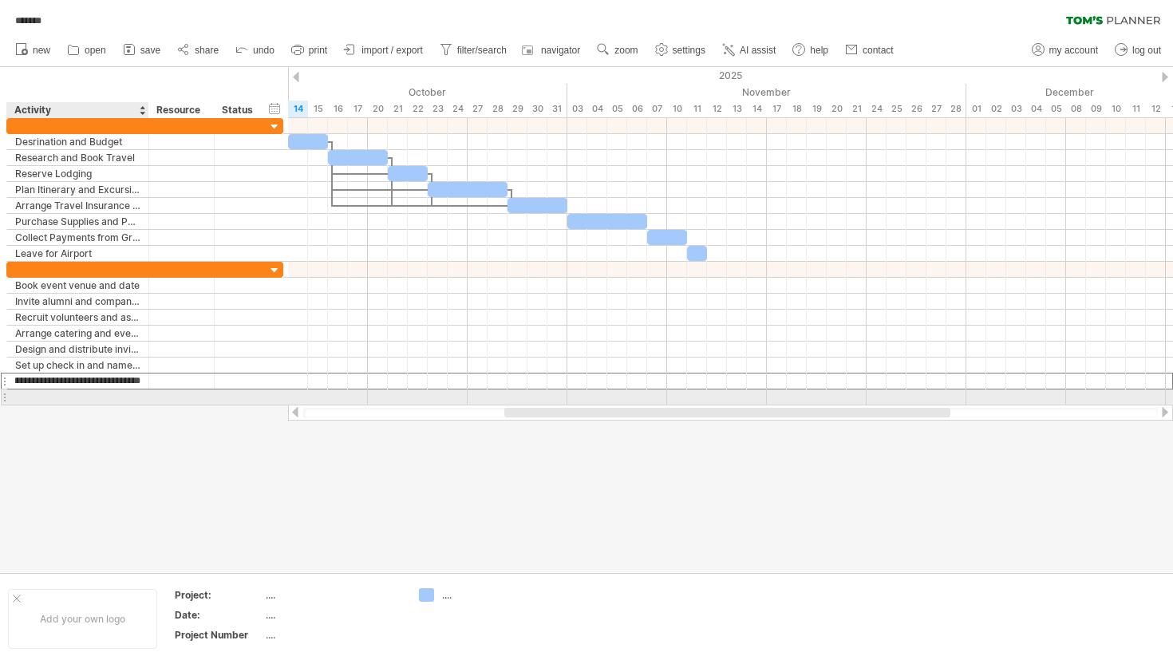
click at [87, 389] on div at bounding box center [77, 396] width 125 height 15
type input "**********"
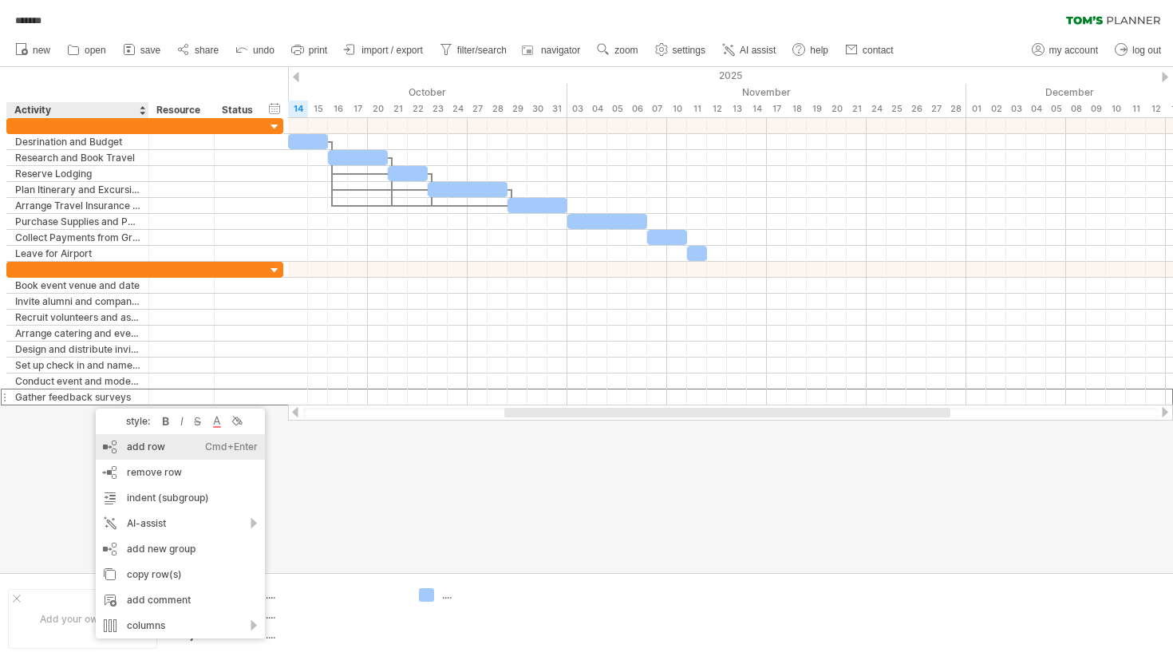
click at [149, 452] on div "add row Ctrl+Enter Cmd+Enter" at bounding box center [180, 447] width 169 height 26
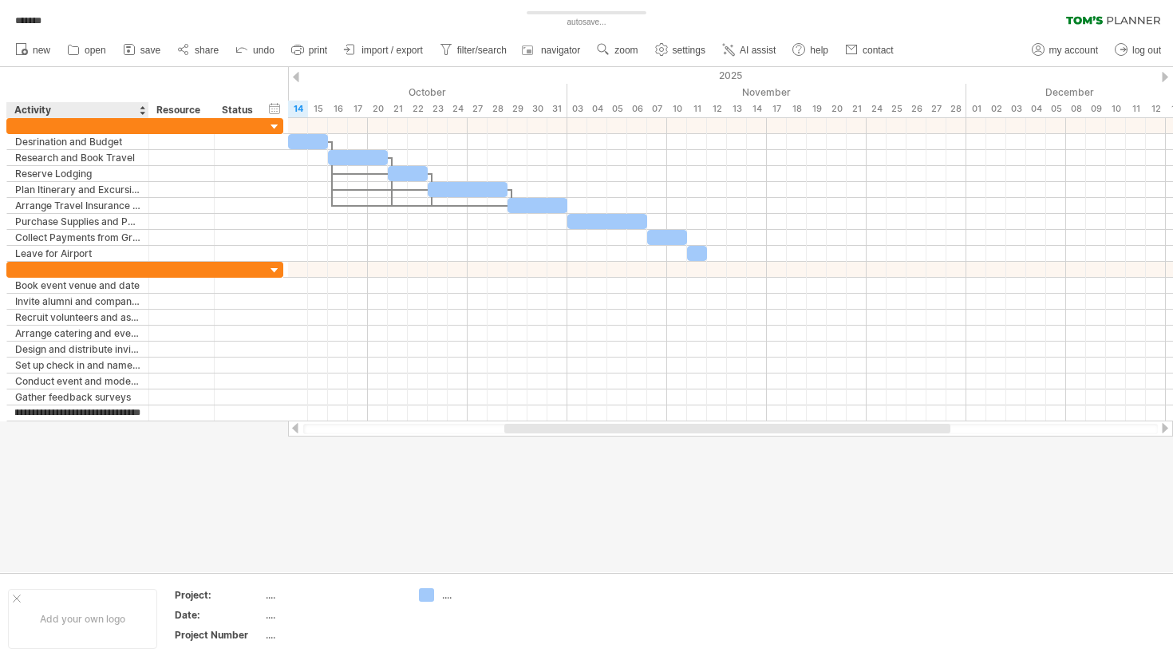
type input "**********"
click at [110, 460] on div at bounding box center [586, 319] width 1173 height 505
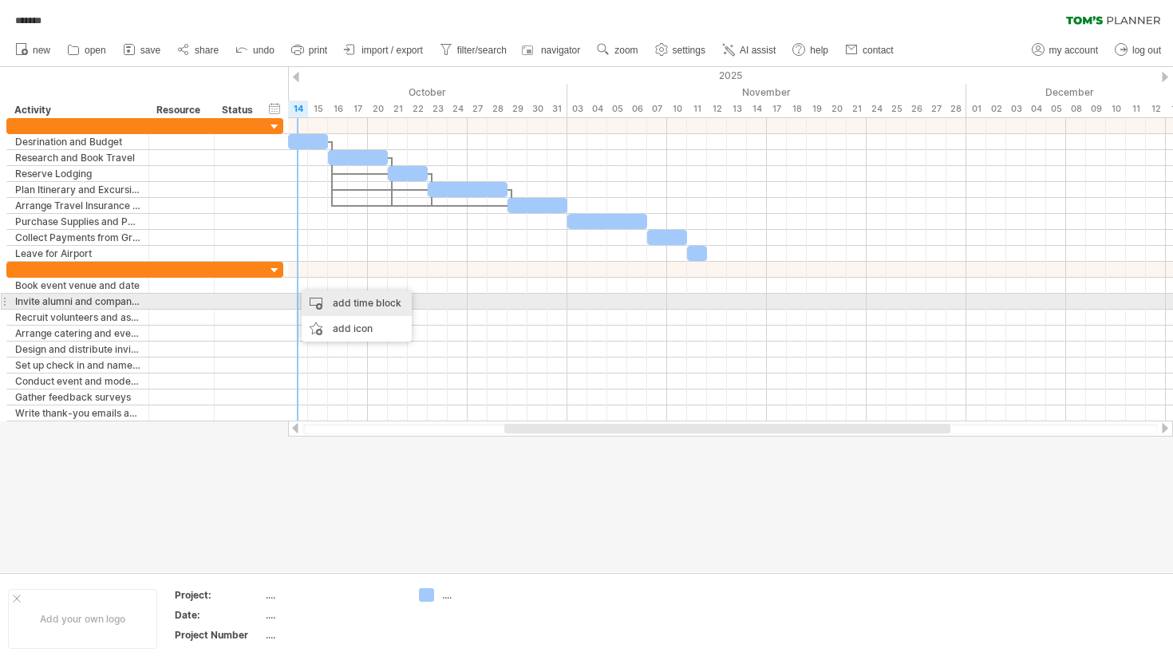
click at [345, 309] on div "add time block" at bounding box center [357, 303] width 110 height 26
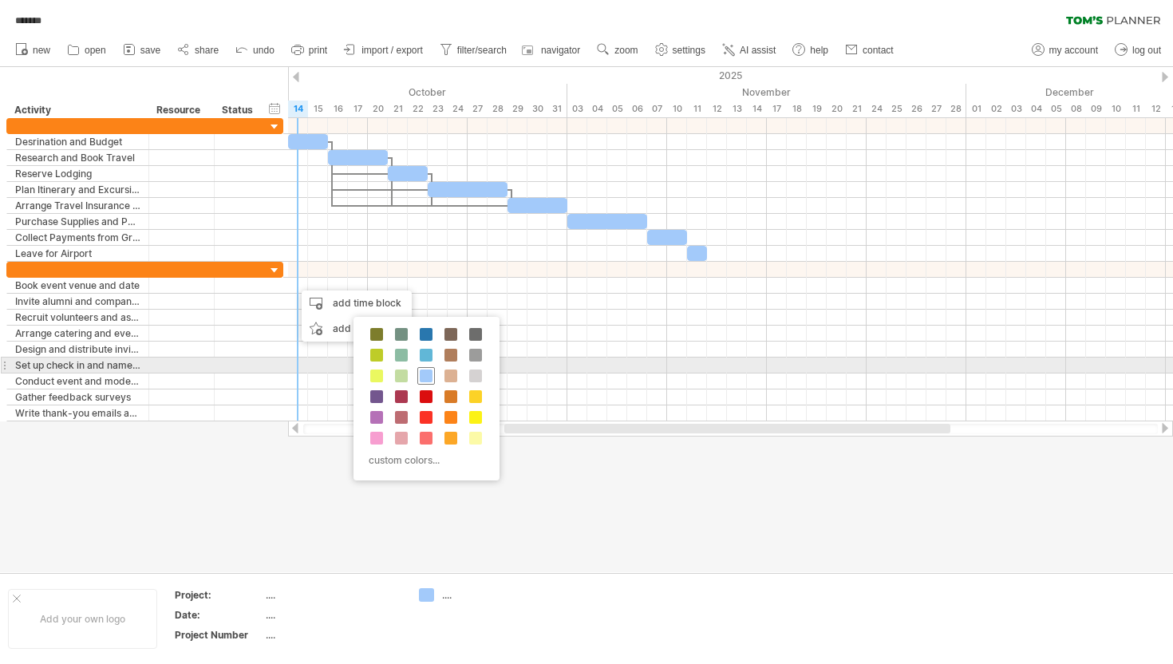
click at [432, 373] on div at bounding box center [426, 376] width 18 height 18
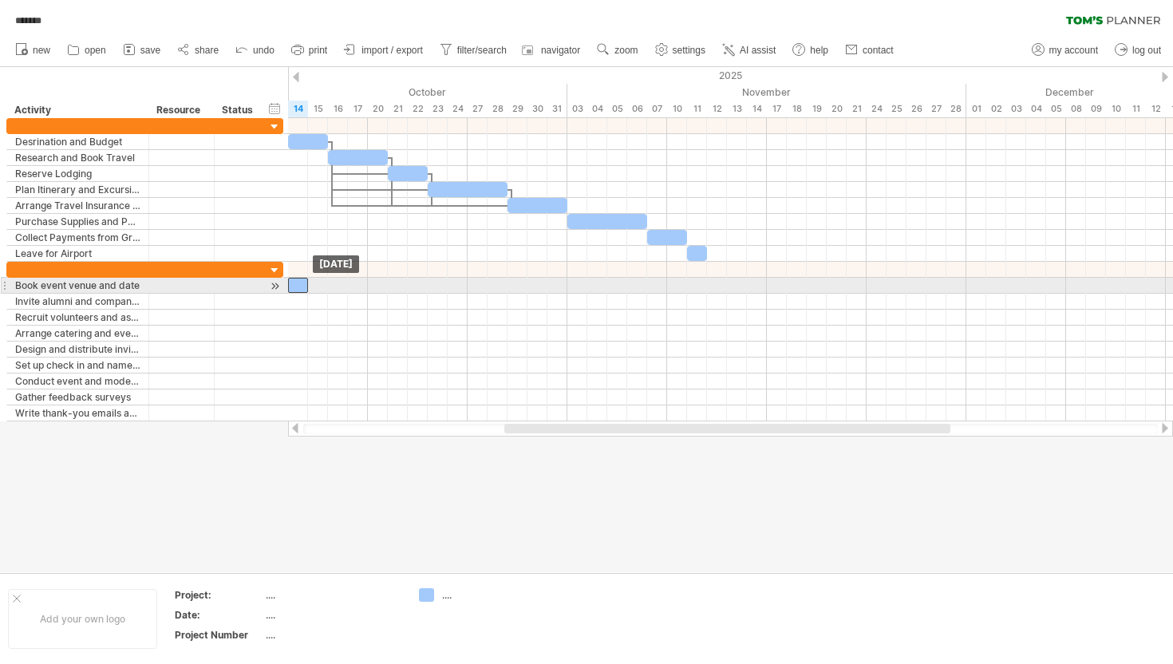
drag, startPoint x: 310, startPoint y: 286, endPoint x: 302, endPoint y: 286, distance: 8.0
click at [302, 286] on div at bounding box center [298, 285] width 20 height 15
drag, startPoint x: 308, startPoint y: 285, endPoint x: 346, endPoint y: 289, distance: 38.5
click at [347, 289] on span at bounding box center [348, 285] width 6 height 15
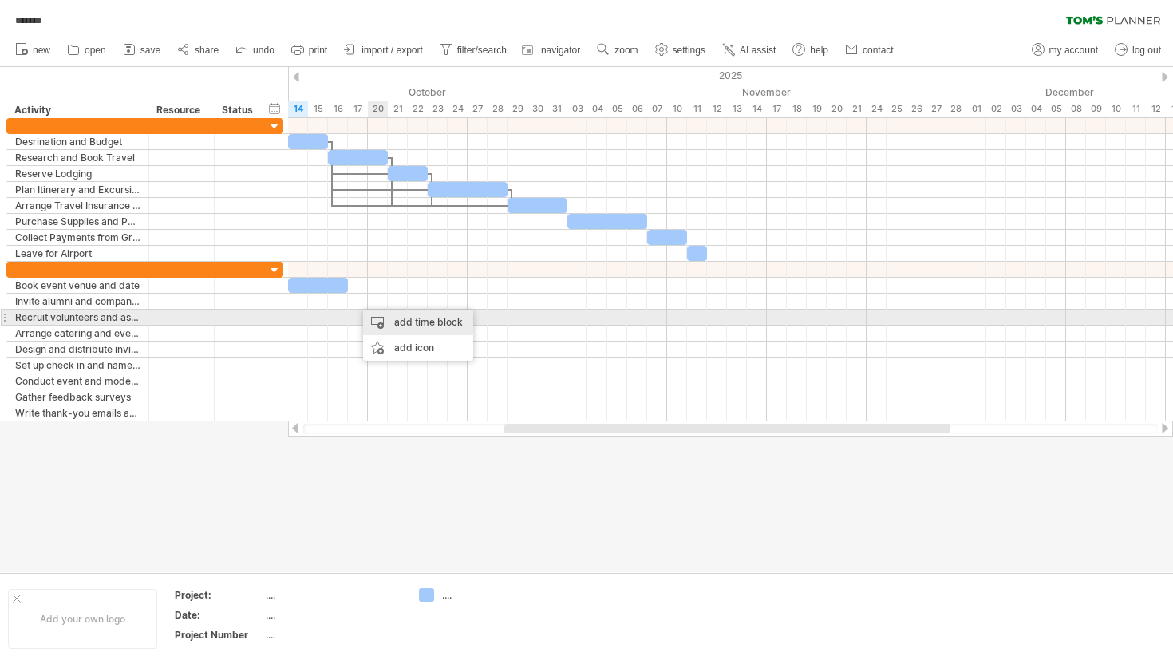
click at [396, 314] on div "add time block" at bounding box center [418, 323] width 110 height 26
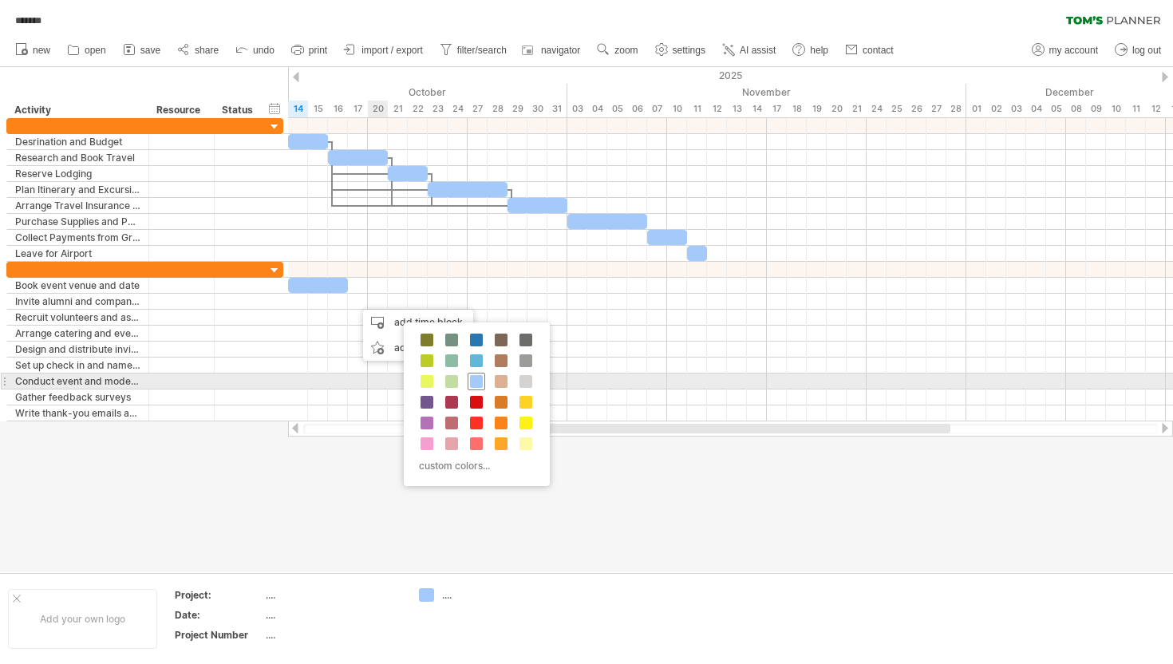
click at [478, 382] on span at bounding box center [476, 381] width 13 height 13
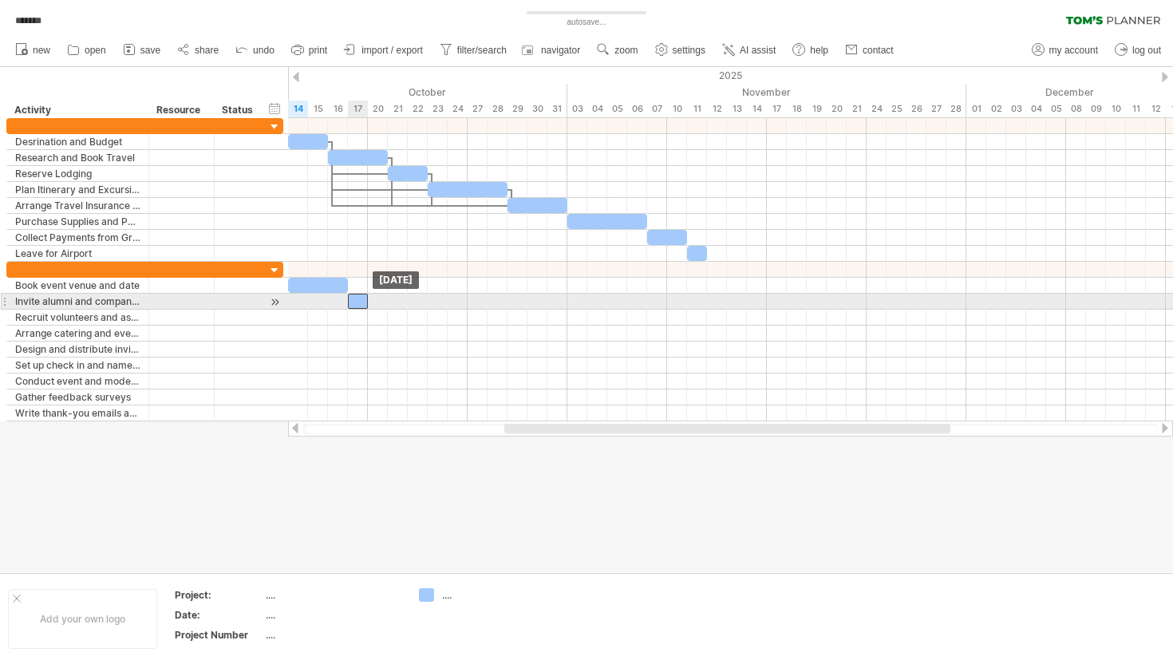
drag, startPoint x: 366, startPoint y: 303, endPoint x: 356, endPoint y: 302, distance: 10.5
click at [356, 302] on div at bounding box center [358, 301] width 20 height 15
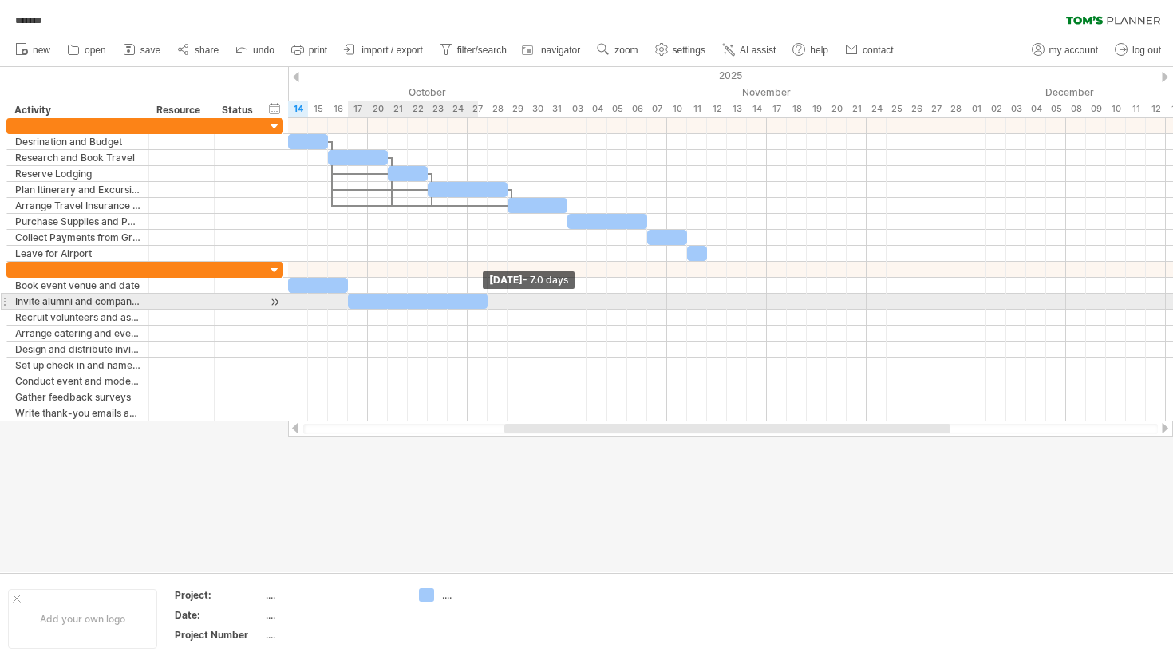
drag, startPoint x: 368, startPoint y: 302, endPoint x: 483, endPoint y: 303, distance: 114.9
click at [483, 303] on div at bounding box center [418, 301] width 140 height 15
click at [424, 302] on div at bounding box center [418, 301] width 140 height 15
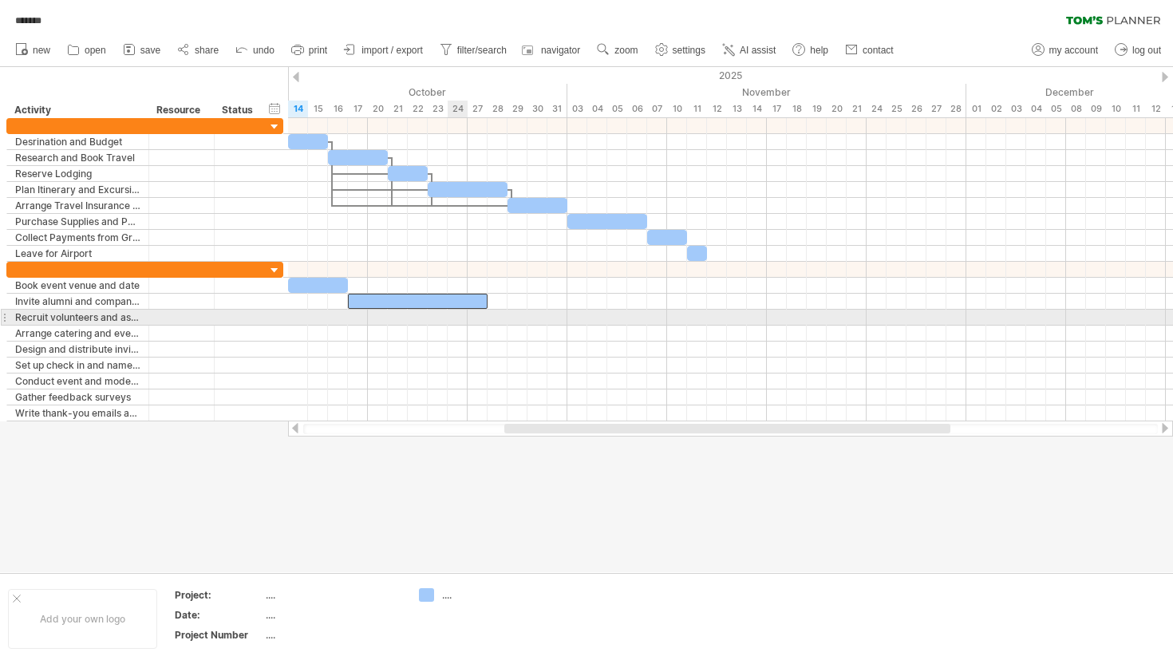
click at [462, 319] on div at bounding box center [730, 318] width 885 height 16
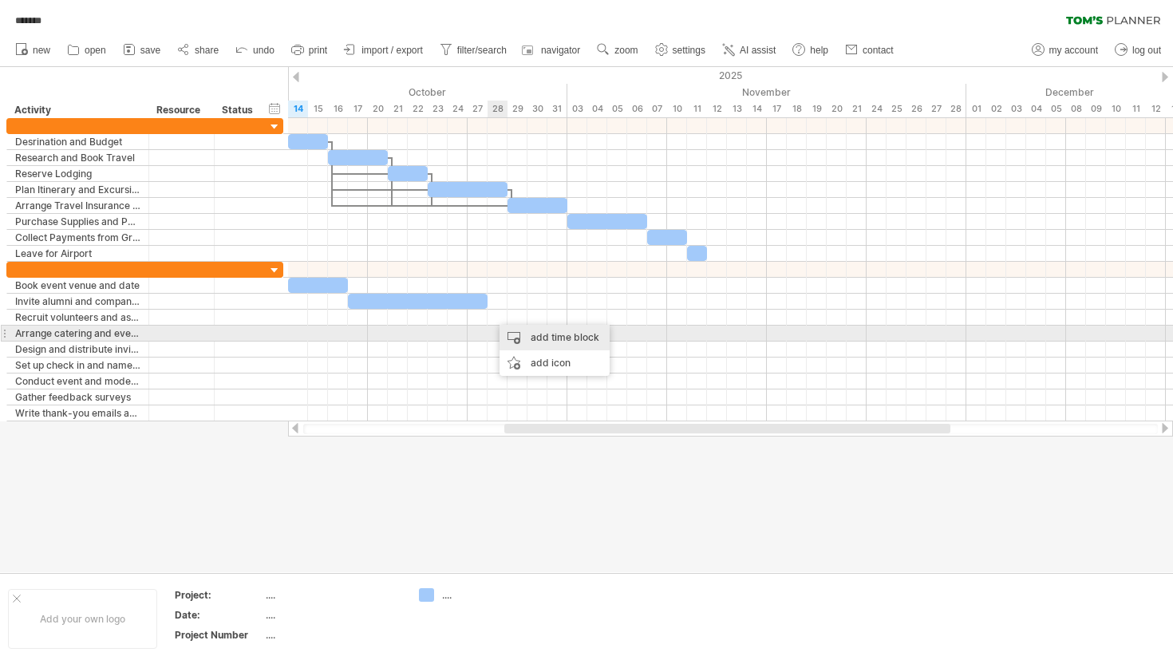
click at [538, 341] on div "add time block" at bounding box center [554, 338] width 110 height 26
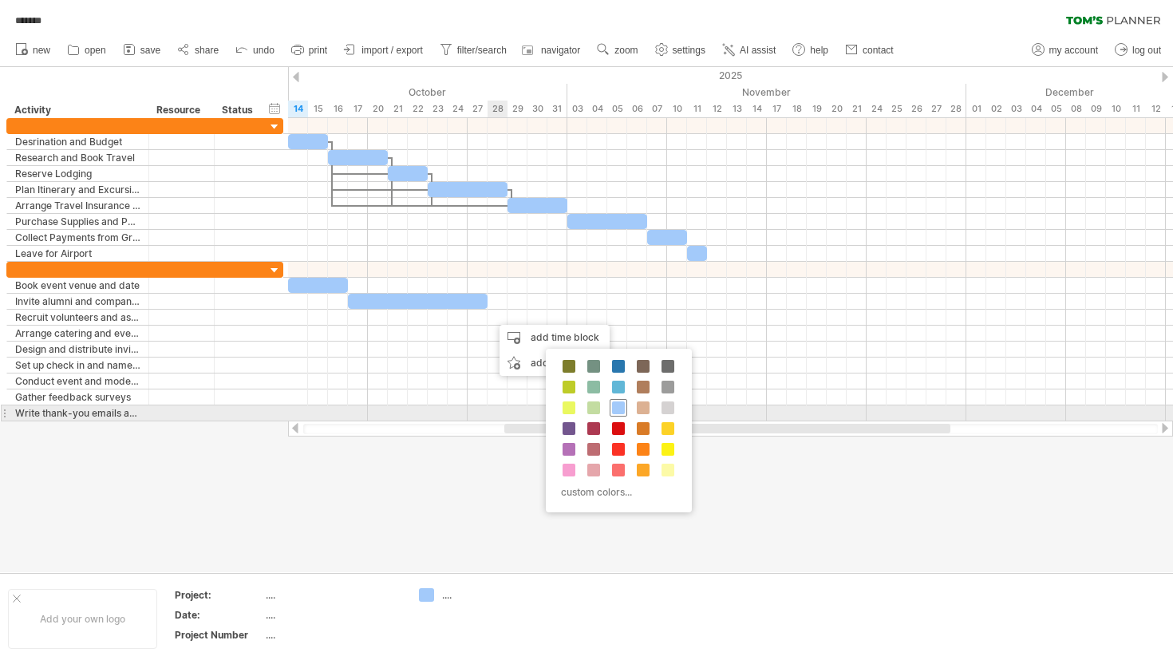
click at [622, 411] on span at bounding box center [618, 407] width 13 height 13
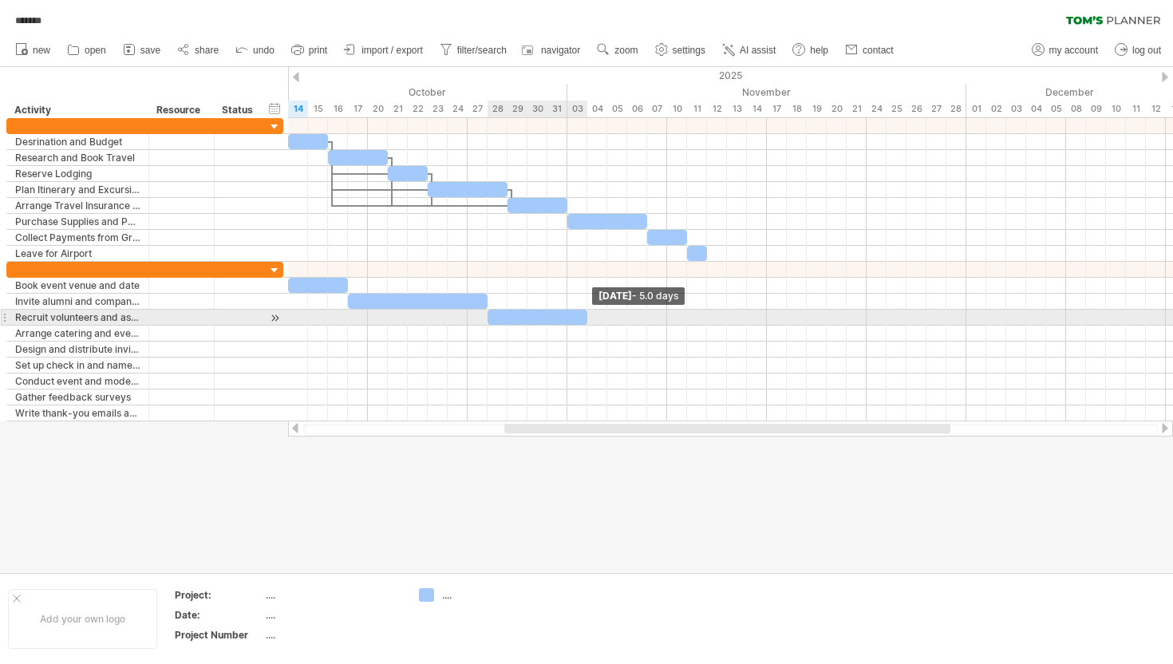
drag, startPoint x: 506, startPoint y: 316, endPoint x: 586, endPoint y: 322, distance: 80.8
click at [586, 322] on span at bounding box center [587, 317] width 6 height 15
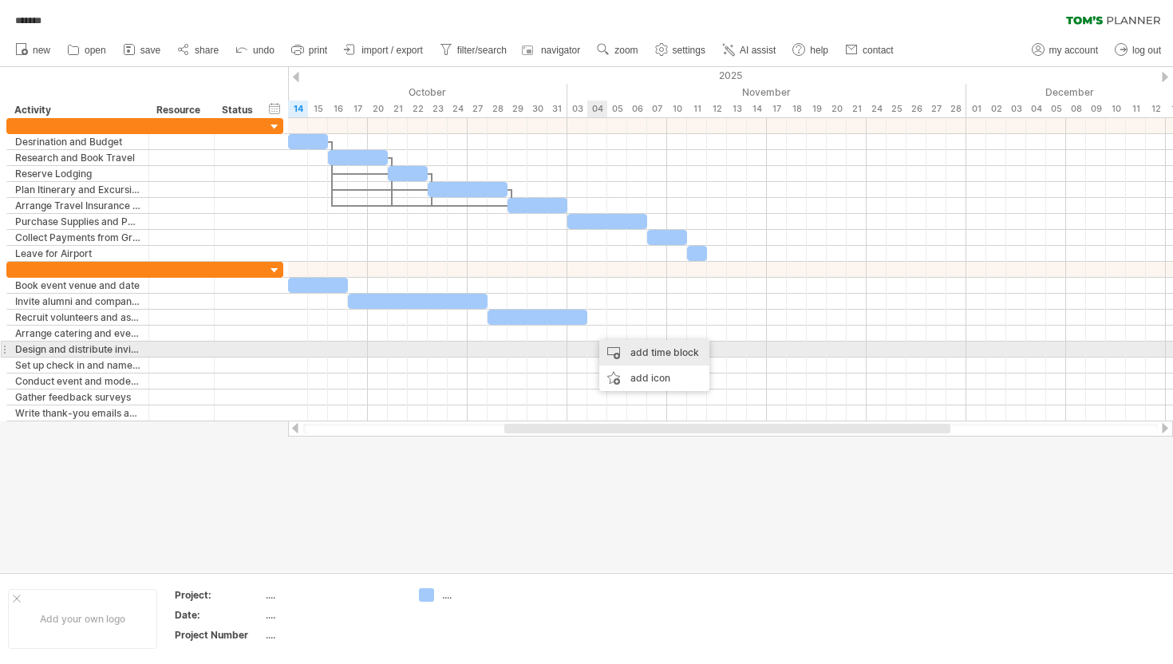
click at [614, 353] on div "add time block" at bounding box center [654, 353] width 110 height 26
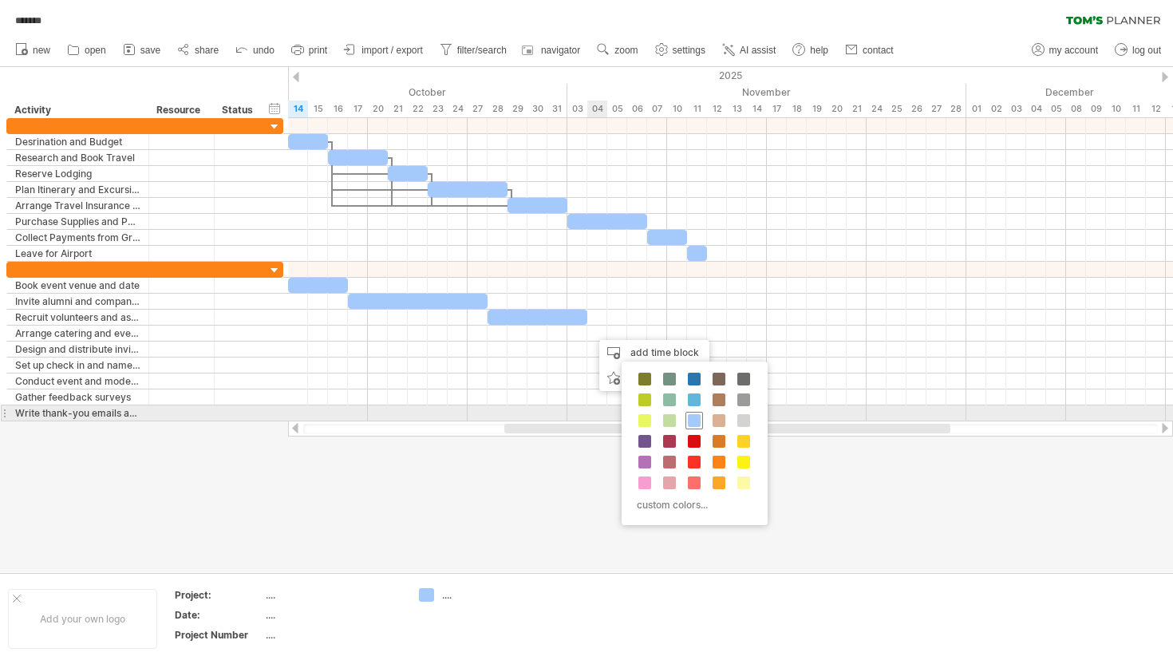
click at [692, 415] on span at bounding box center [694, 420] width 13 height 13
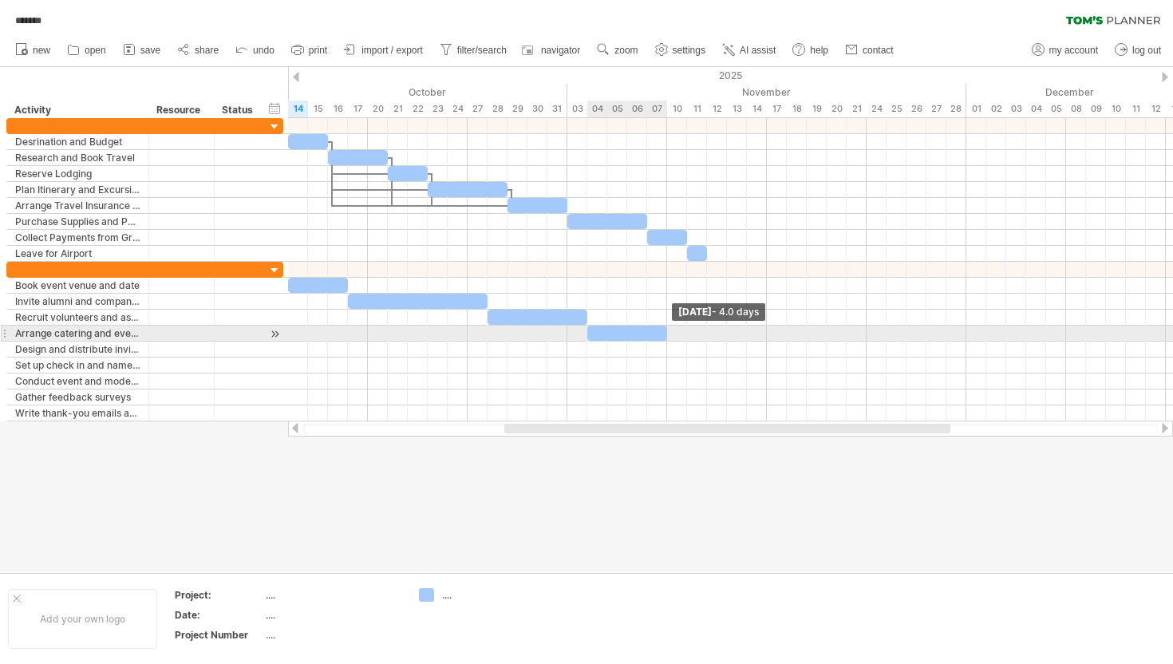
drag, startPoint x: 605, startPoint y: 331, endPoint x: 665, endPoint y: 333, distance: 60.7
click at [665, 333] on span at bounding box center [667, 333] width 6 height 15
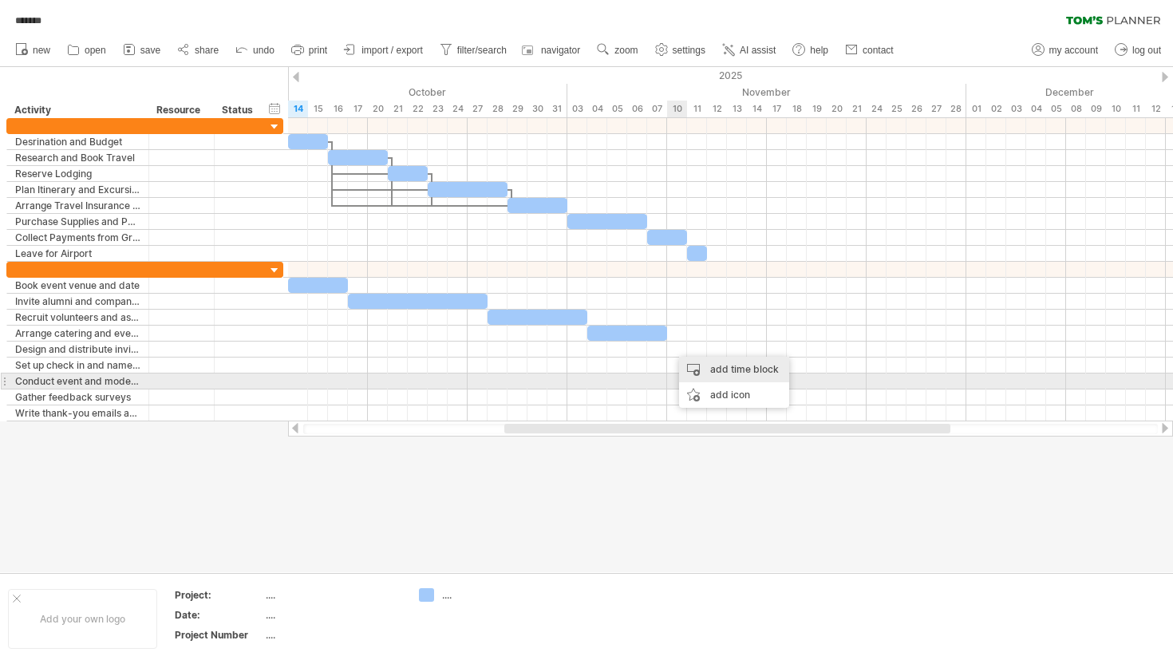
click at [692, 371] on div "add time block" at bounding box center [734, 370] width 110 height 26
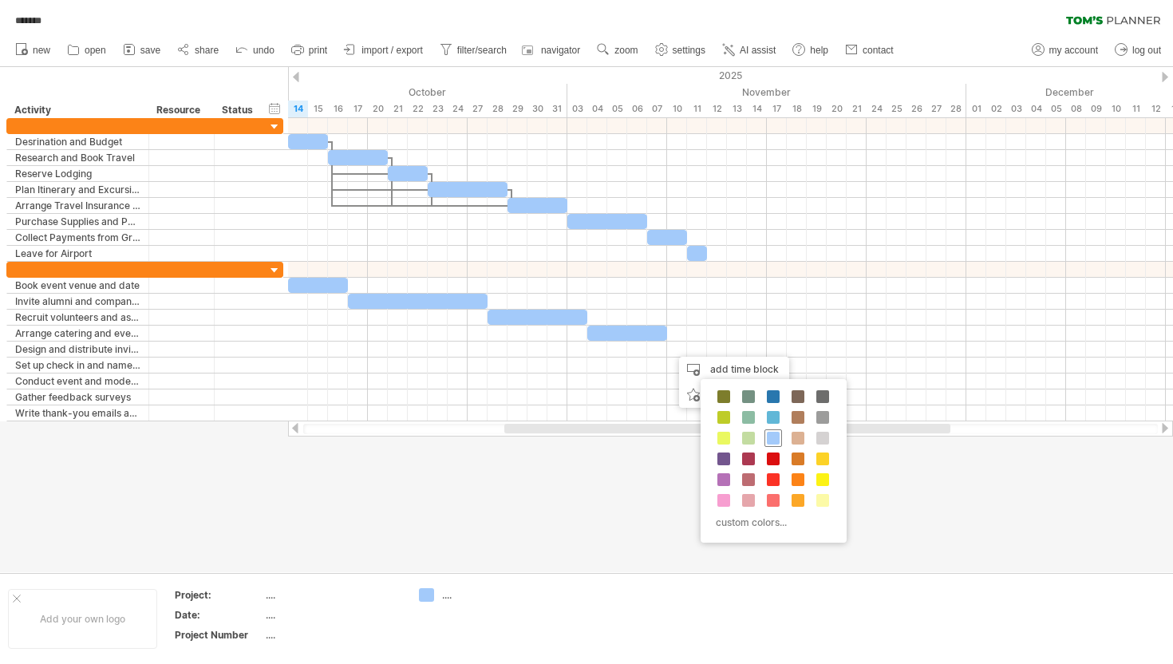
click at [771, 432] on span at bounding box center [773, 438] width 13 height 13
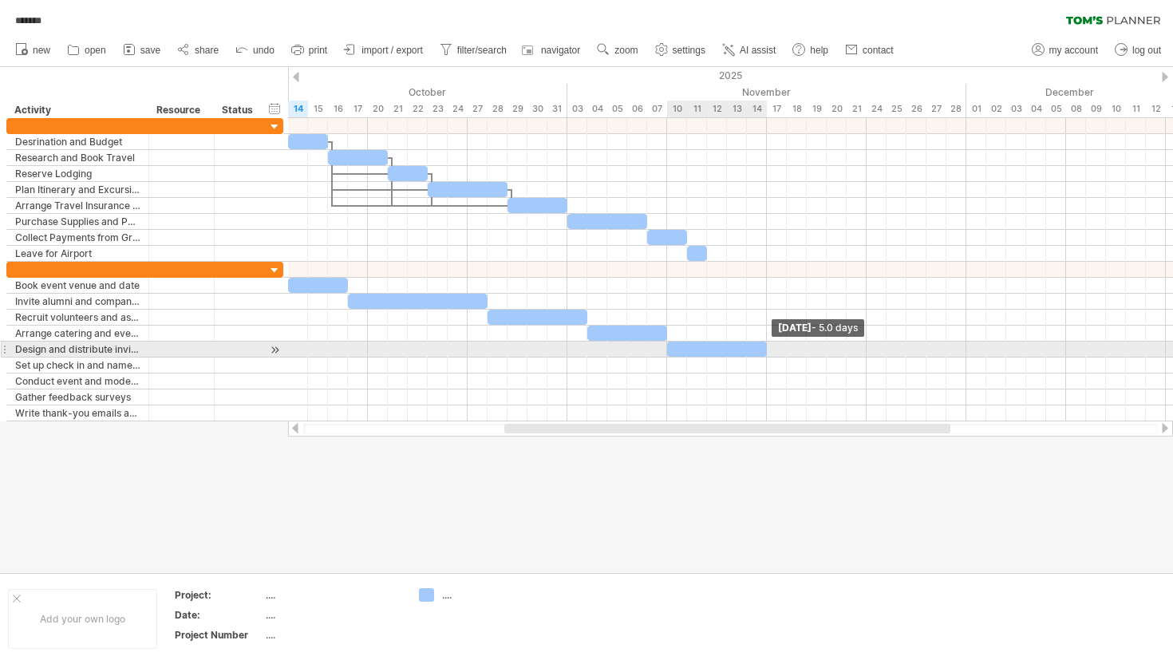
drag, startPoint x: 688, startPoint y: 348, endPoint x: 764, endPoint y: 350, distance: 75.8
click at [765, 350] on span at bounding box center [766, 348] width 6 height 15
click at [736, 349] on div at bounding box center [717, 348] width 100 height 15
click at [763, 348] on span at bounding box center [766, 348] width 6 height 15
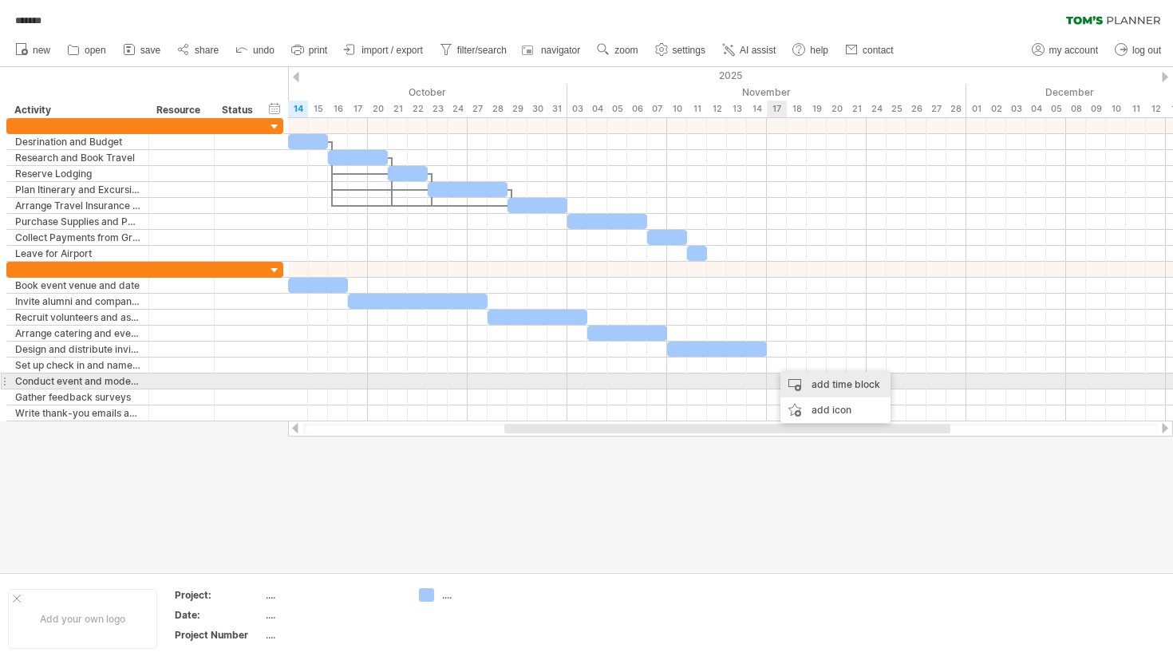
click at [808, 385] on div "add time block" at bounding box center [835, 385] width 110 height 26
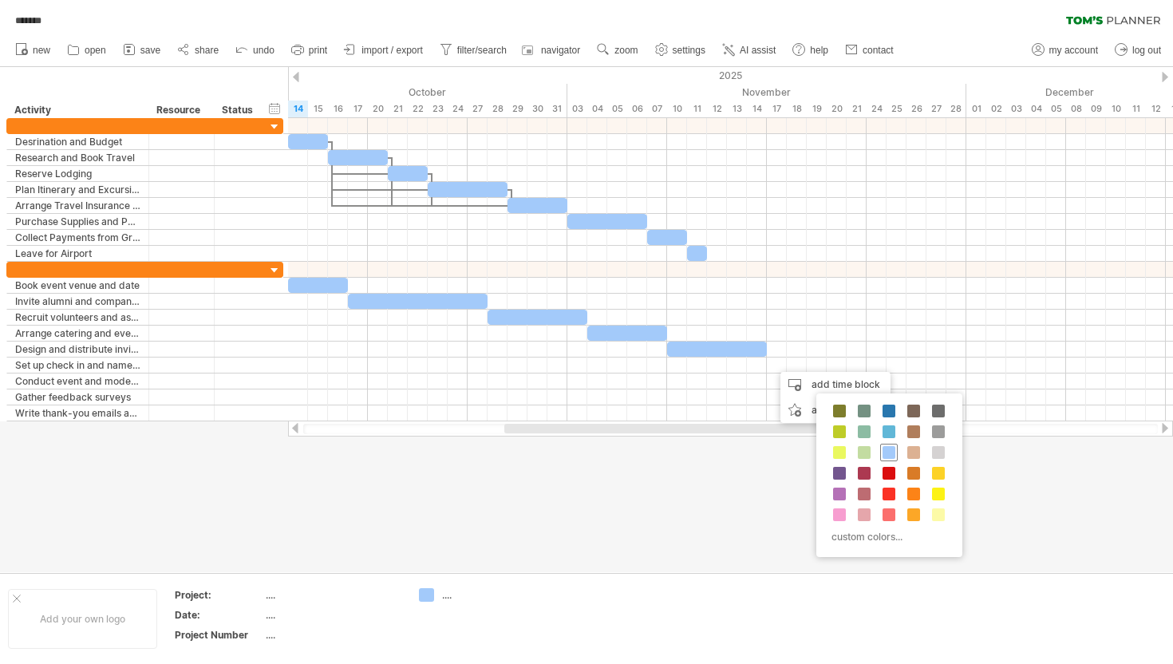
click at [886, 457] on span at bounding box center [888, 452] width 13 height 13
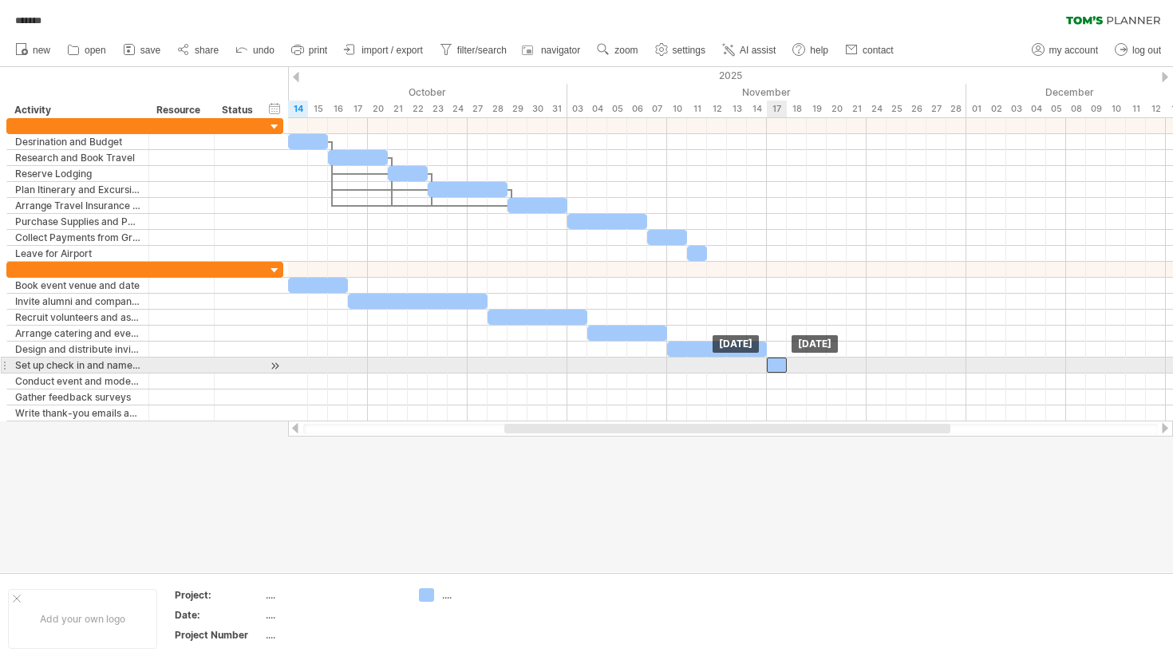
click at [779, 365] on div at bounding box center [777, 364] width 20 height 15
drag, startPoint x: 787, startPoint y: 365, endPoint x: 823, endPoint y: 367, distance: 35.2
click at [823, 367] on span at bounding box center [826, 364] width 6 height 15
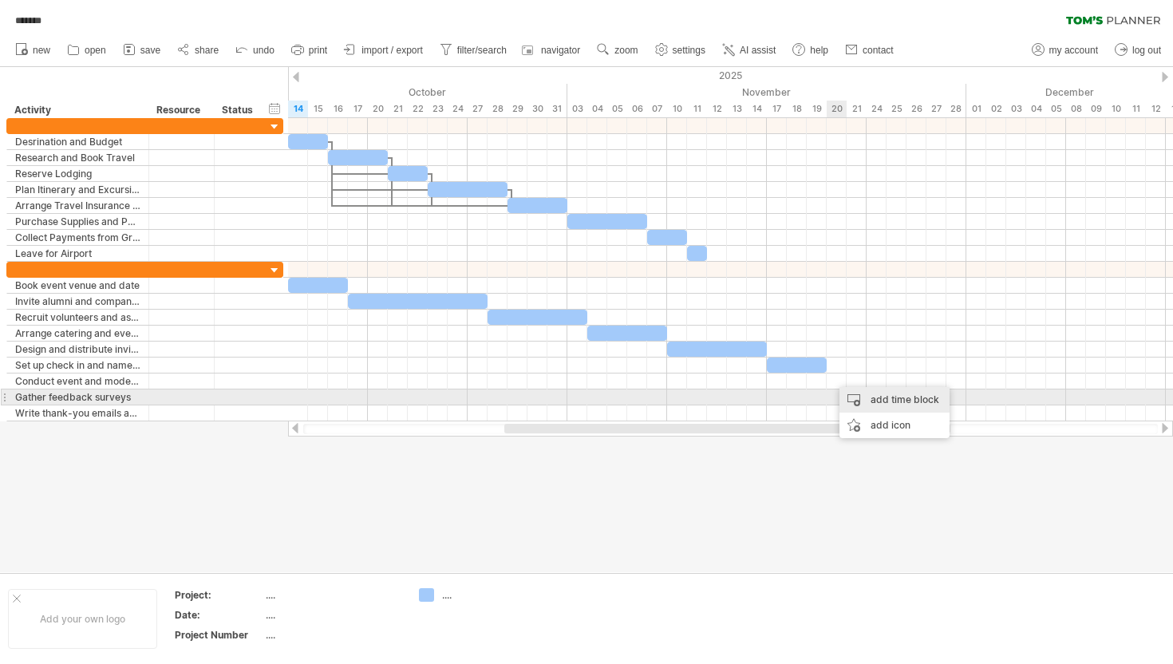
click at [869, 400] on div "add time block" at bounding box center [894, 400] width 110 height 26
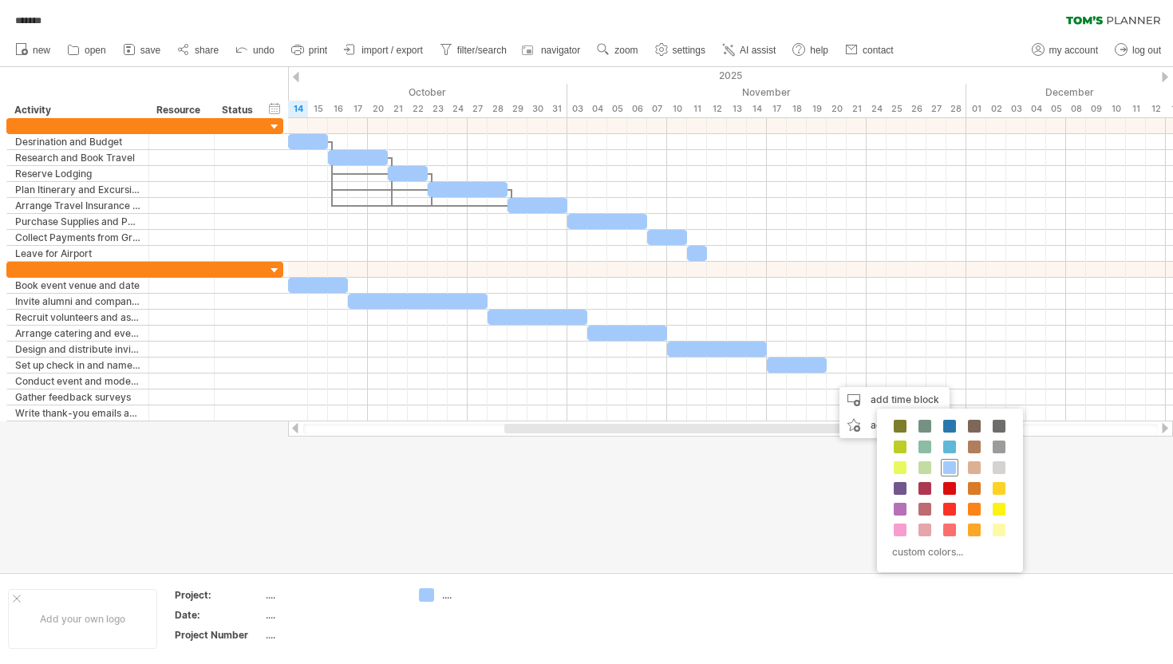
click at [944, 462] on span at bounding box center [949, 467] width 13 height 13
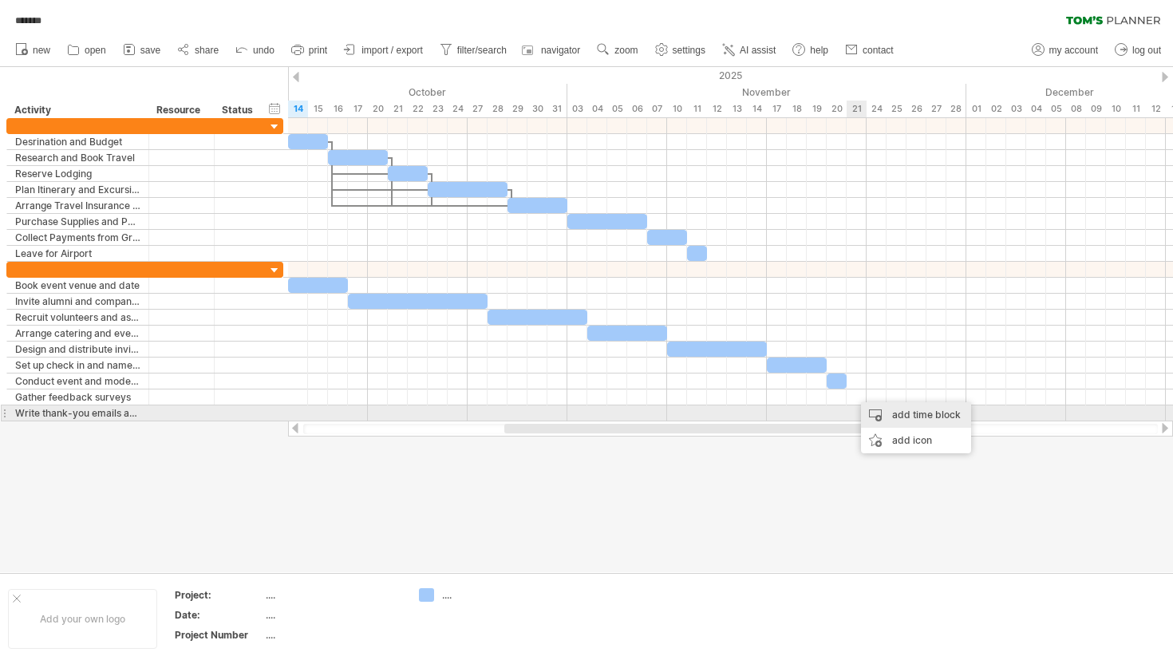
click at [894, 416] on div "add time block" at bounding box center [916, 415] width 110 height 26
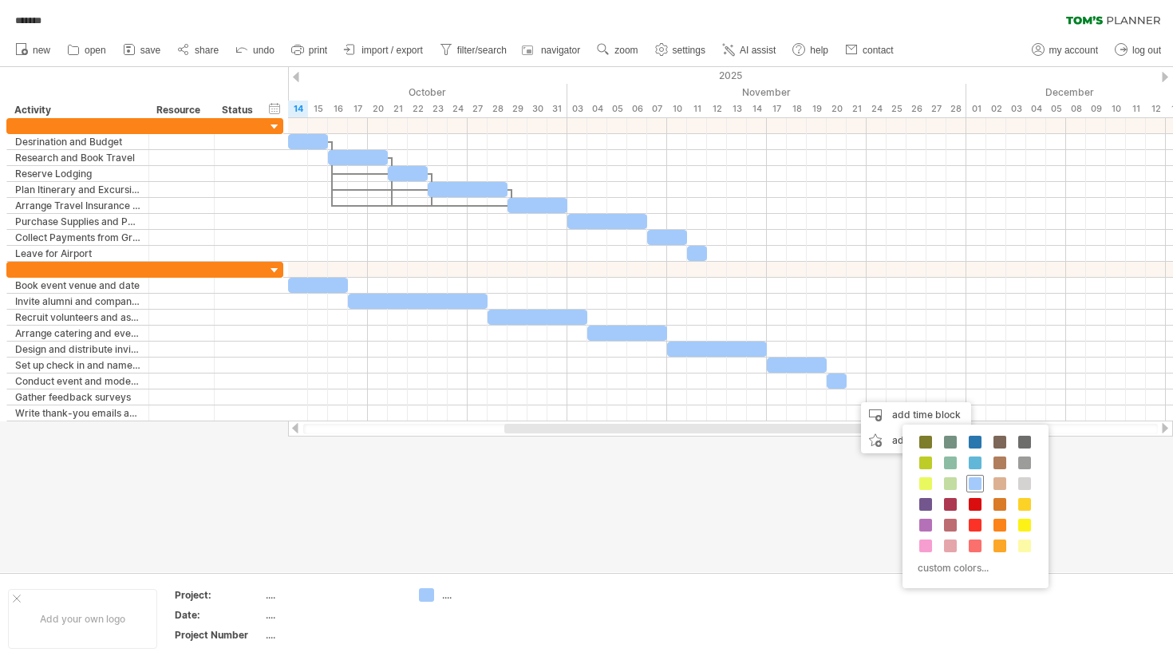
click at [971, 478] on span at bounding box center [975, 483] width 13 height 13
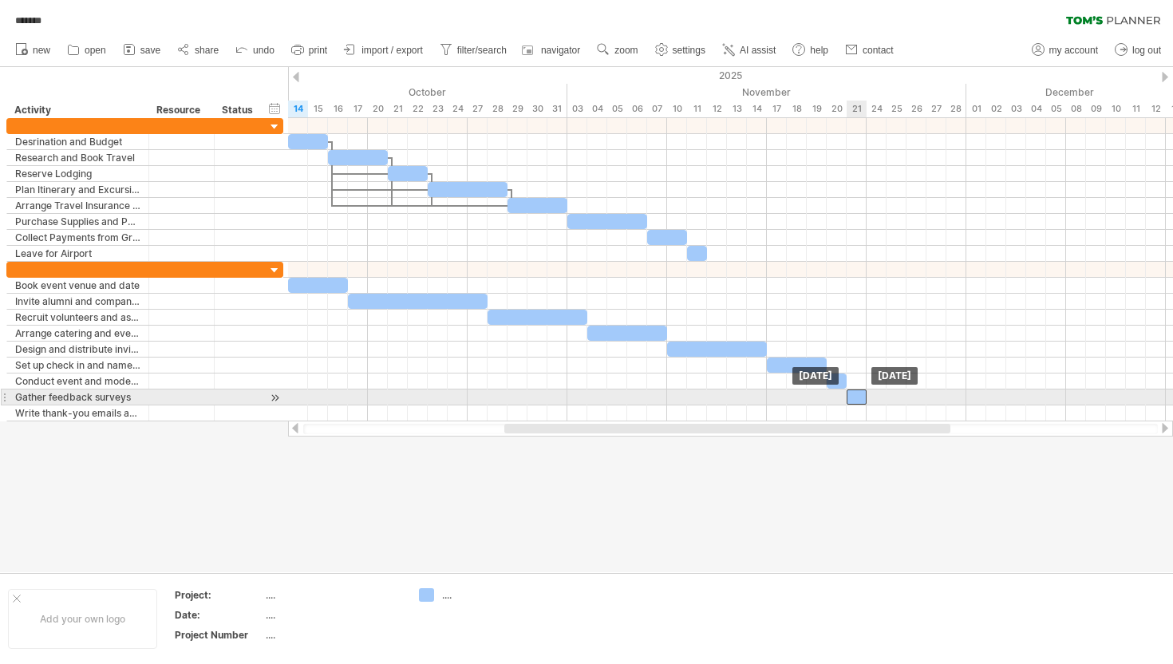
drag, startPoint x: 868, startPoint y: 395, endPoint x: 858, endPoint y: 395, distance: 9.6
click at [858, 395] on div at bounding box center [856, 396] width 20 height 15
drag, startPoint x: 866, startPoint y: 396, endPoint x: 885, endPoint y: 398, distance: 19.3
click at [885, 398] on span at bounding box center [886, 396] width 6 height 15
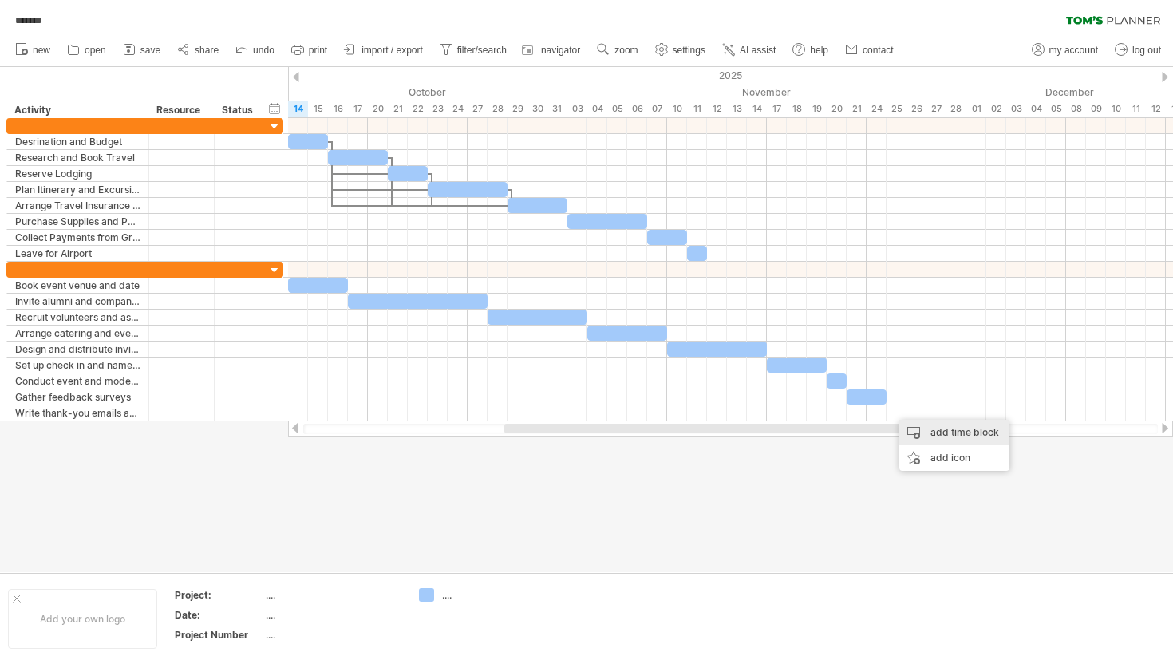
click at [934, 432] on div "add time block" at bounding box center [954, 433] width 110 height 26
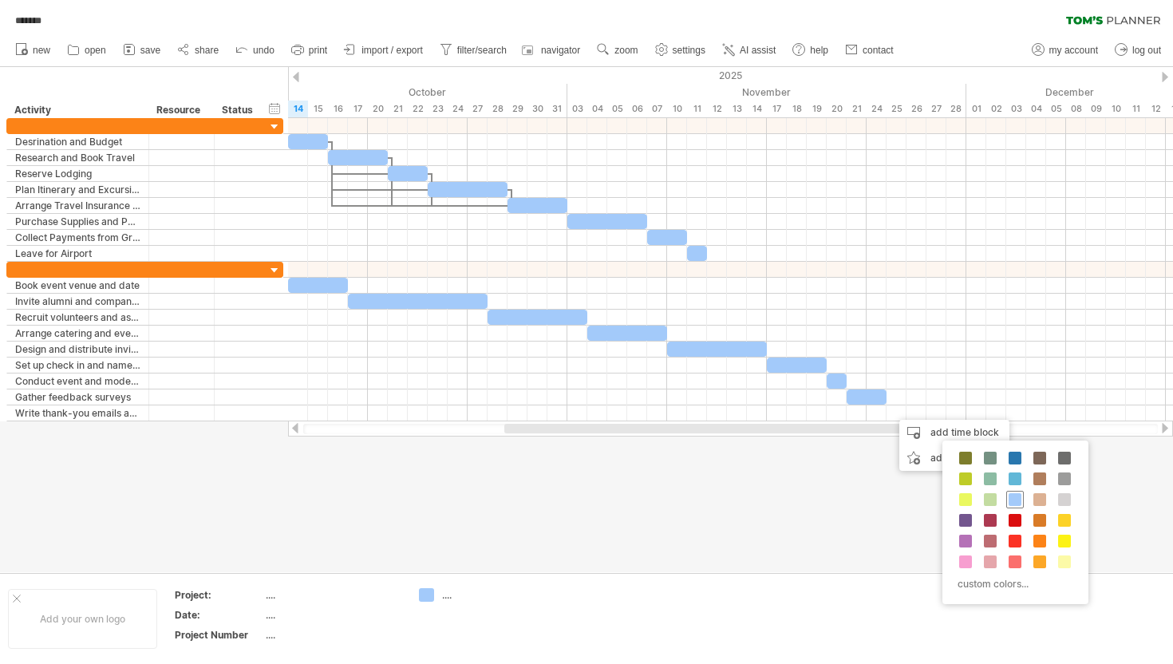
click at [1014, 502] on span at bounding box center [1014, 499] width 13 height 13
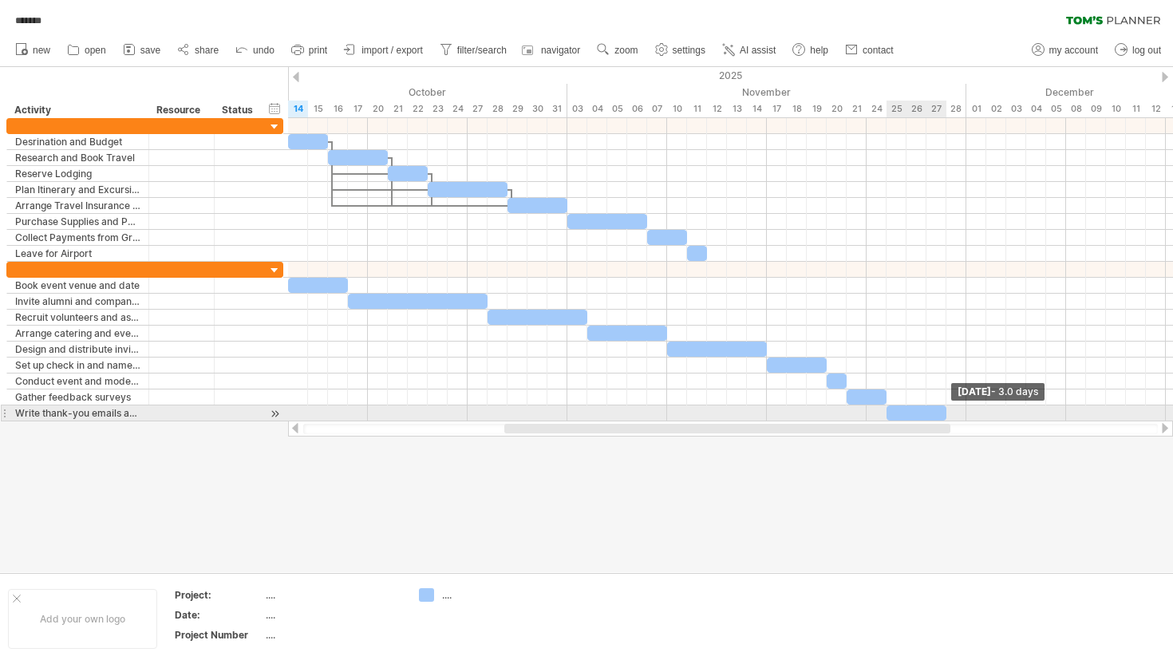
drag, startPoint x: 906, startPoint y: 414, endPoint x: 947, endPoint y: 415, distance: 40.7
click at [947, 415] on span at bounding box center [946, 412] width 6 height 15
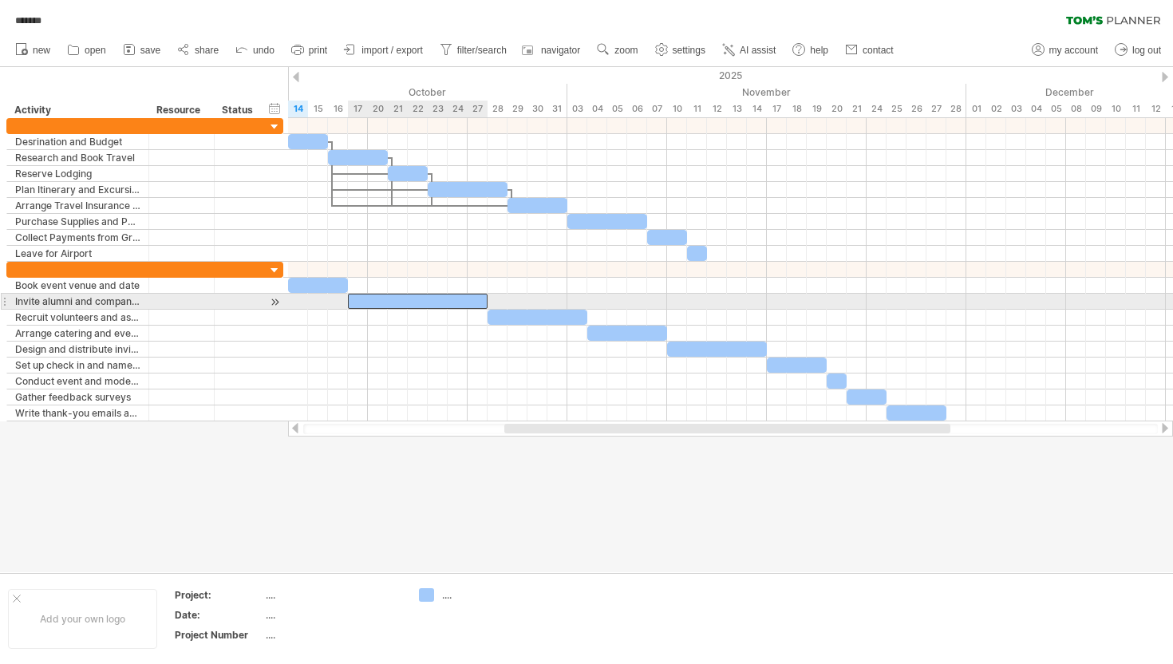
click at [380, 299] on div at bounding box center [418, 301] width 140 height 15
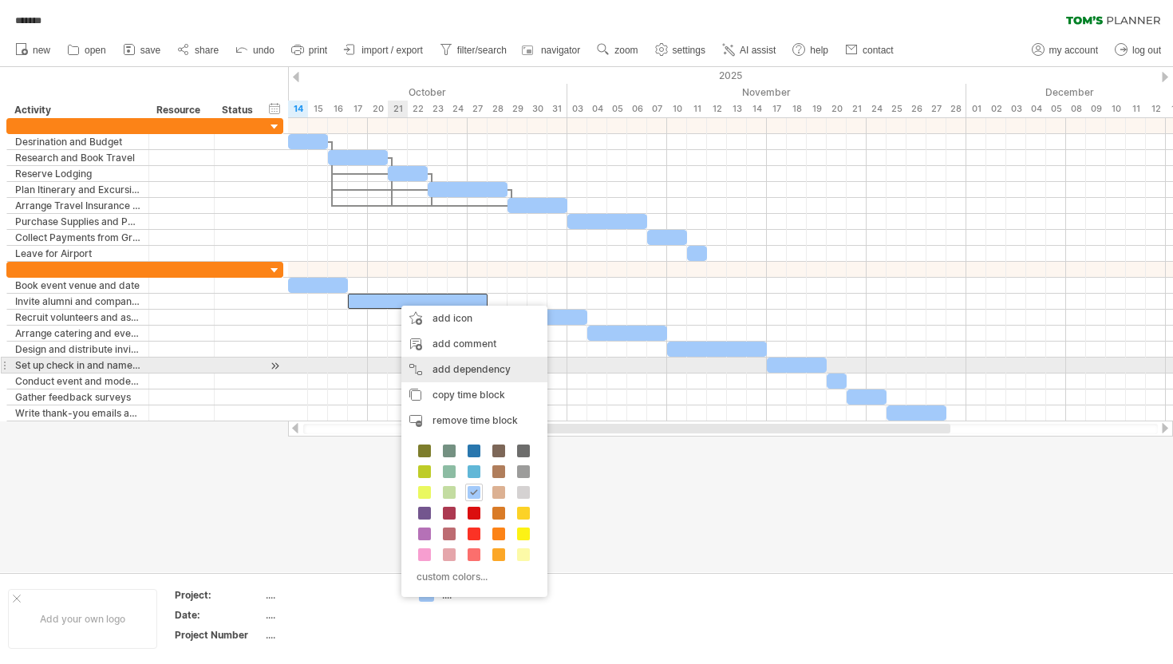
click at [465, 362] on div "add dependency You can use dependencies when you require tasks to be done in a …" at bounding box center [474, 370] width 146 height 26
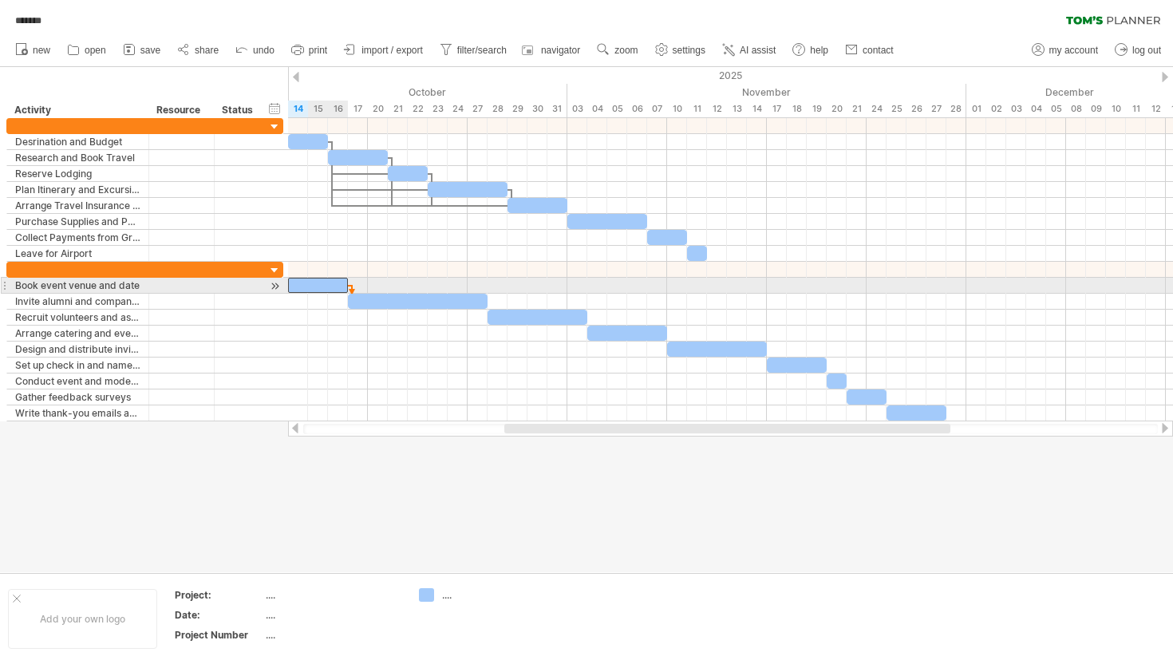
click at [340, 287] on div at bounding box center [318, 285] width 60 height 15
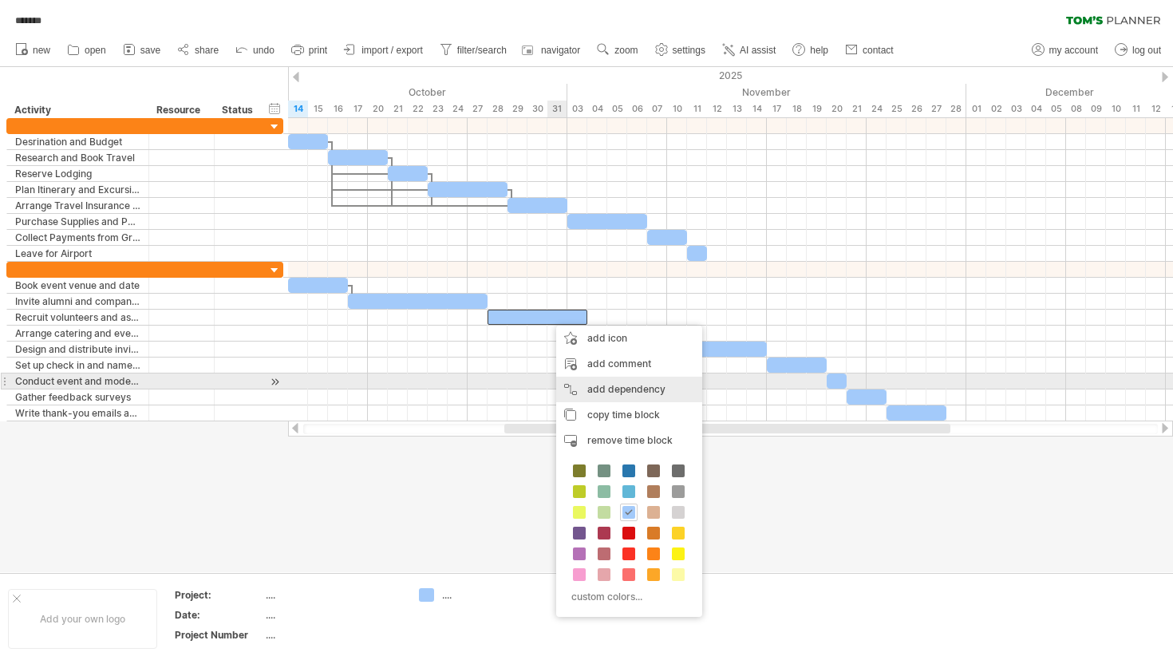
click at [603, 384] on div "add dependency You can use dependencies when you require tasks to be done in a …" at bounding box center [629, 390] width 146 height 26
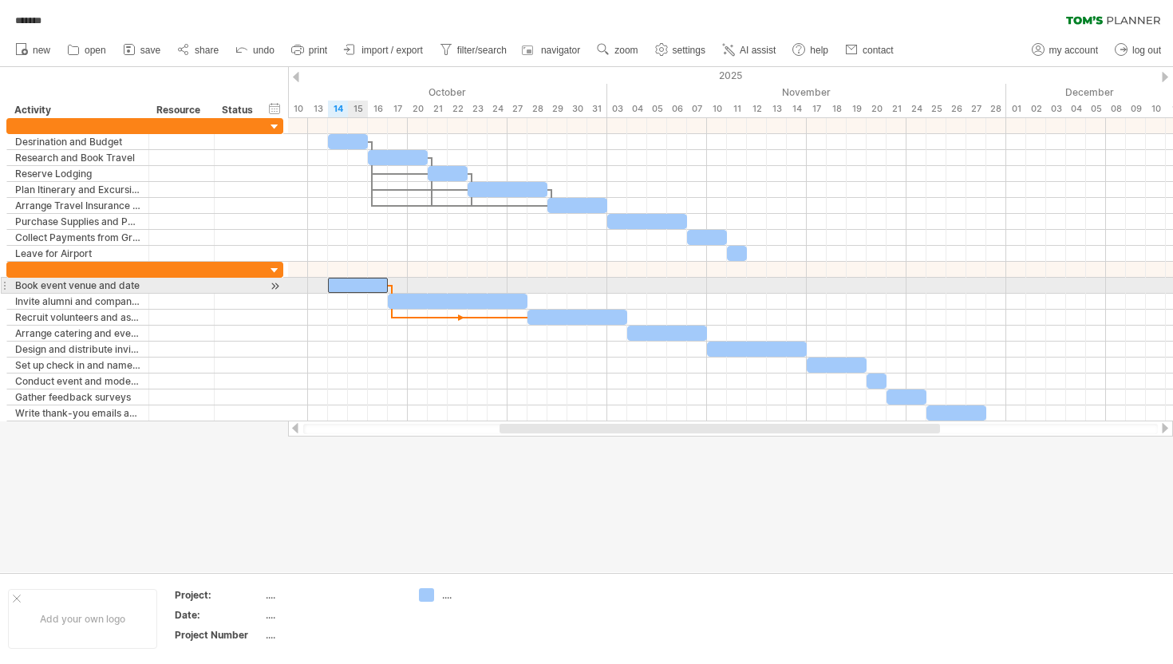
click at [362, 282] on div at bounding box center [358, 285] width 60 height 15
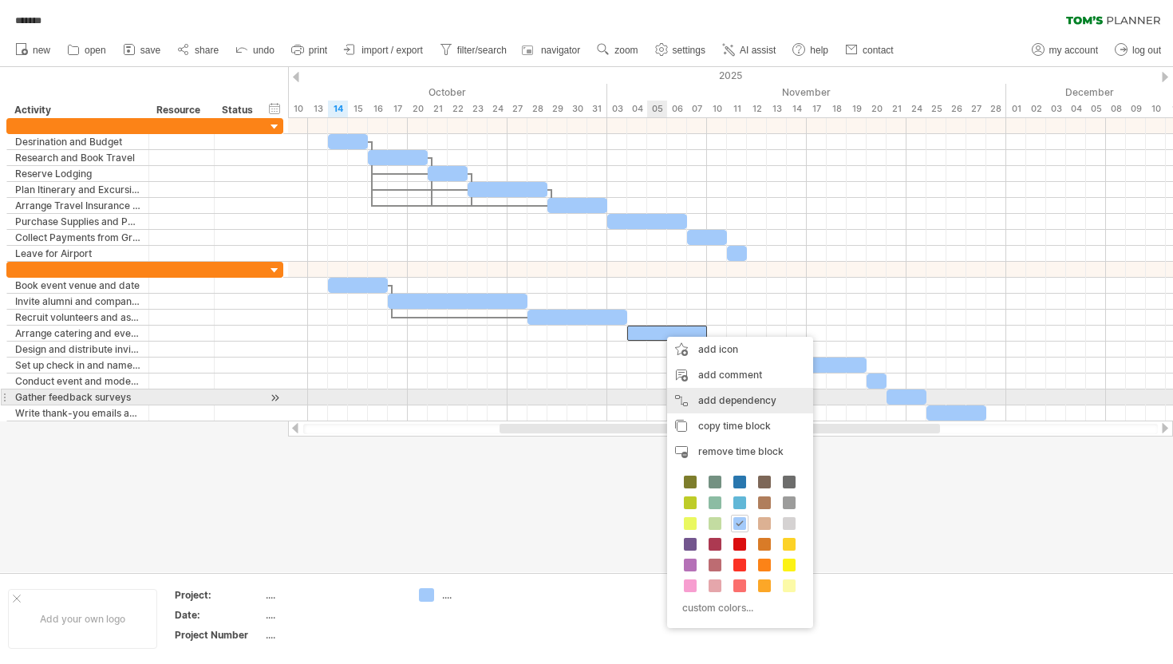
click at [705, 394] on div "add dependency You can use dependencies when you require tasks to be done in a …" at bounding box center [740, 401] width 146 height 26
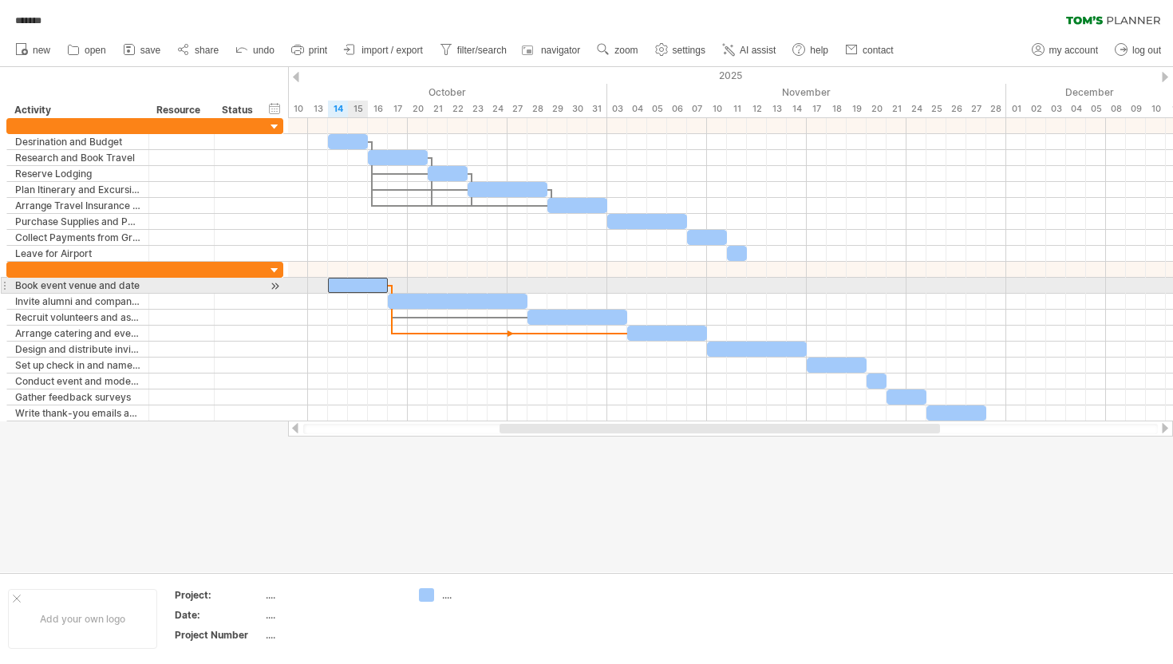
click at [363, 286] on div at bounding box center [358, 285] width 60 height 15
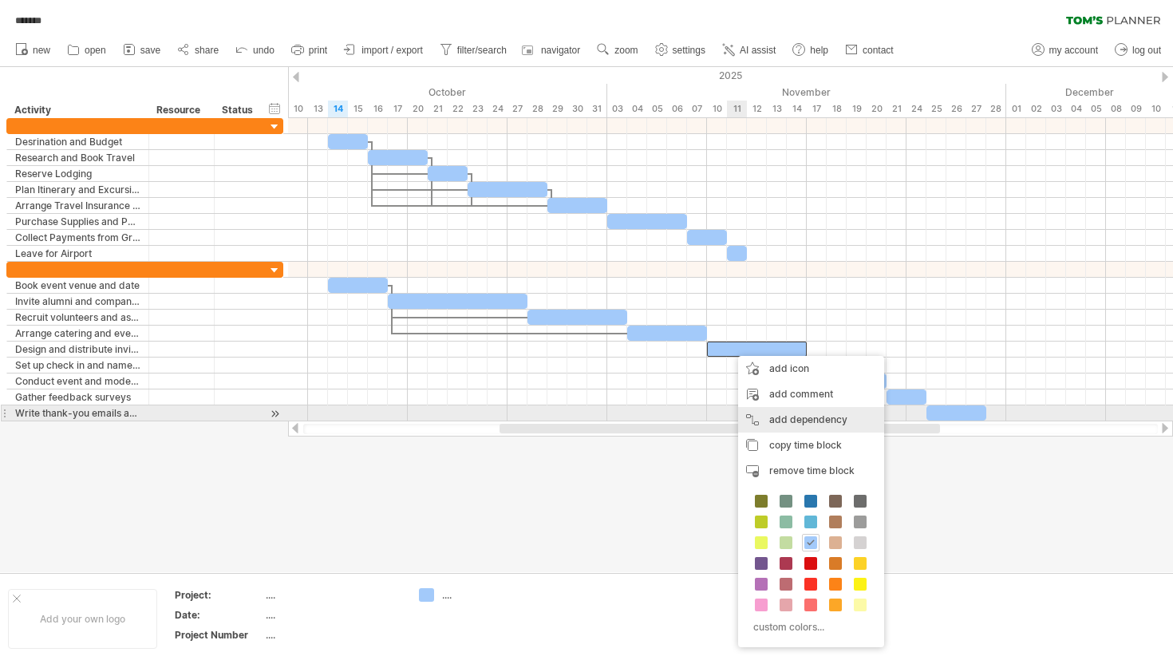
click at [785, 417] on div "add dependency You can use dependencies when you require tasks to be done in a …" at bounding box center [811, 420] width 146 height 26
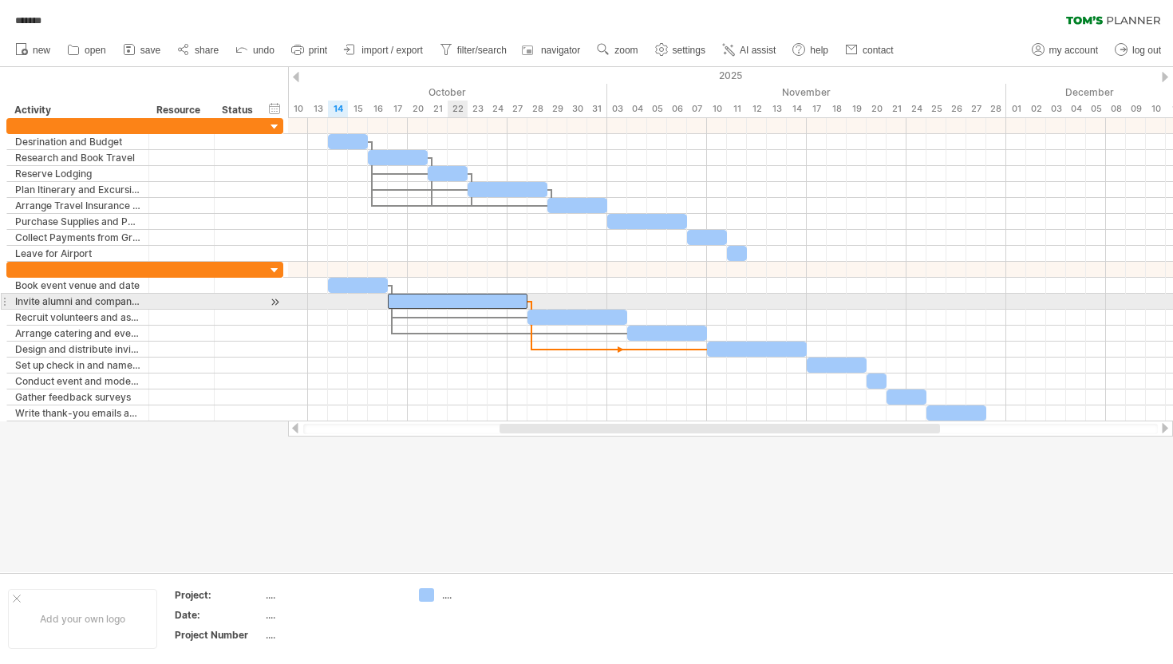
click at [449, 303] on div at bounding box center [458, 301] width 140 height 15
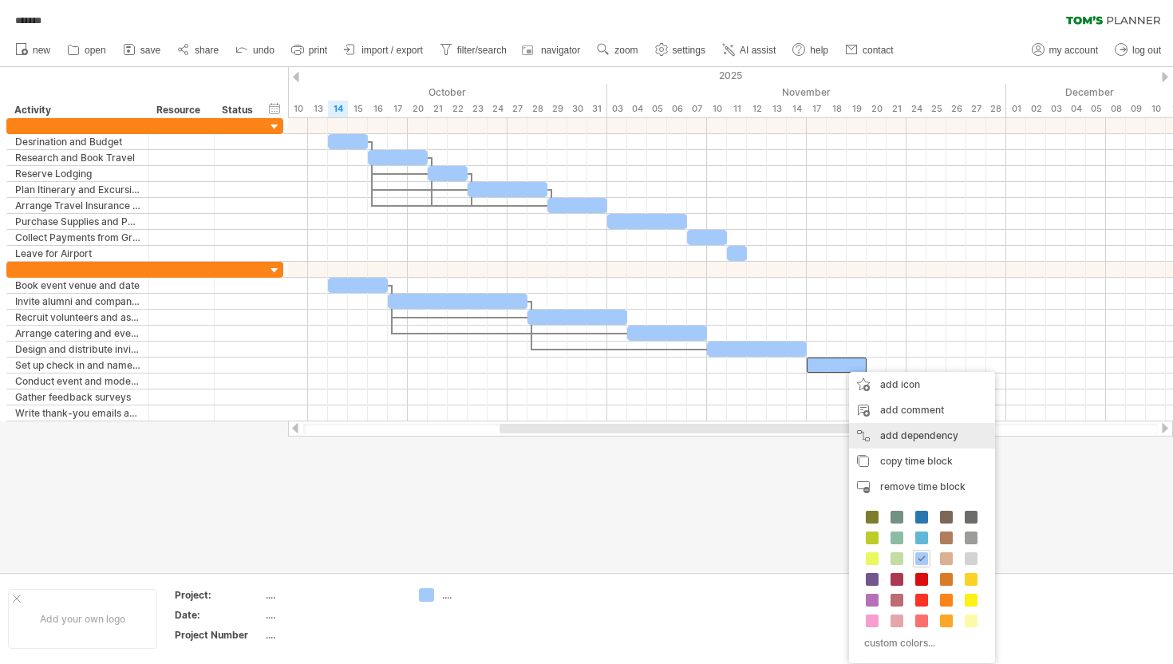
click at [904, 427] on div "add dependency You can use dependencies when you require tasks to be done in a …" at bounding box center [922, 436] width 146 height 26
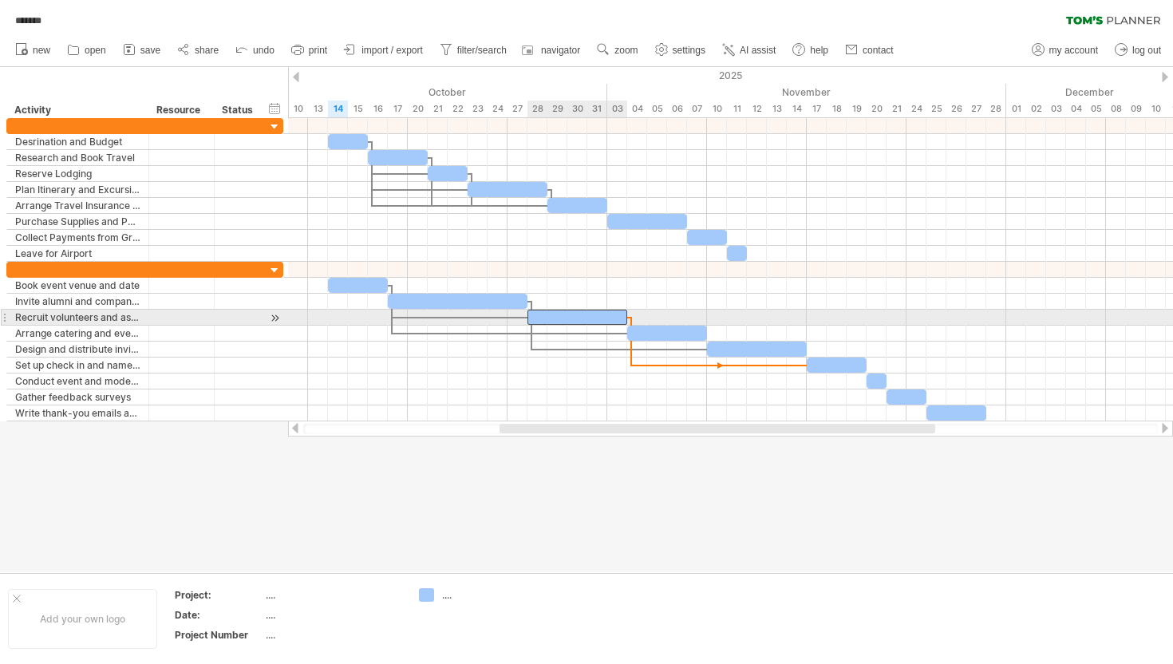
click at [570, 322] on div at bounding box center [577, 317] width 100 height 15
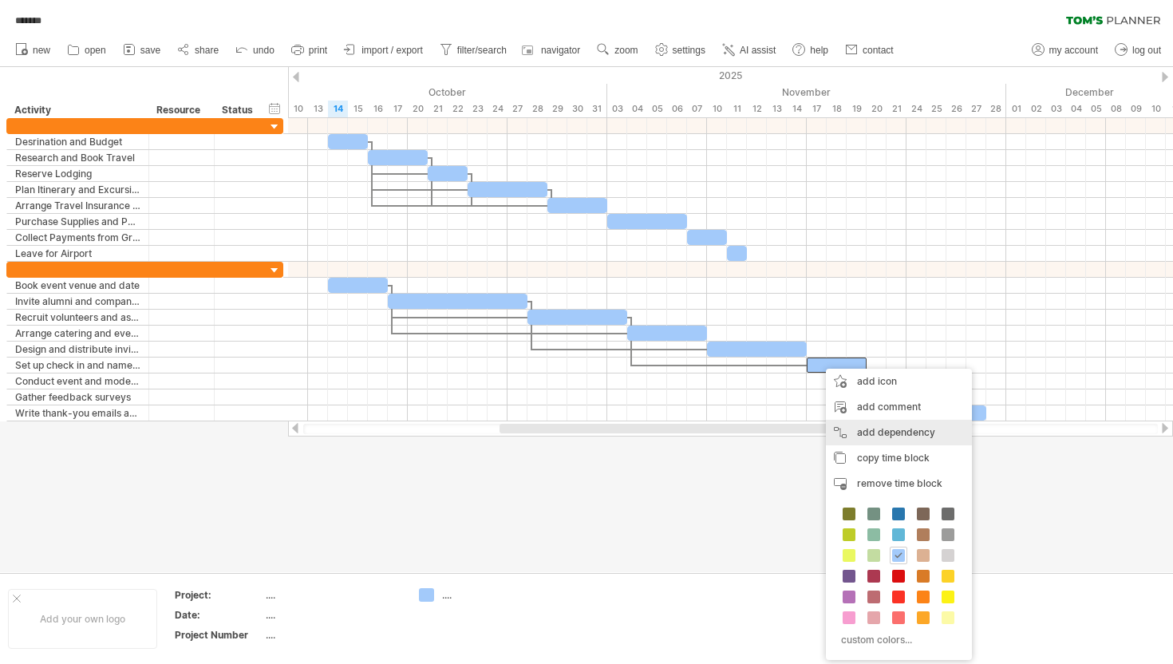
click at [882, 428] on div "add dependency You can use dependencies when you require tasks to be done in a …" at bounding box center [899, 433] width 146 height 26
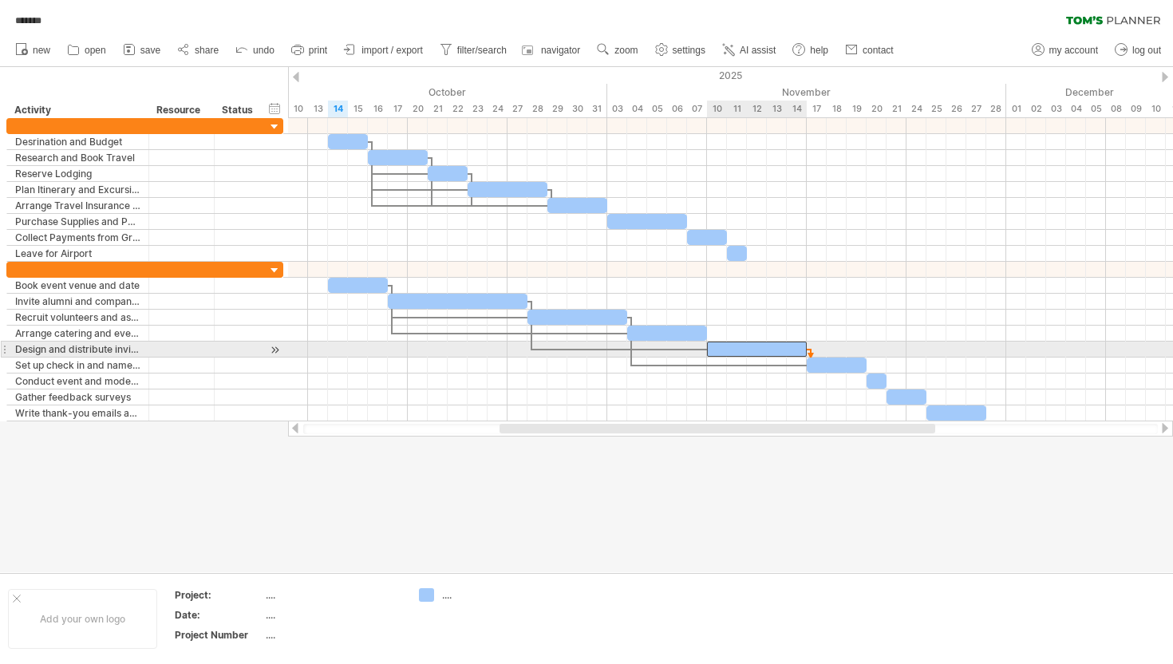
click at [723, 352] on div at bounding box center [757, 348] width 100 height 15
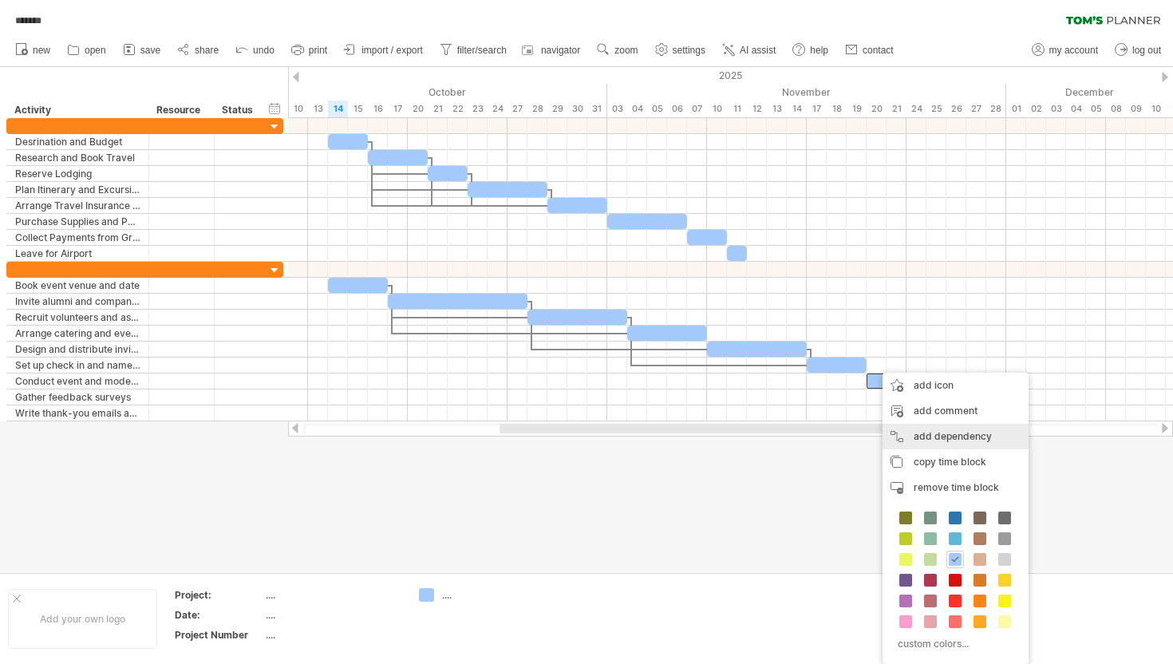
click at [928, 431] on div "add dependency You can use dependencies when you require tasks to be done in a …" at bounding box center [955, 437] width 146 height 26
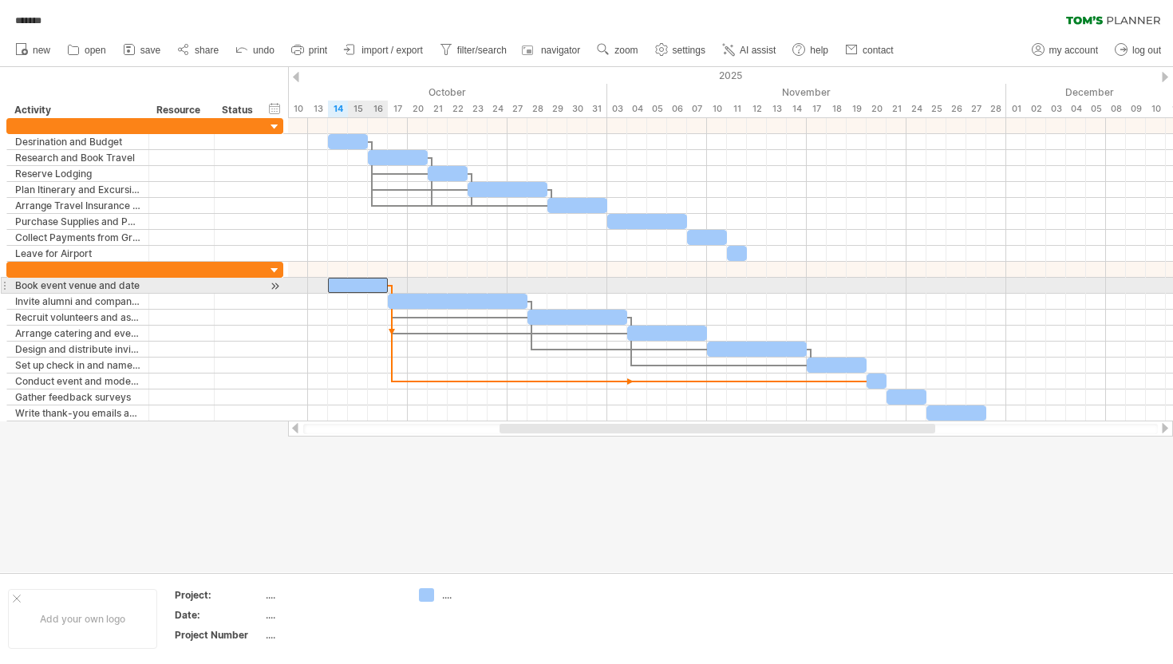
click at [376, 288] on div at bounding box center [358, 285] width 60 height 15
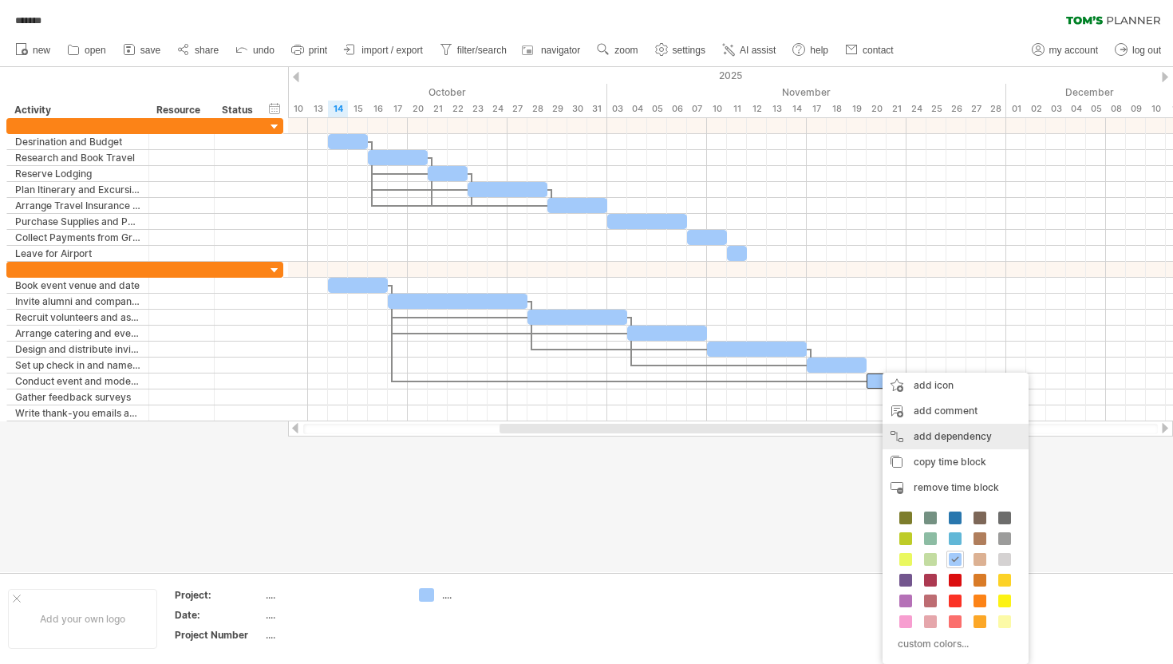
click at [941, 436] on div "add dependency You can use dependencies when you require tasks to be done in a …" at bounding box center [955, 437] width 146 height 26
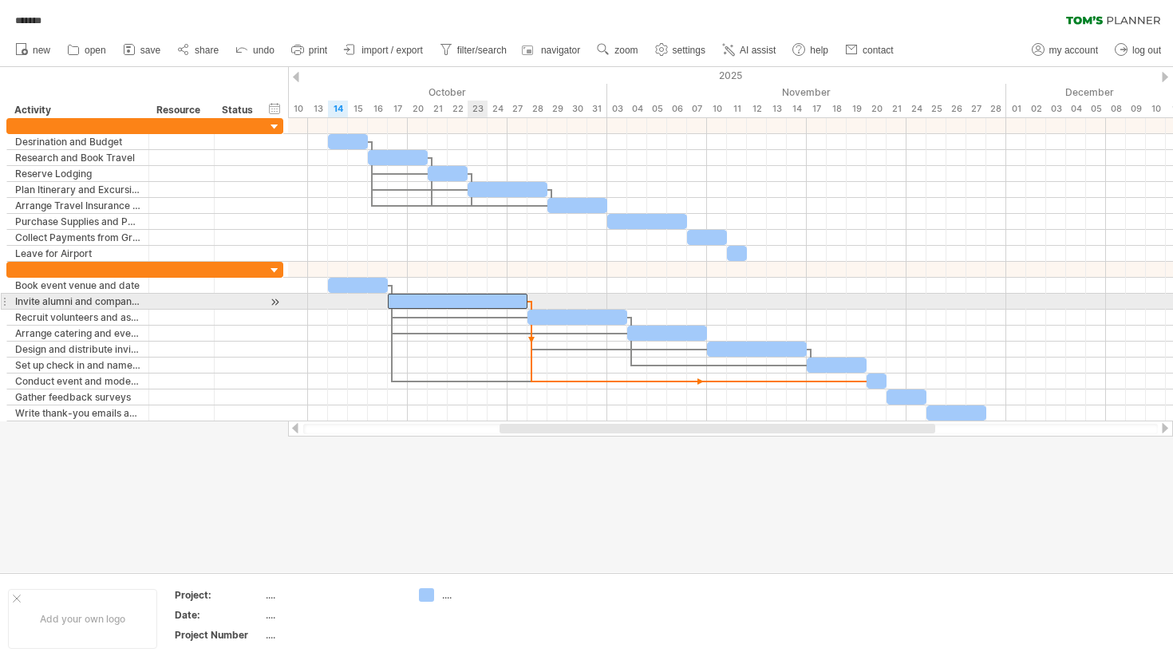
click at [485, 302] on div at bounding box center [458, 301] width 140 height 15
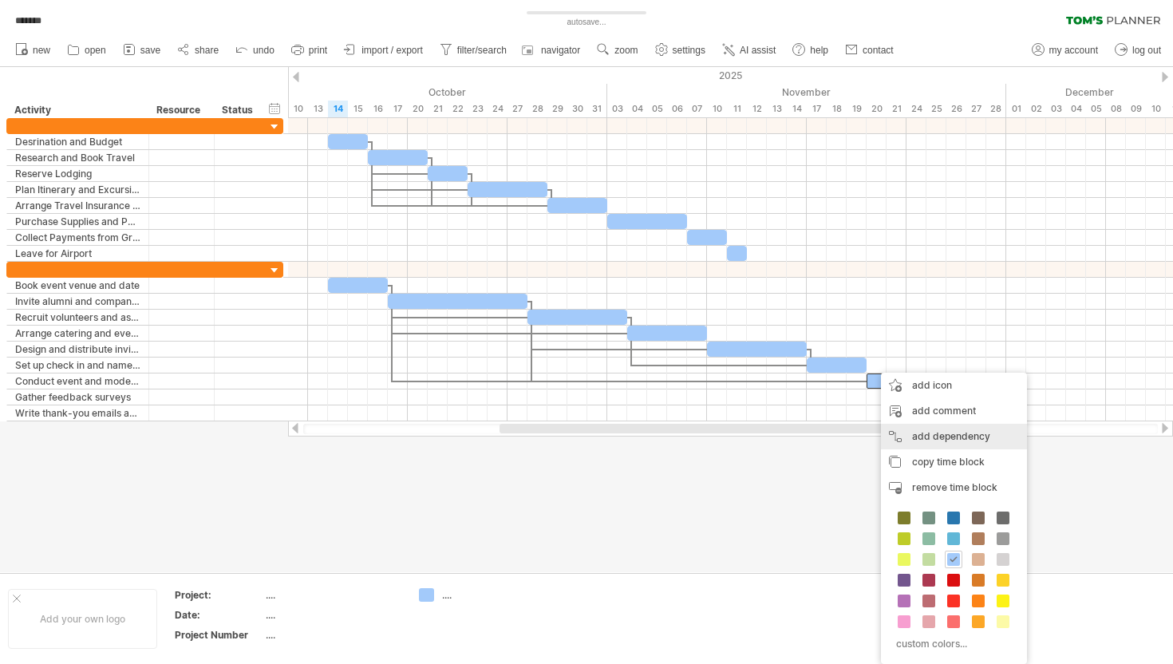
click at [948, 433] on div "add dependency You can use dependencies when you require tasks to be done in a …" at bounding box center [954, 437] width 146 height 26
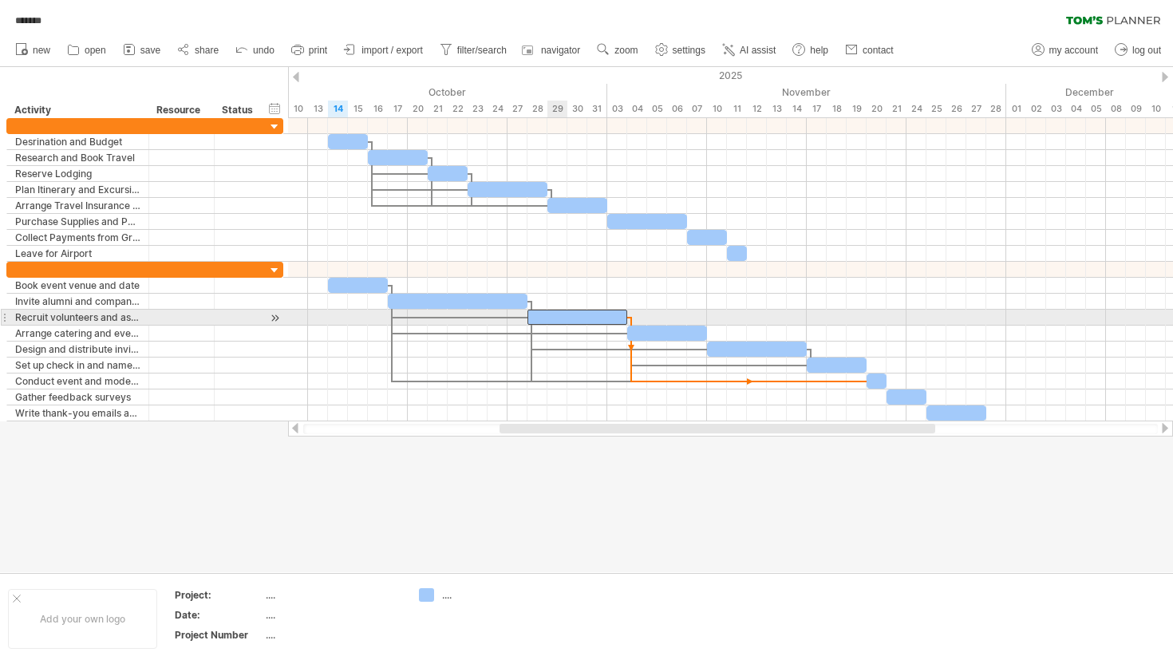
click at [556, 321] on div at bounding box center [577, 317] width 100 height 15
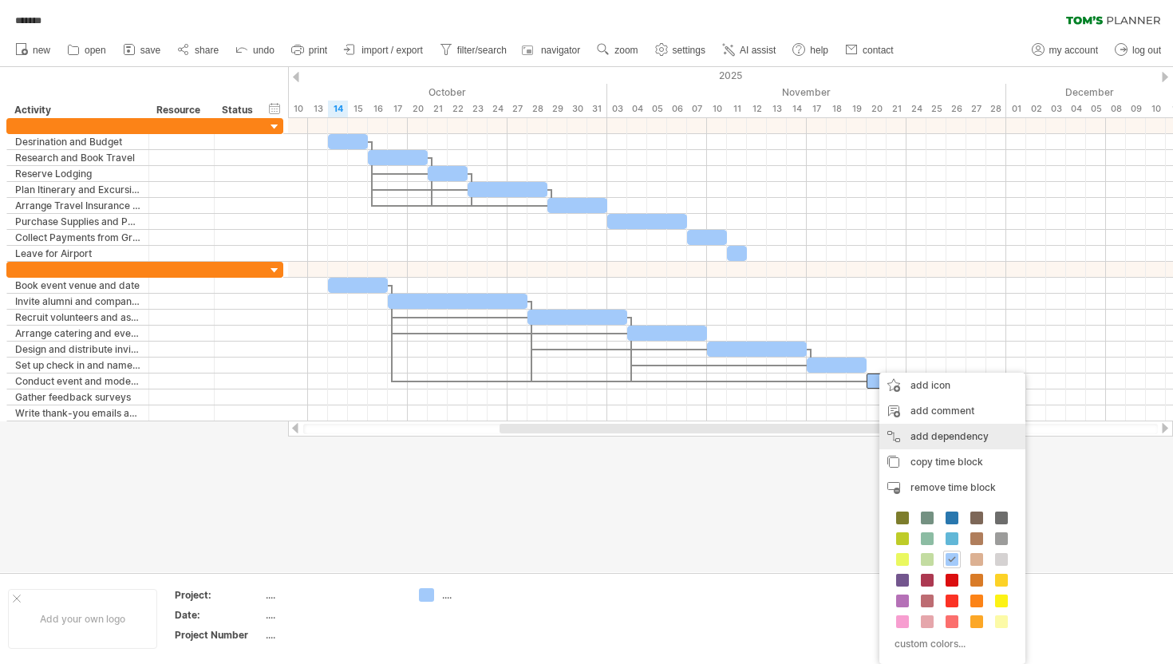
click at [946, 432] on div "add dependency You can use dependencies when you require tasks to be done in a …" at bounding box center [952, 437] width 146 height 26
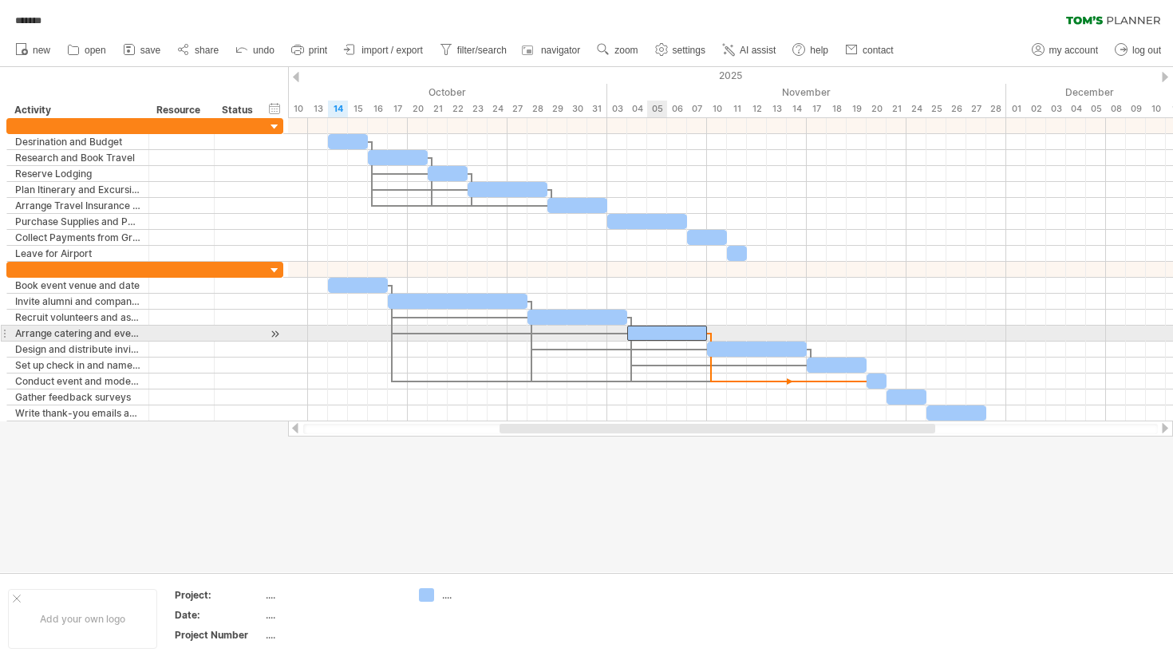
click at [647, 339] on div at bounding box center [667, 333] width 80 height 15
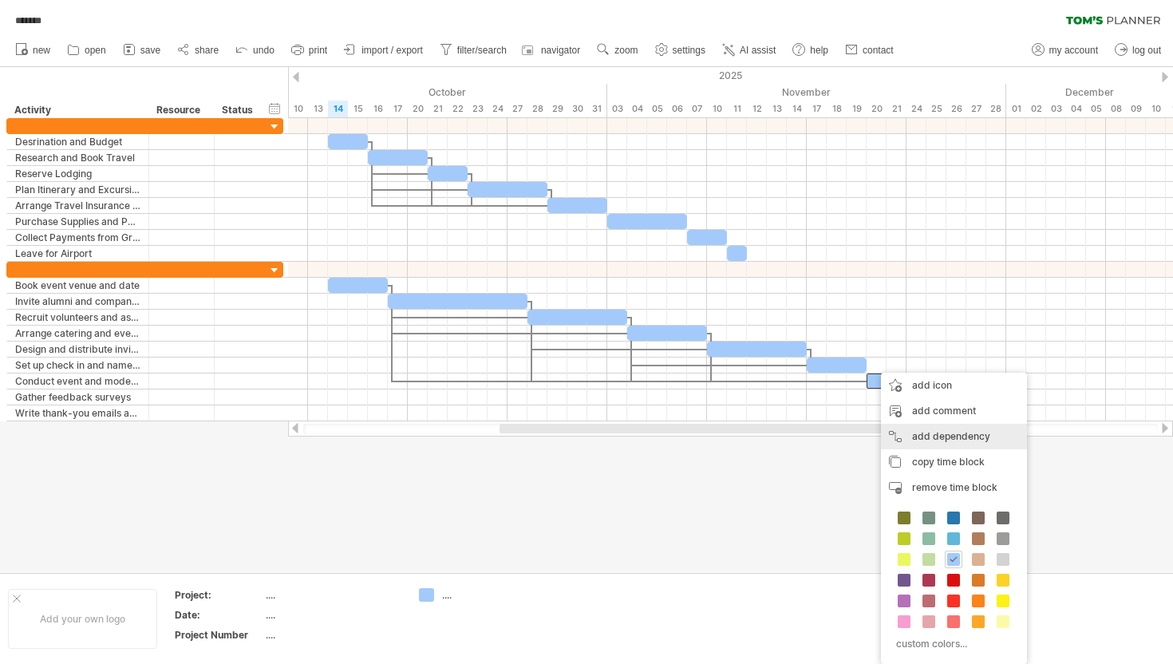
click at [941, 438] on div "add dependency You can use dependencies when you require tasks to be done in a …" at bounding box center [954, 437] width 146 height 26
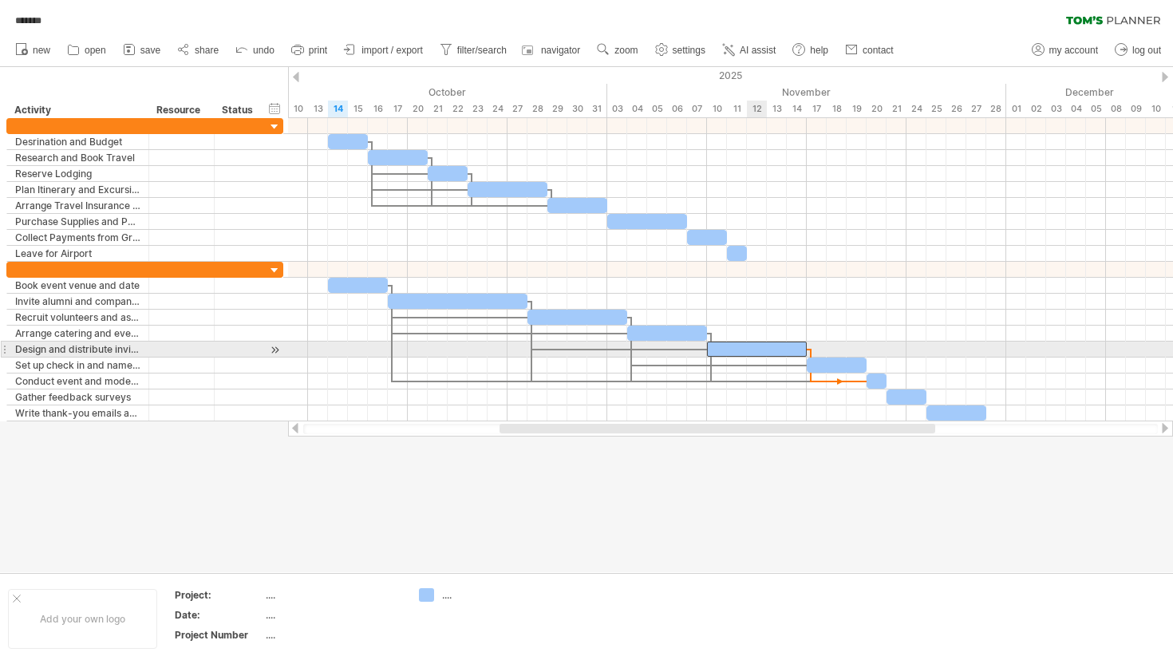
click at [747, 345] on div at bounding box center [757, 348] width 100 height 15
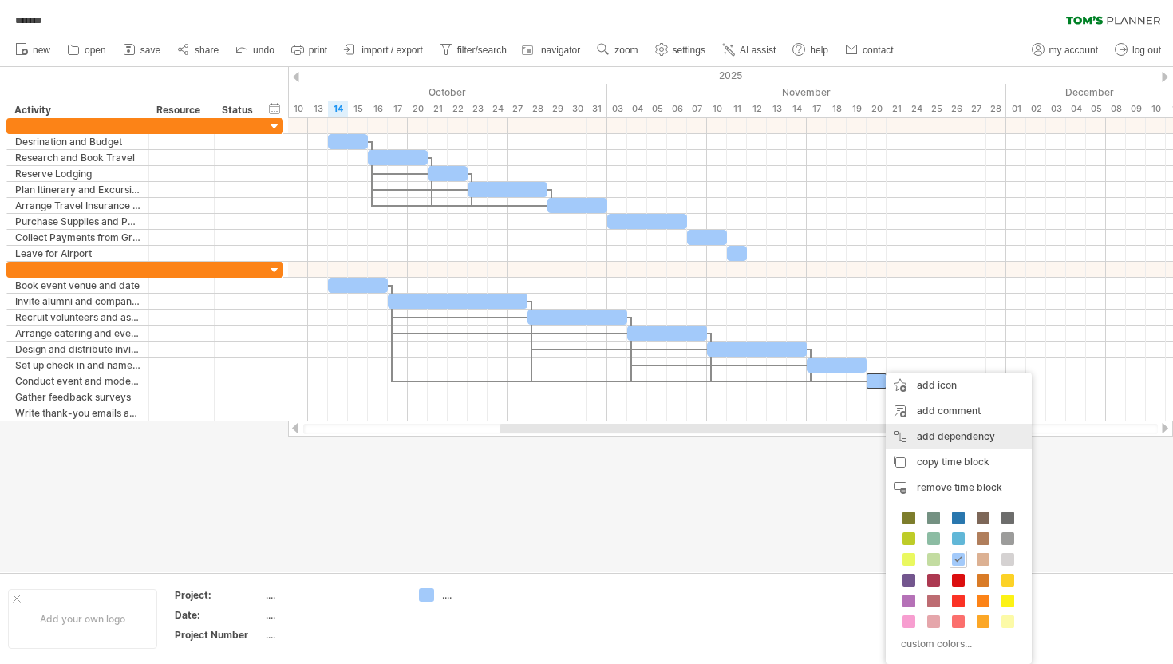
click at [937, 435] on div "add dependency You can use dependencies when you require tasks to be done in a …" at bounding box center [959, 437] width 146 height 26
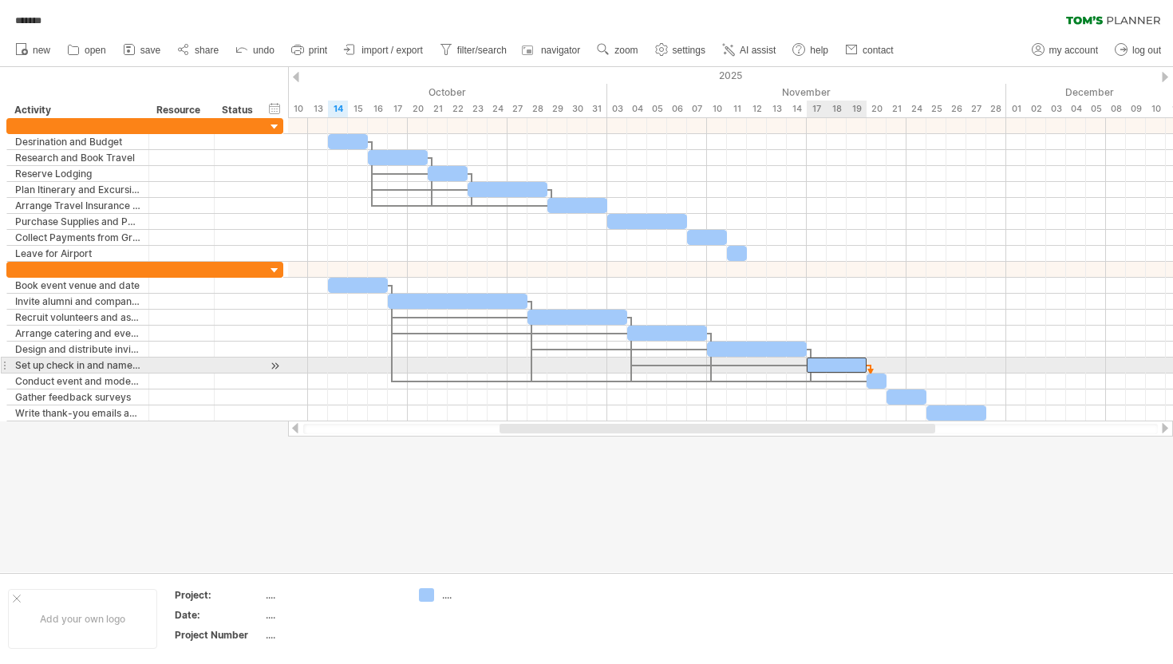
click at [858, 366] on div at bounding box center [837, 364] width 60 height 15
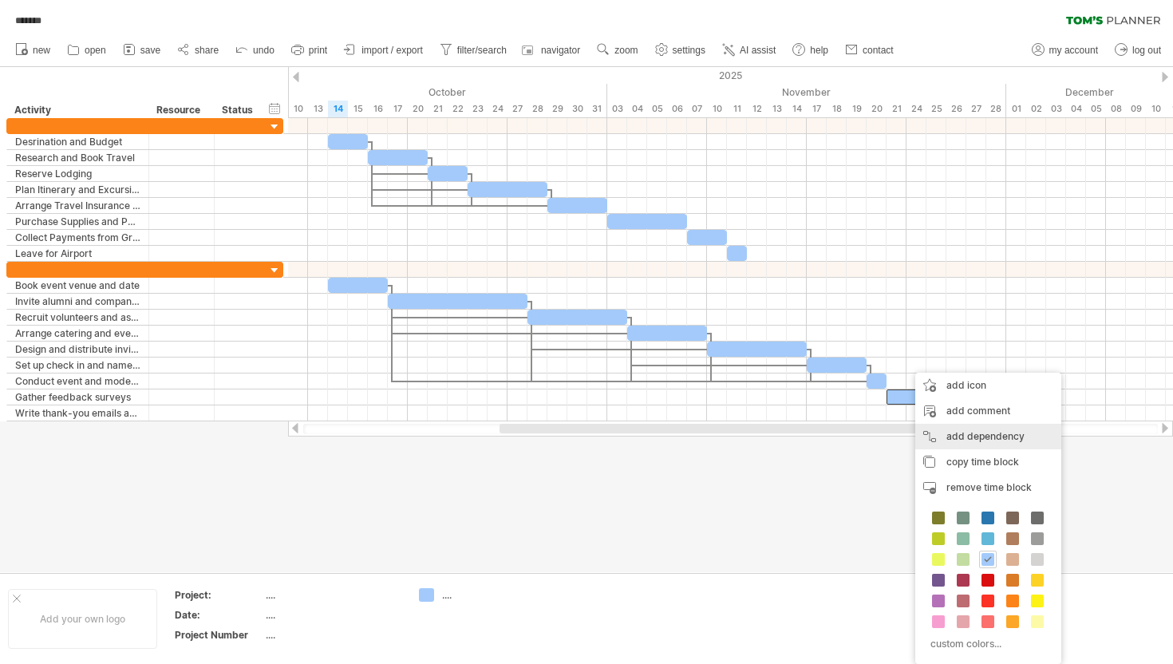
click at [969, 431] on div "add dependency You can use dependencies when you require tasks to be done in a …" at bounding box center [988, 437] width 146 height 26
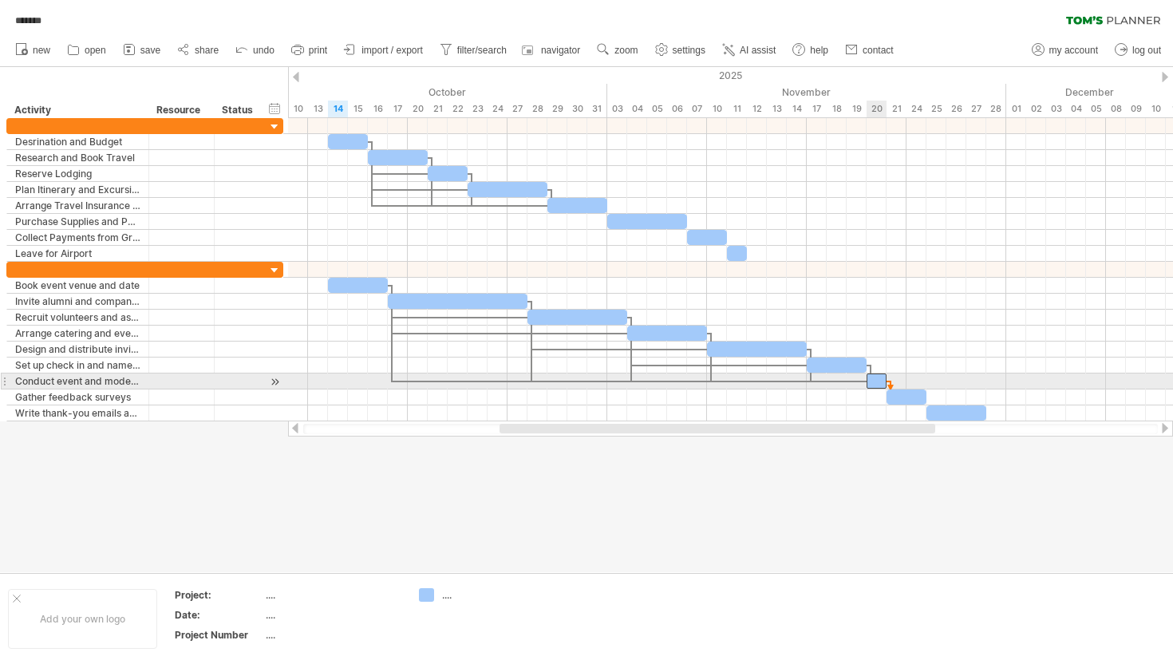
click at [876, 386] on div at bounding box center [876, 380] width 20 height 15
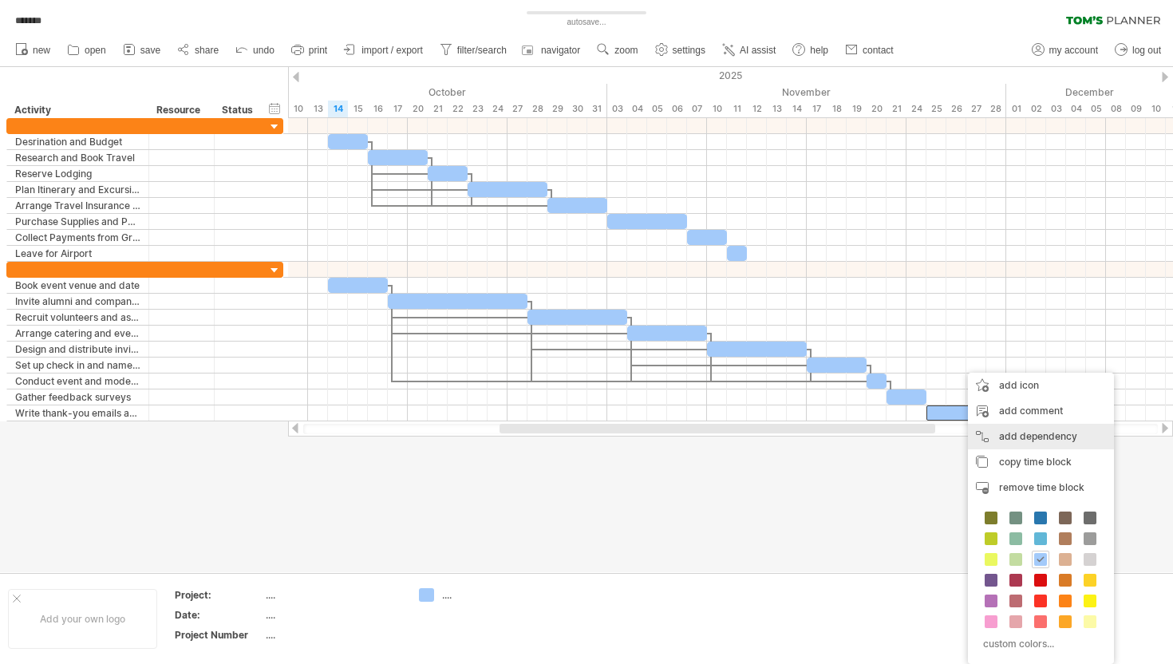
click at [1020, 436] on div "add dependency You can use dependencies when you require tasks to be done in a …" at bounding box center [1041, 437] width 146 height 26
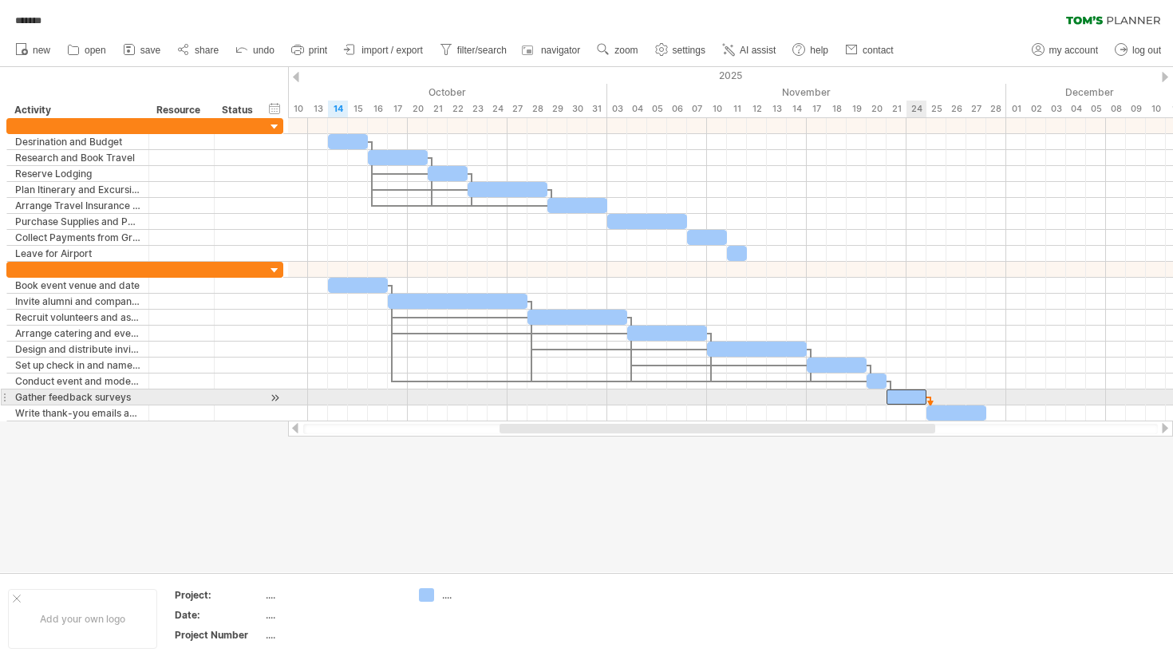
click at [916, 398] on div at bounding box center [906, 396] width 40 height 15
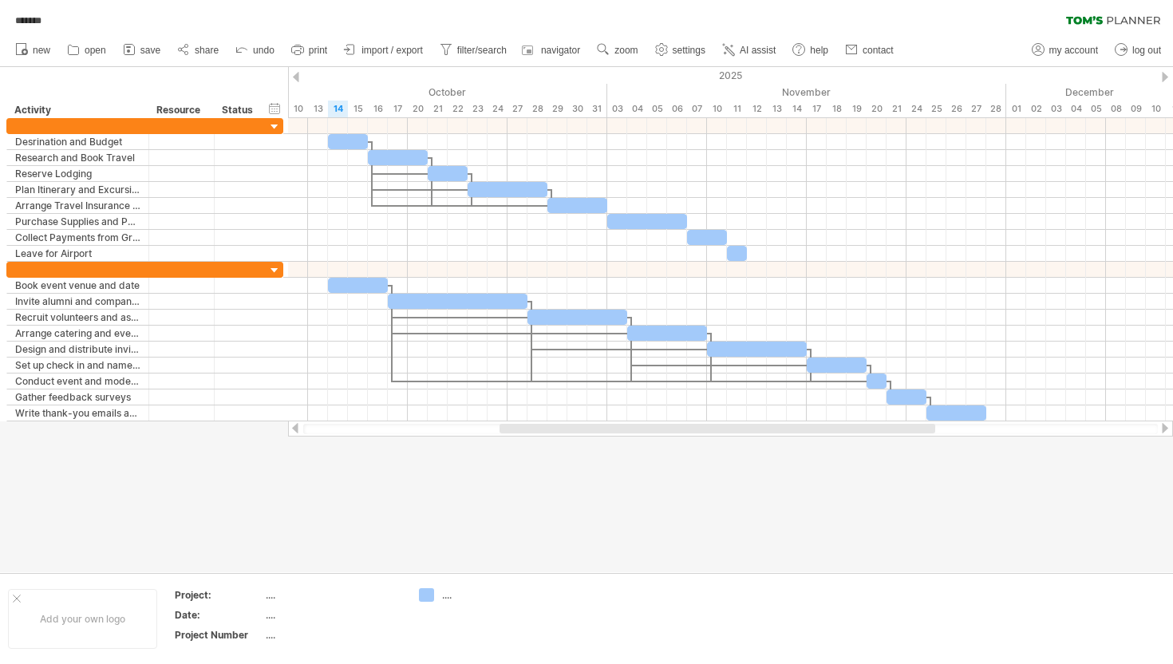
click at [949, 475] on div at bounding box center [586, 319] width 1173 height 505
